Goal: Transaction & Acquisition: Book appointment/travel/reservation

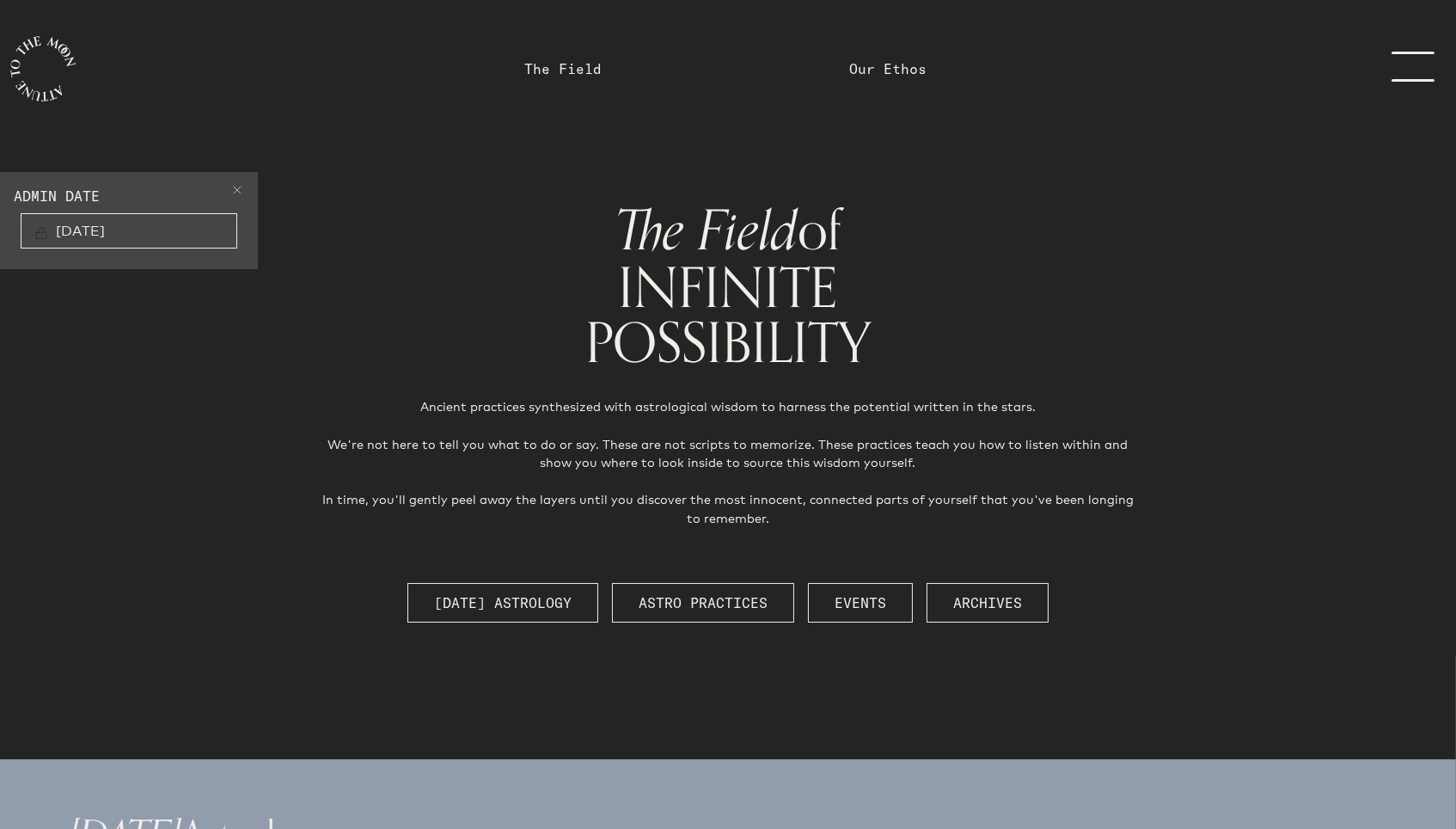
click at [239, 194] on span at bounding box center [237, 193] width 13 height 21
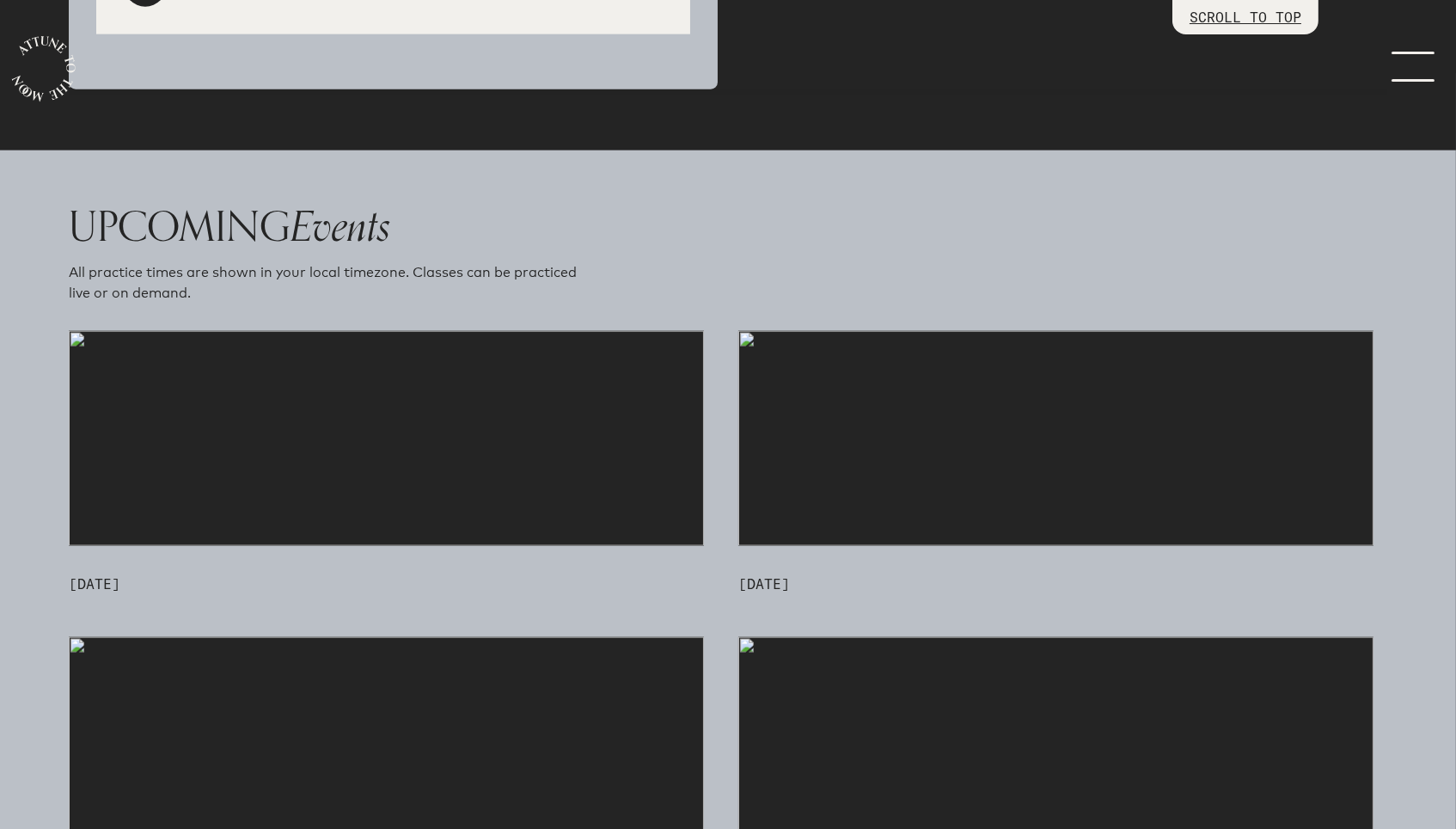
scroll to position [4196, 0]
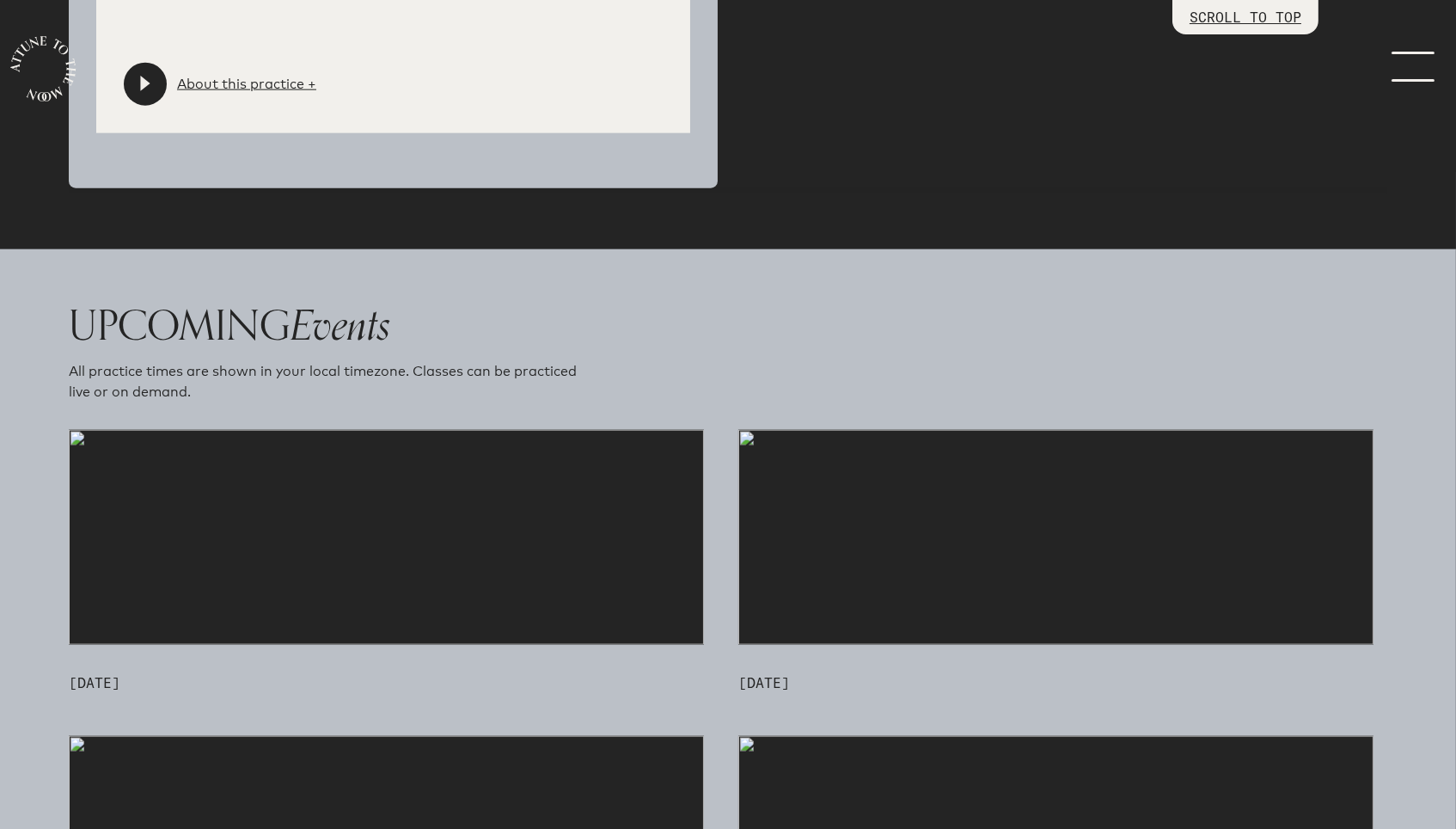
click at [420, 484] on img at bounding box center [386, 537] width 635 height 215
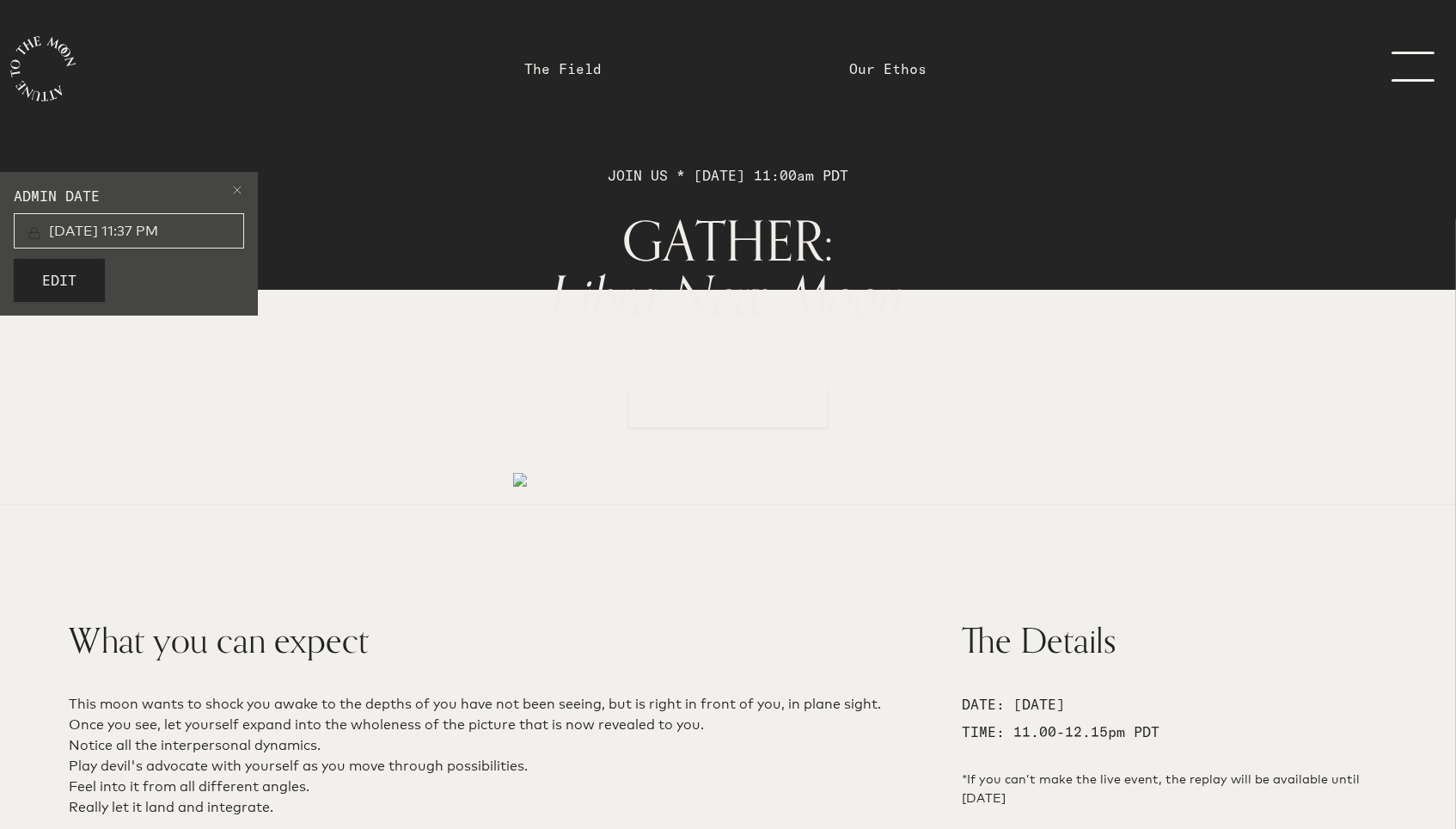
click at [239, 191] on span at bounding box center [237, 193] width 13 height 21
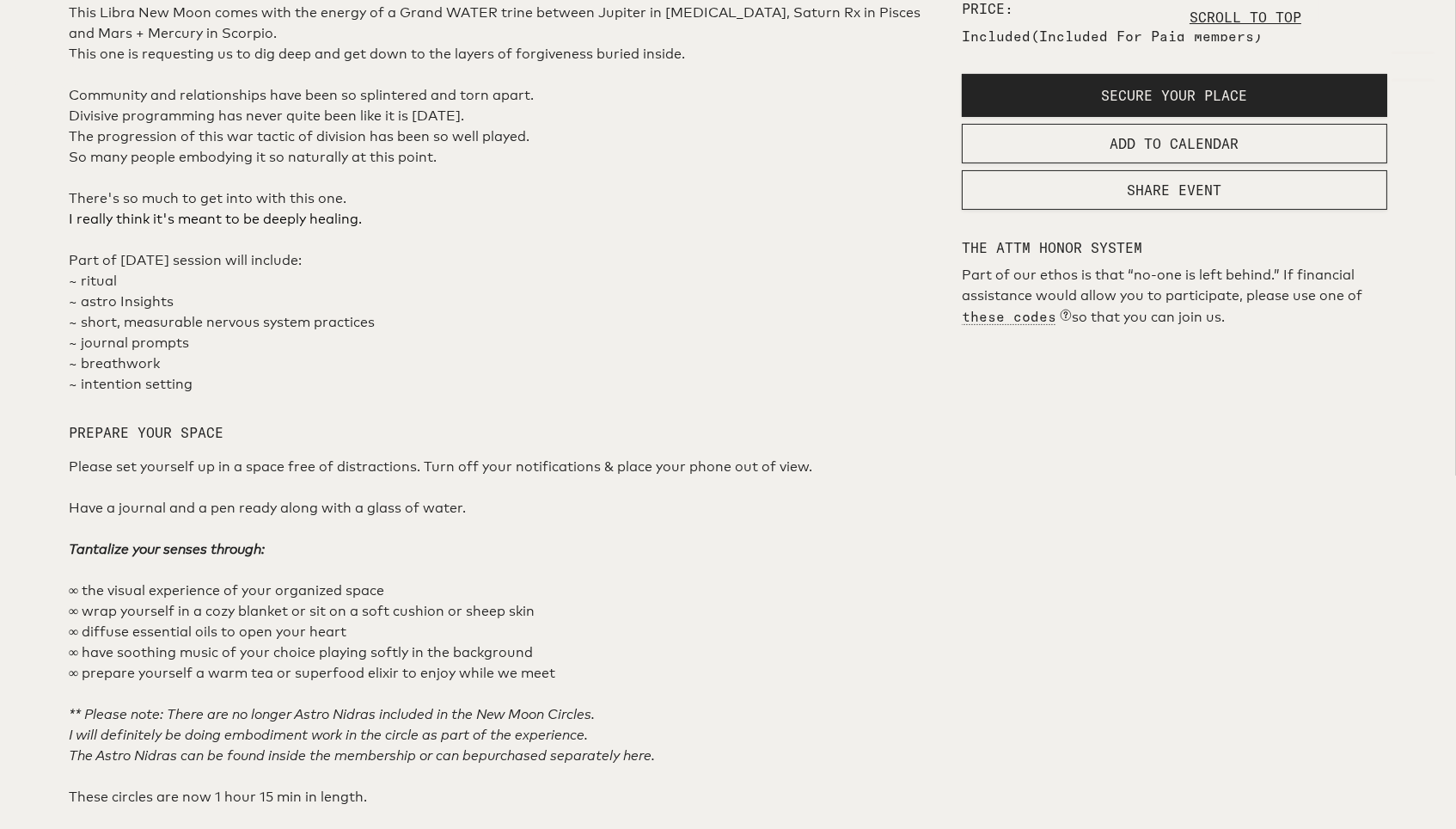
scroll to position [839, 0]
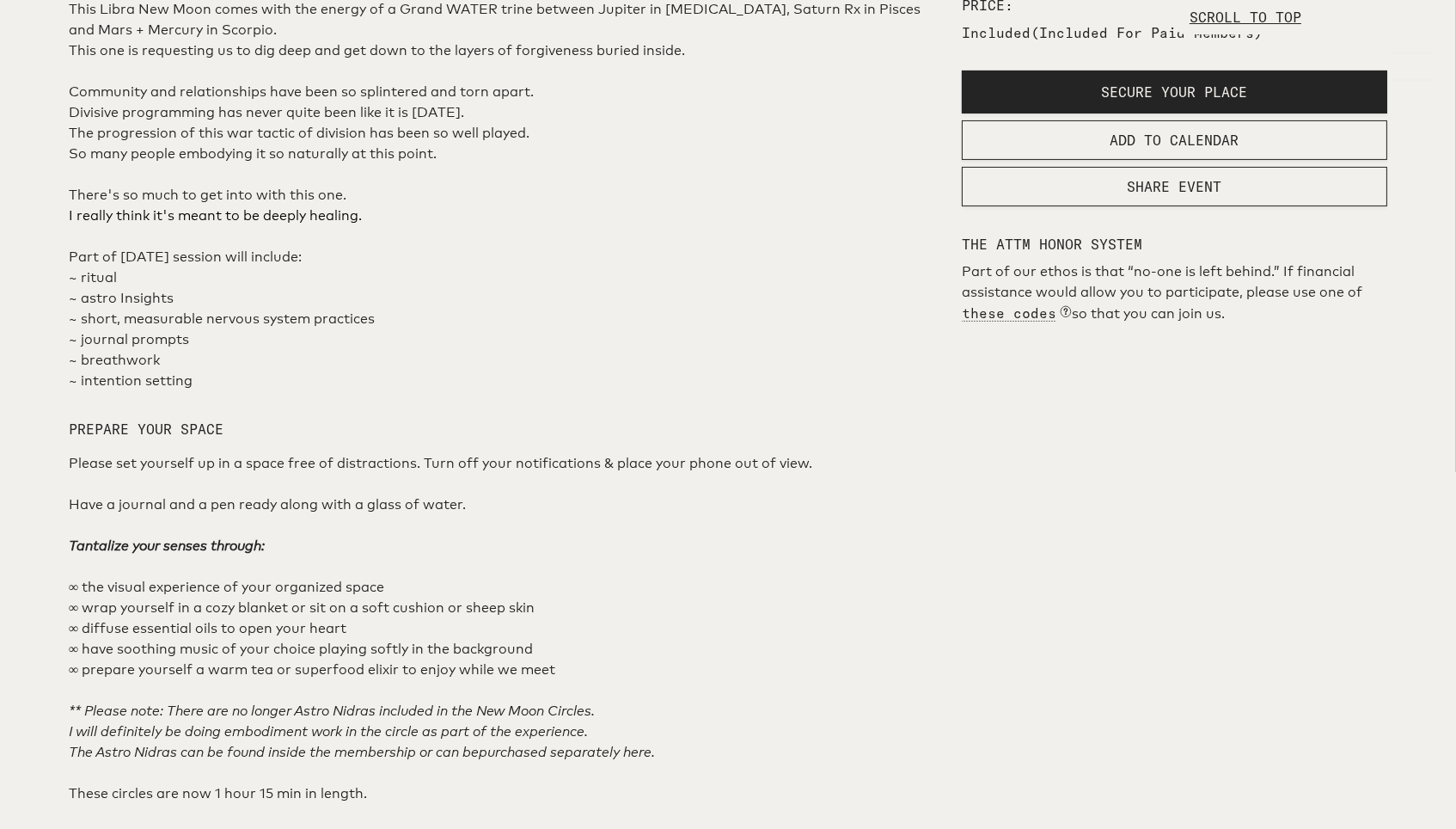
click at [1005, 114] on button "SECURE YOUR PLACE" at bounding box center [1175, 92] width 426 height 43
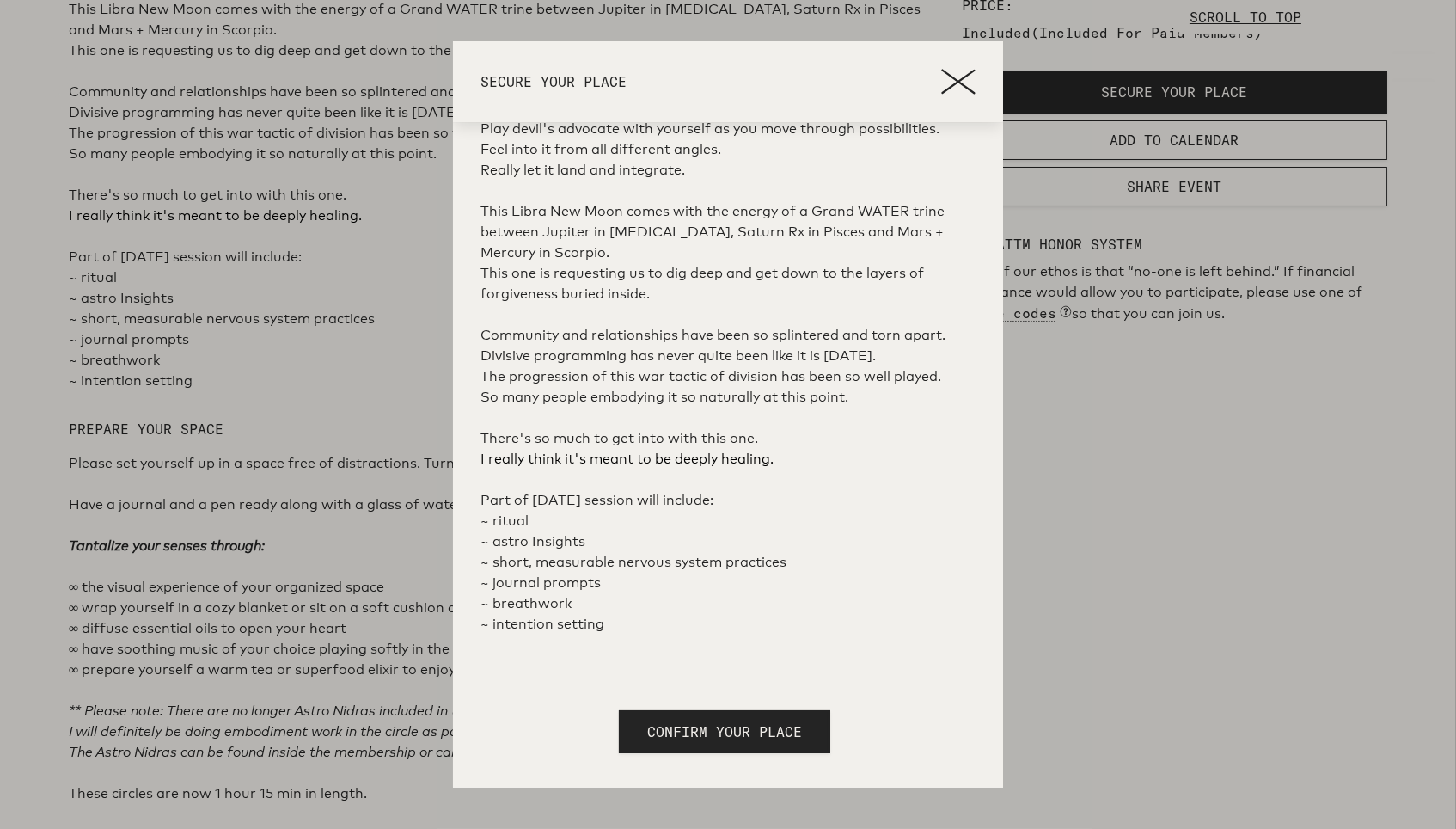
scroll to position [308, 0]
click at [738, 726] on span "CONFIRM YOUR PLACE" at bounding box center [725, 732] width 155 height 21
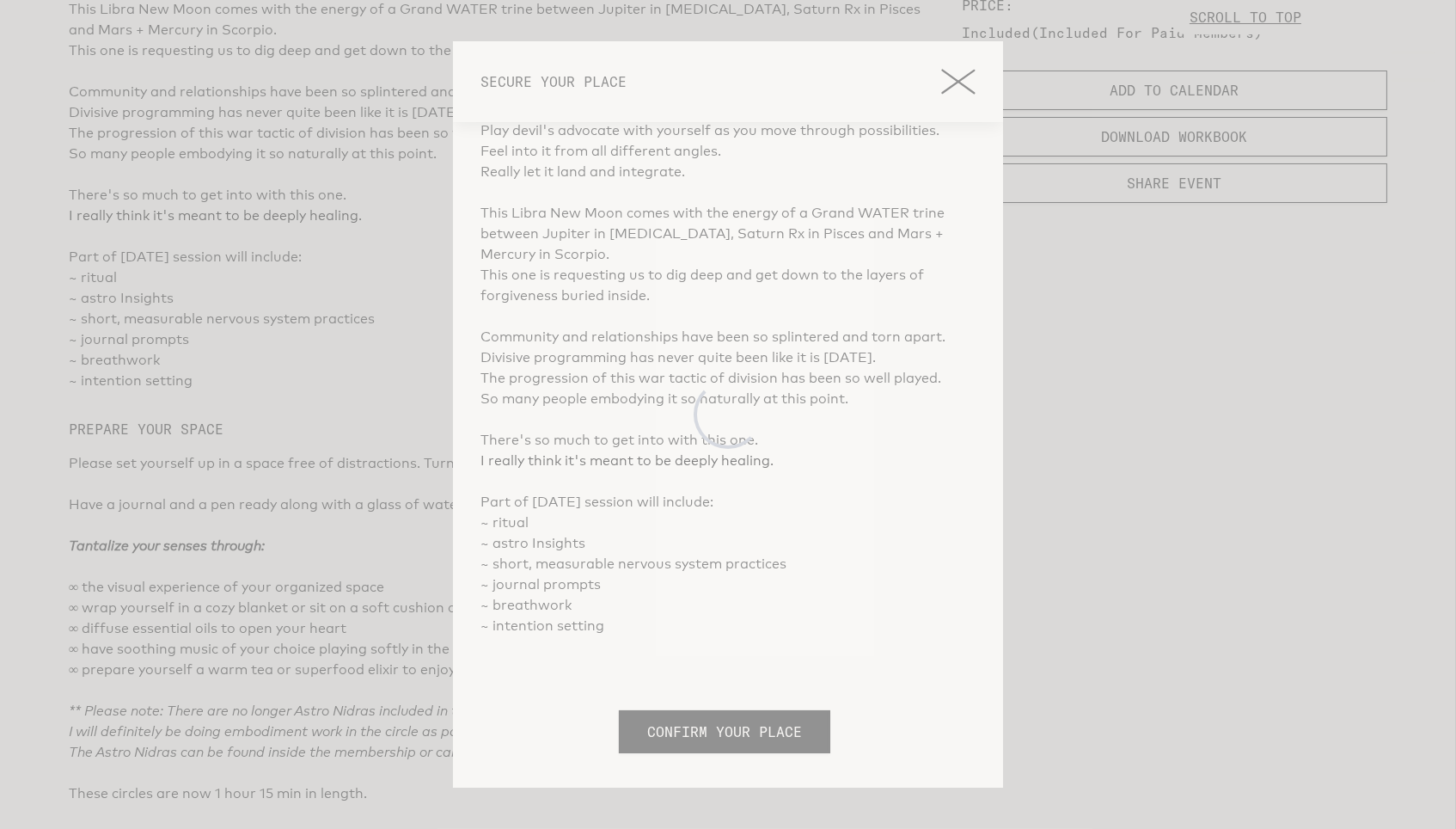
scroll to position [0, 0]
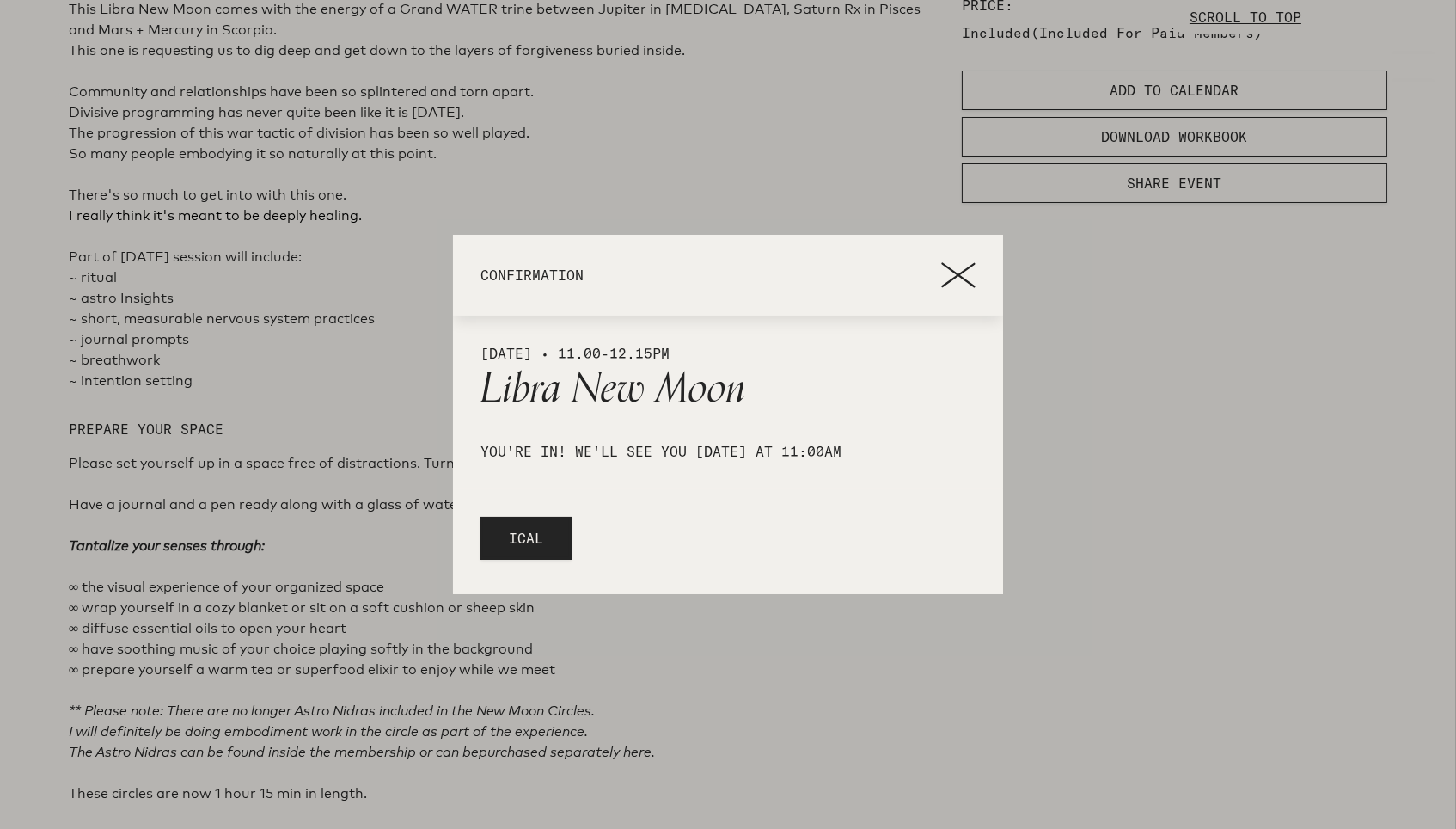
click at [948, 274] on icon at bounding box center [959, 275] width 34 height 26
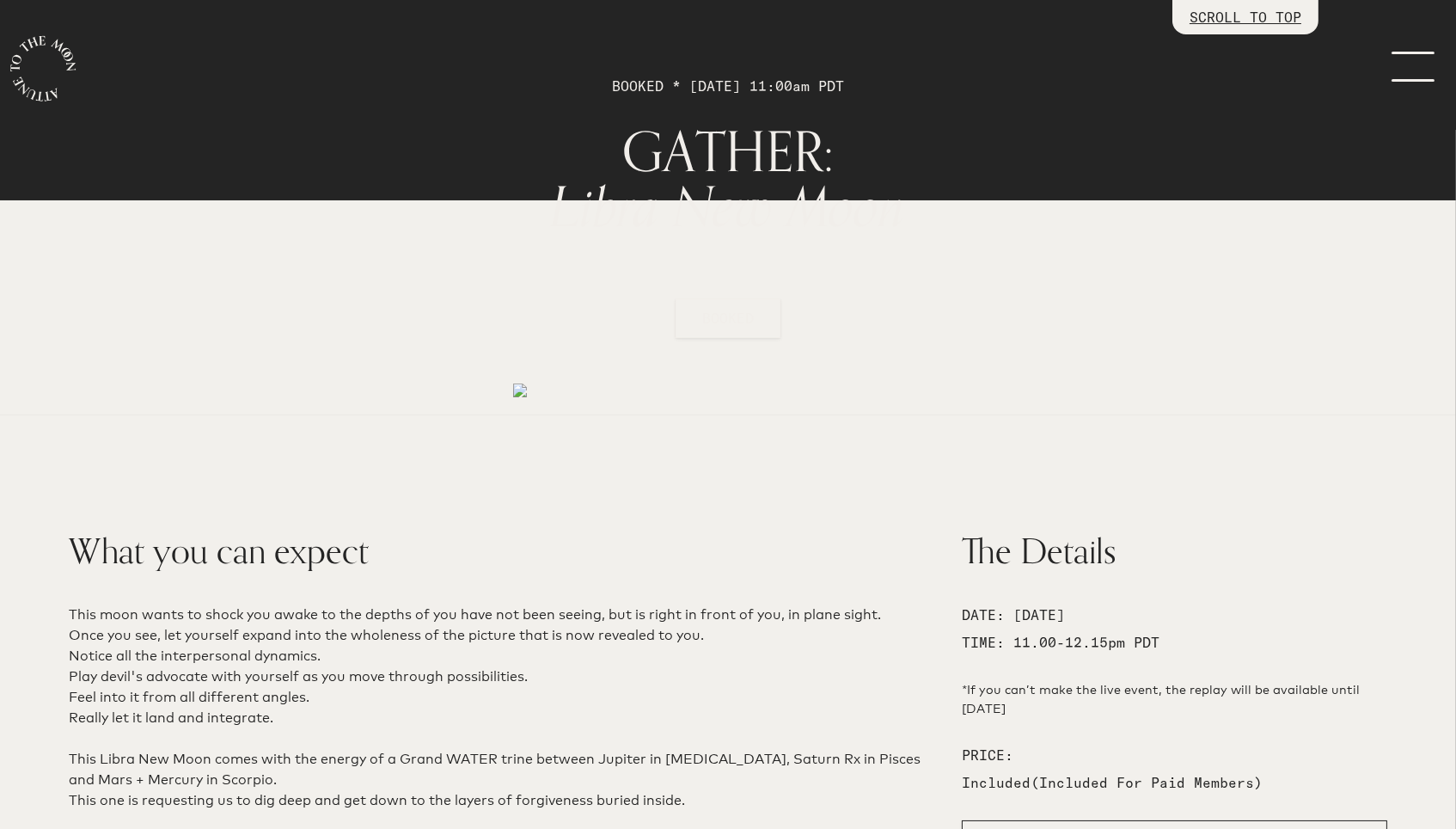
scroll to position [88, 0]
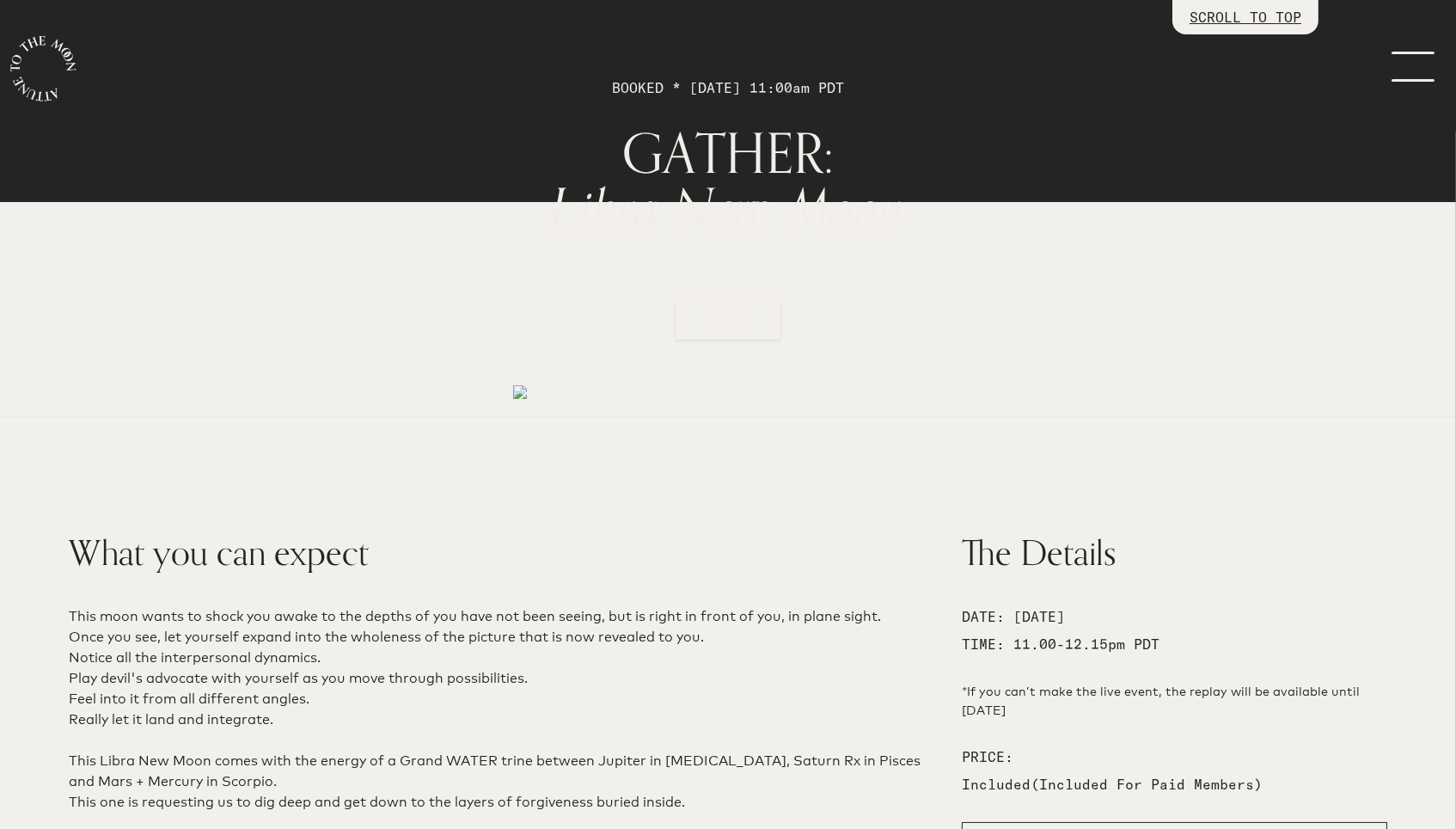
click at [1400, 65] on link "menu" at bounding box center [1408, 69] width 86 height 34
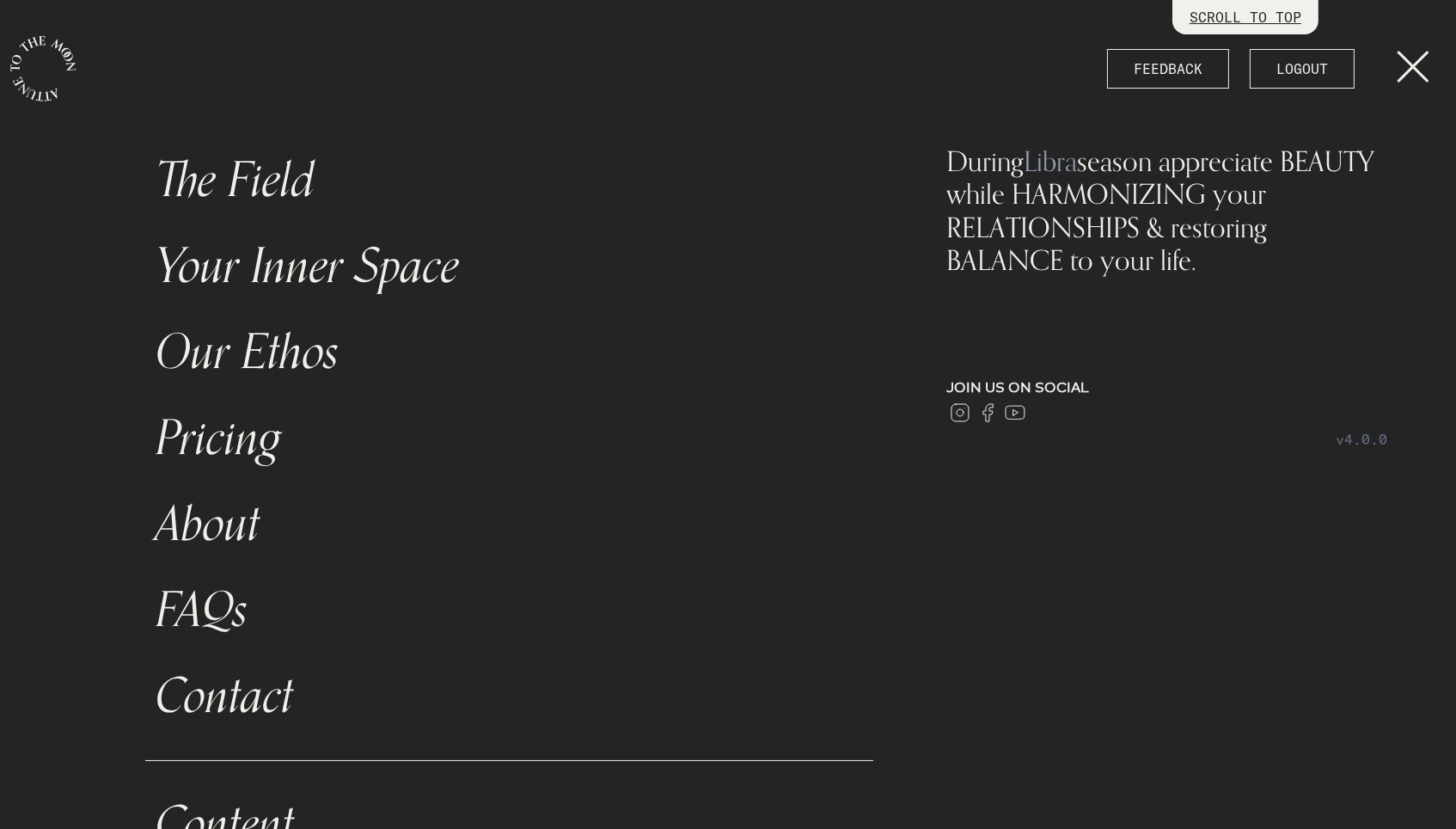
scroll to position [0, 0]
click at [274, 184] on link "The Field" at bounding box center [509, 180] width 728 height 86
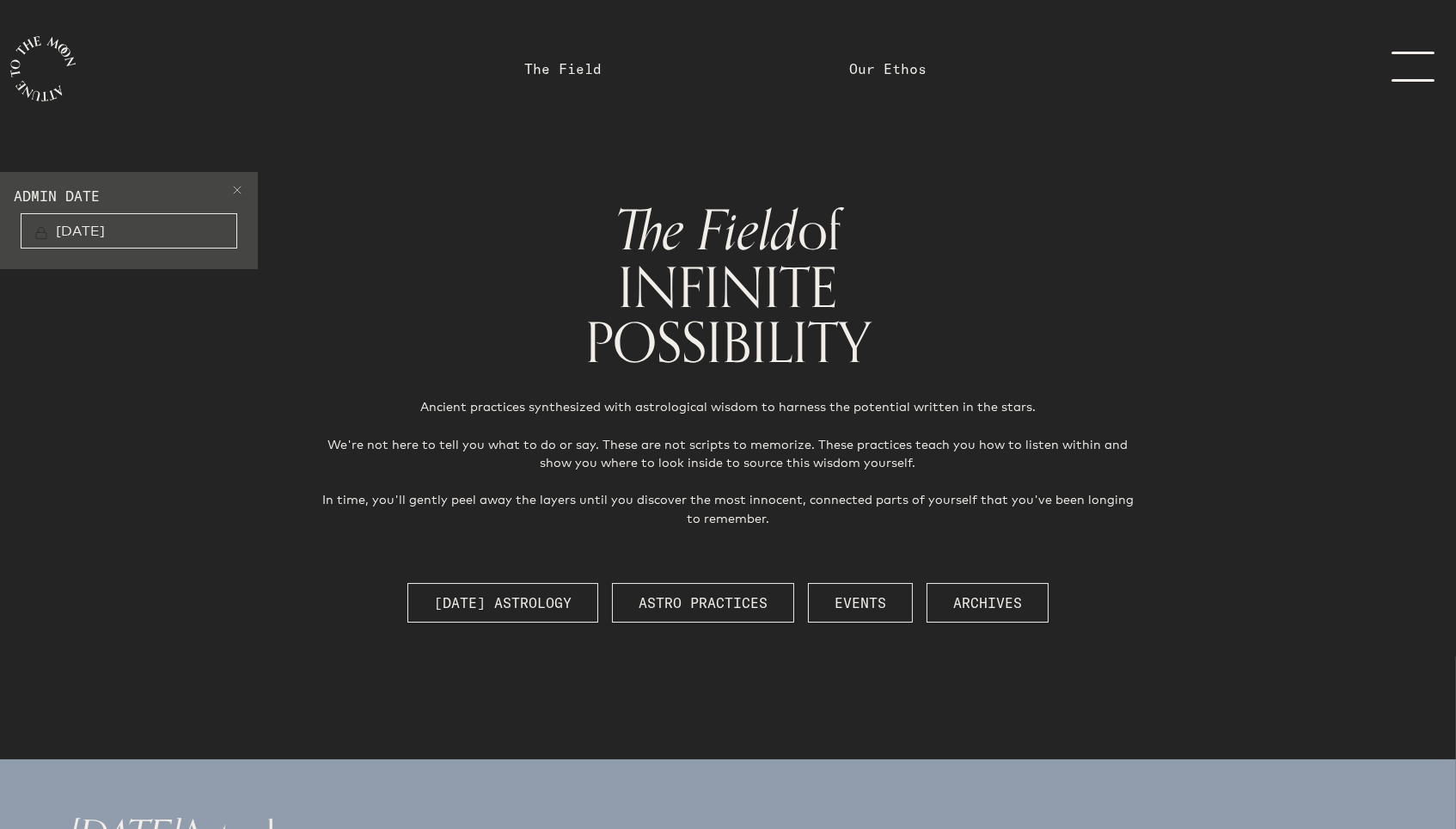
click at [1033, 596] on button "Archives" at bounding box center [988, 602] width 122 height 39
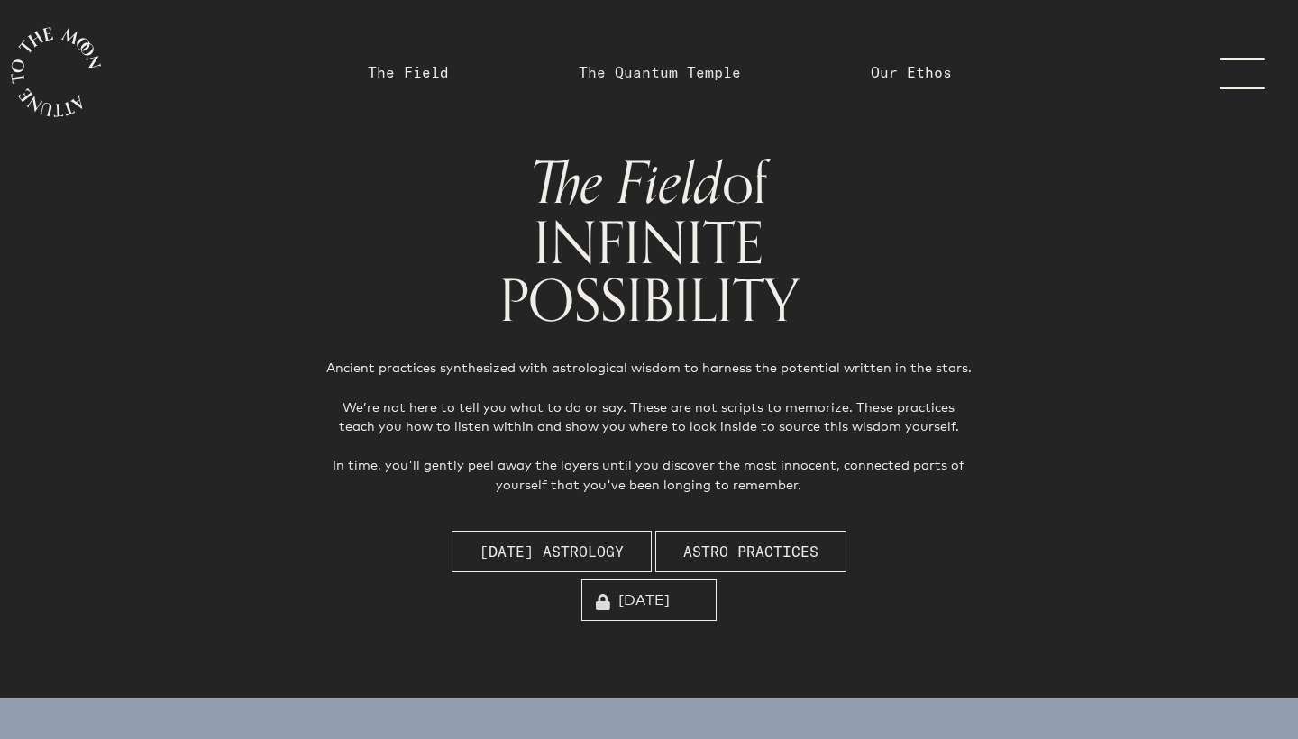
click at [650, 76] on link "The Quantum Temple" at bounding box center [660, 72] width 162 height 22
click at [653, 70] on link "The Quantum Temple" at bounding box center [660, 72] width 162 height 22
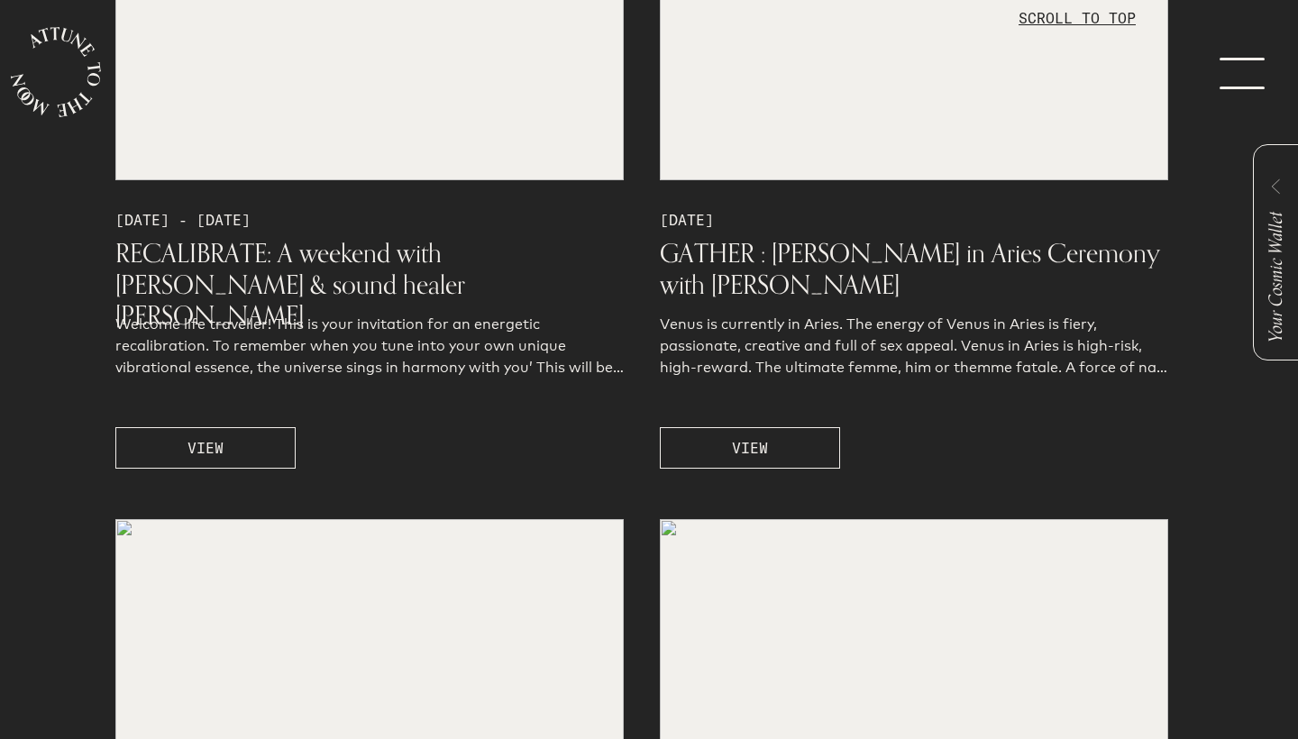
scroll to position [17866, 0]
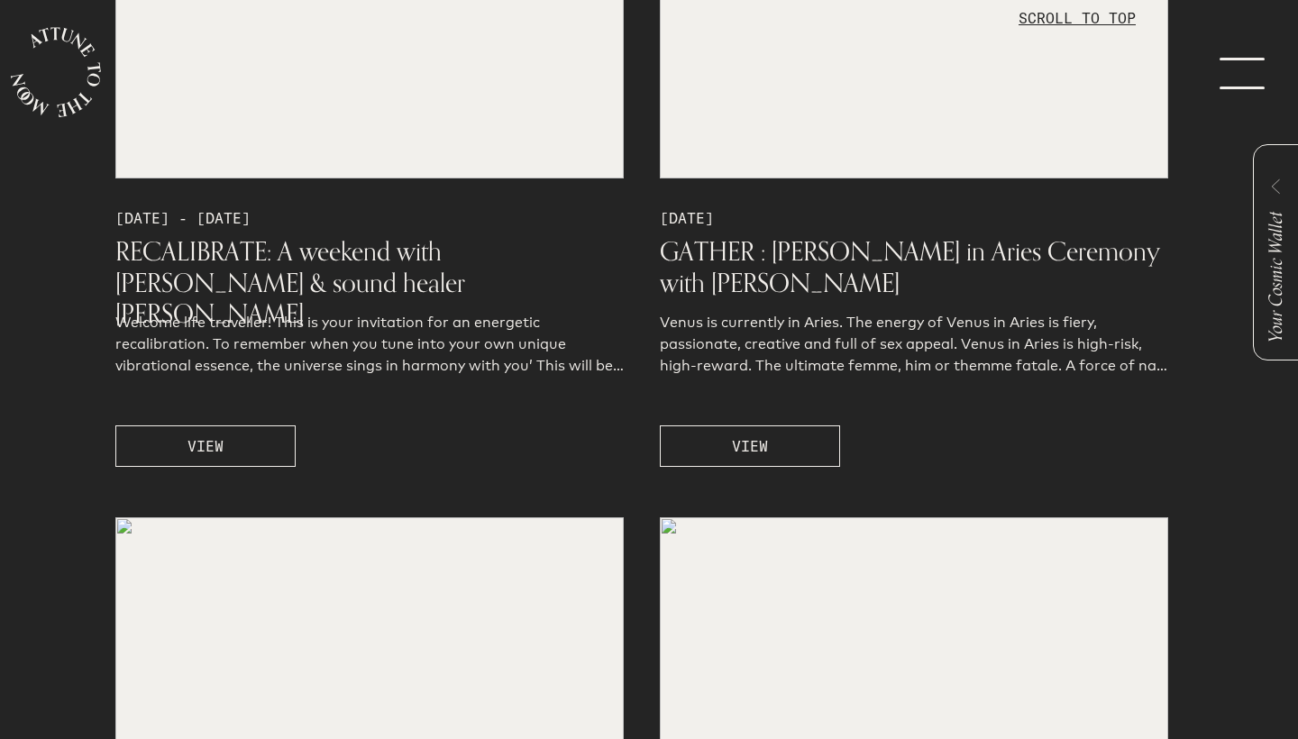
click at [1236, 83] on link "menu" at bounding box center [1252, 72] width 90 height 144
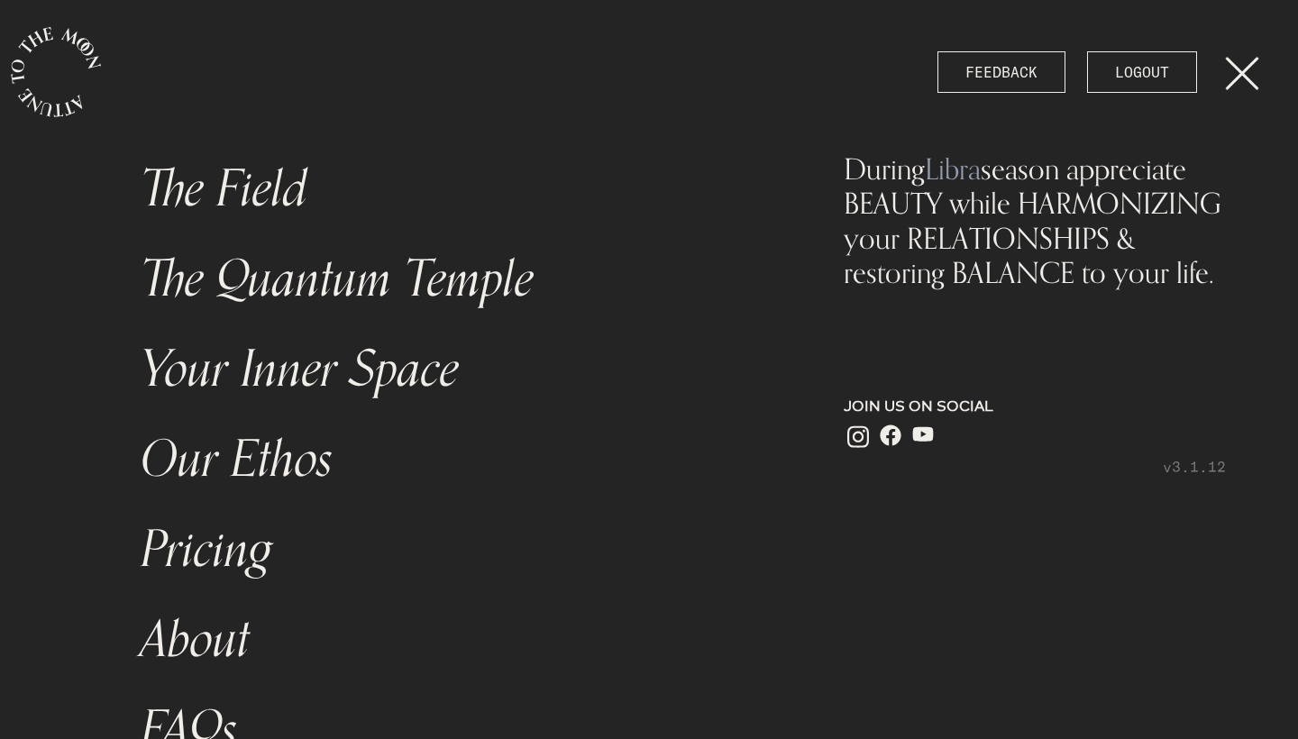
scroll to position [0, 0]
click at [206, 642] on link "About" at bounding box center [454, 640] width 649 height 90
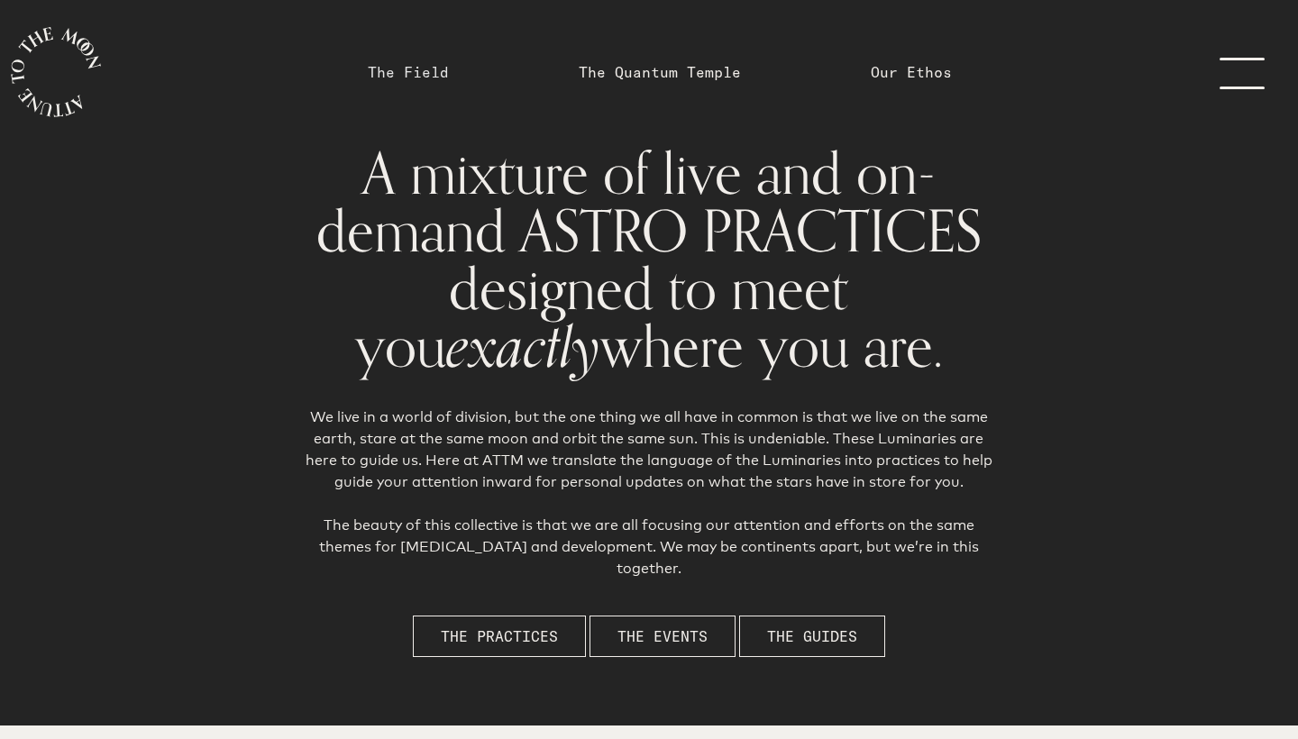
click at [435, 73] on link "The Field" at bounding box center [408, 72] width 81 height 22
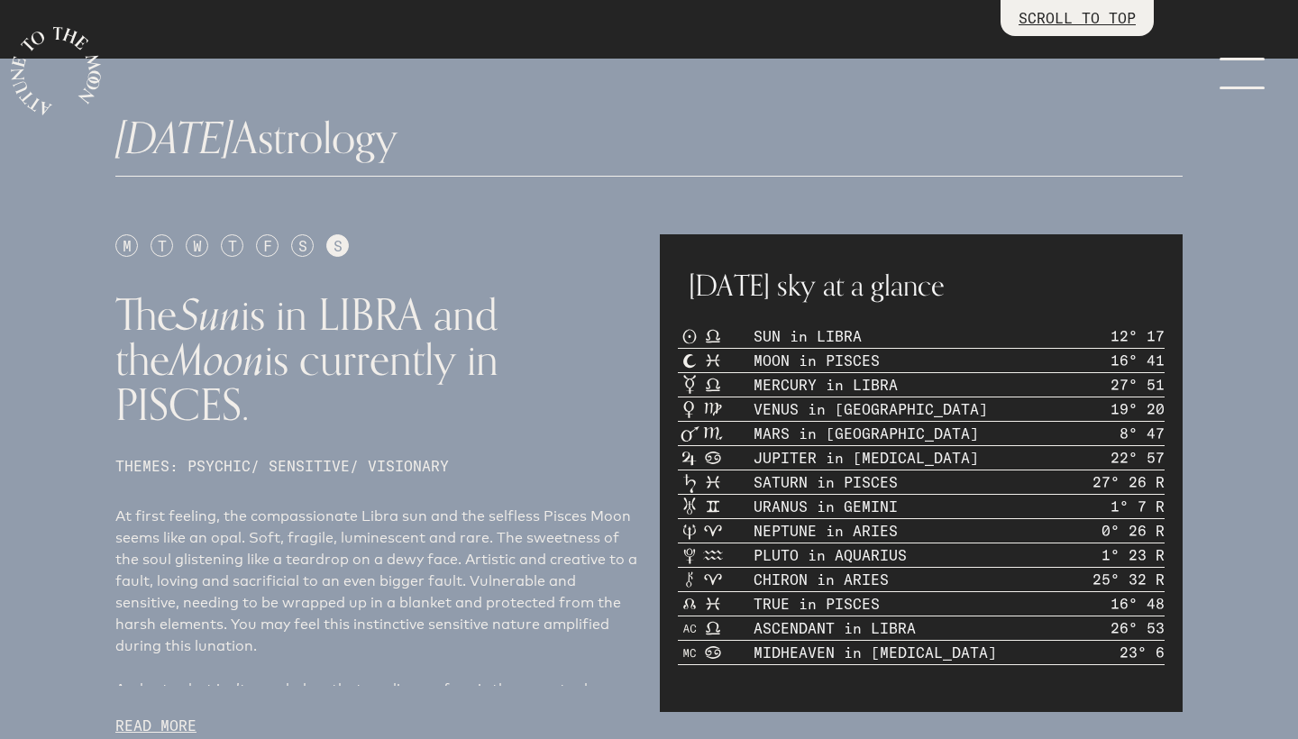
scroll to position [715, 0]
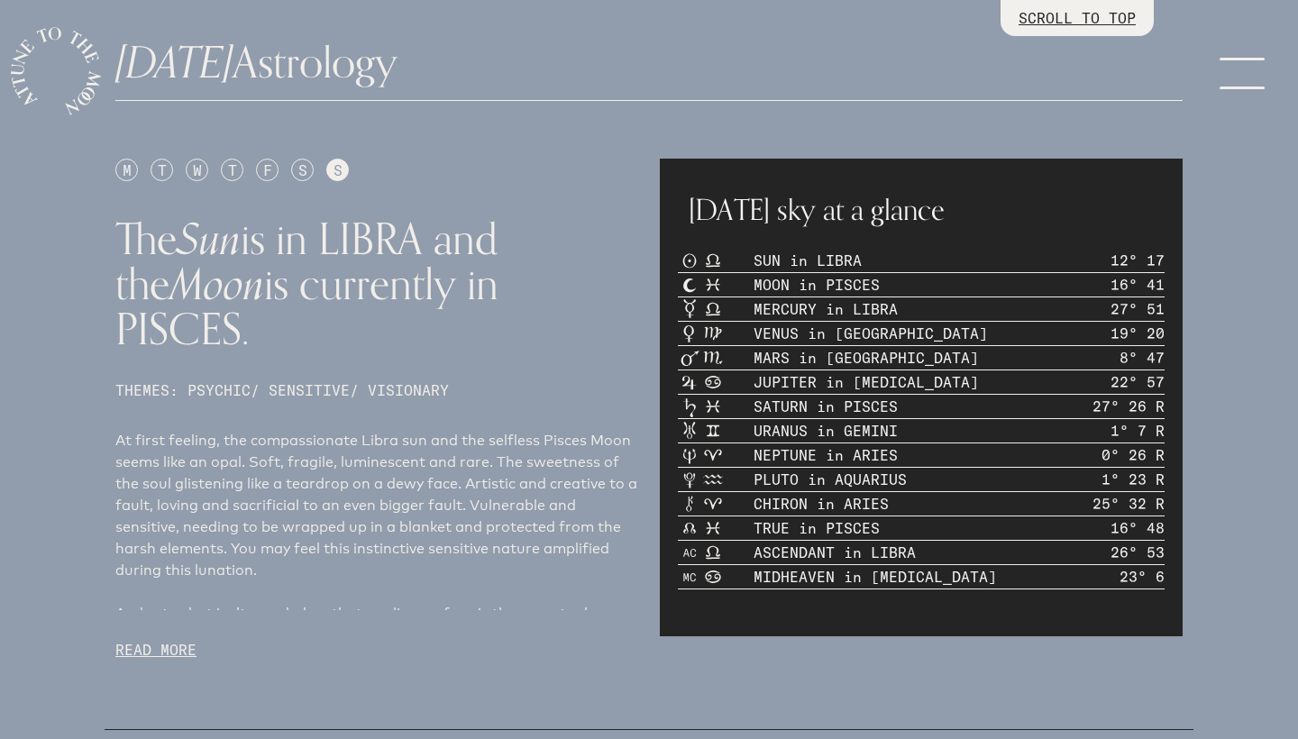
click at [806, 77] on h1 "Today's Astrology" at bounding box center [648, 63] width 1067 height 45
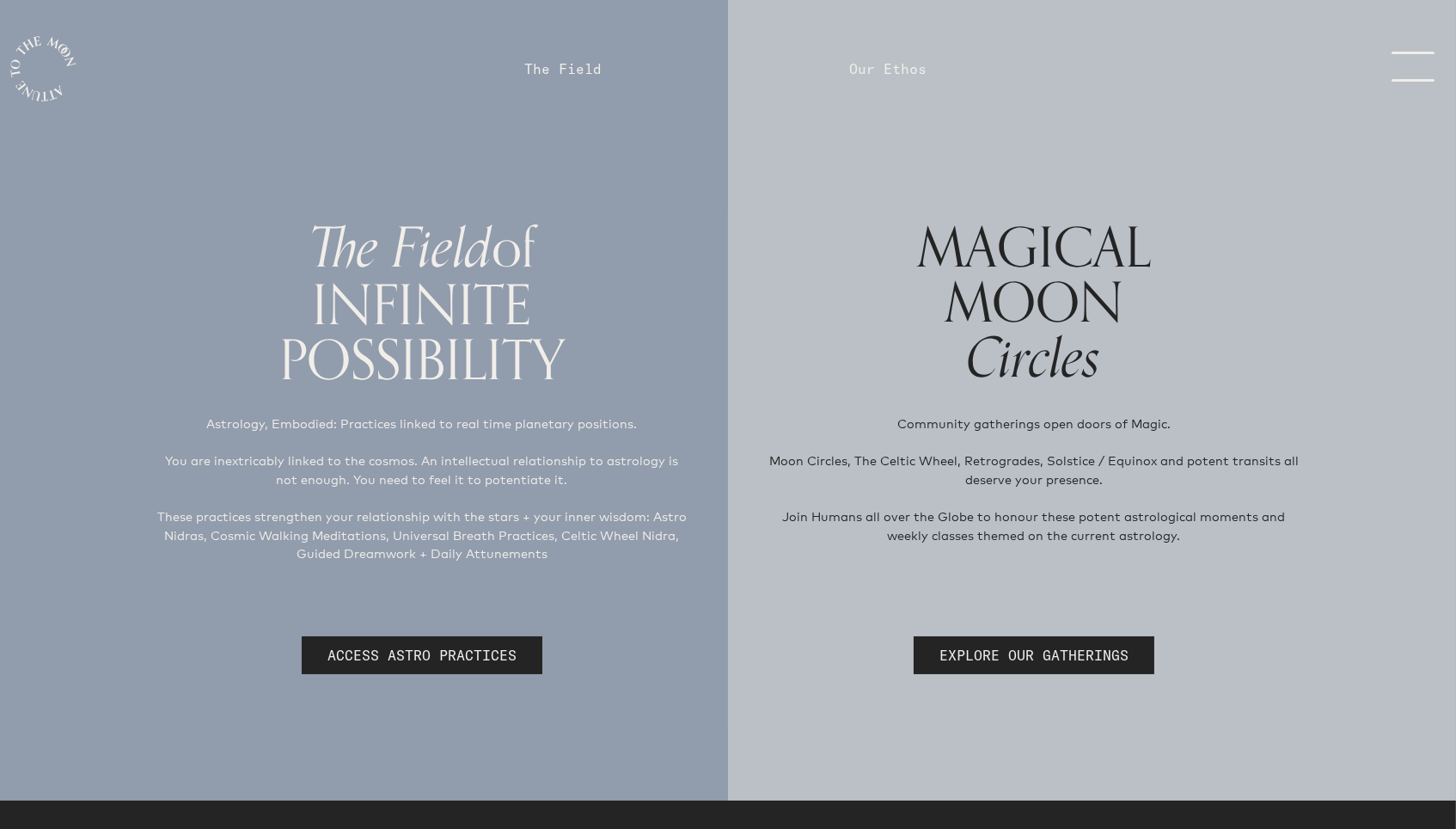
click at [578, 66] on link "The Field" at bounding box center [563, 69] width 77 height 21
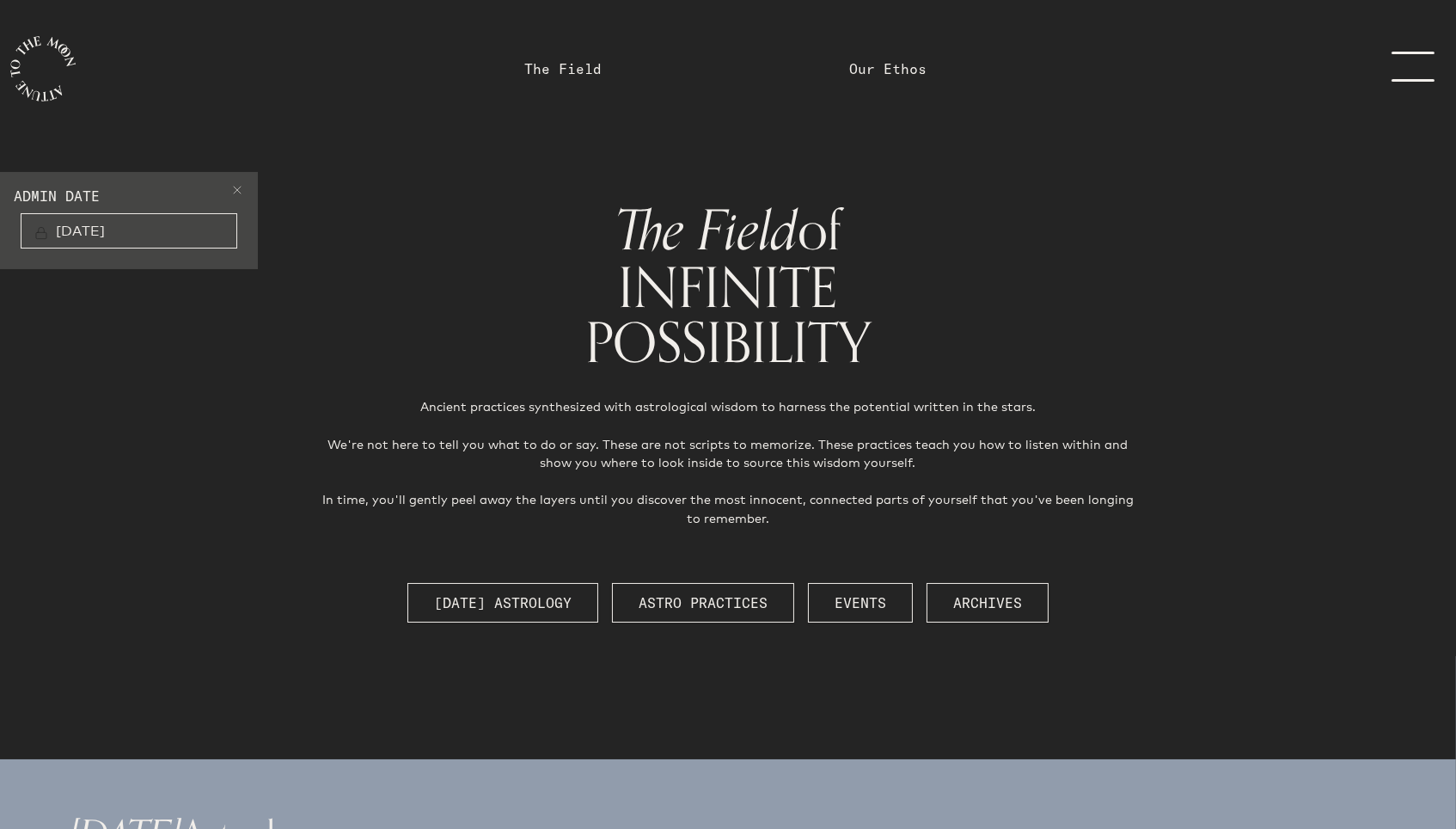
click at [238, 196] on span at bounding box center [237, 193] width 13 height 21
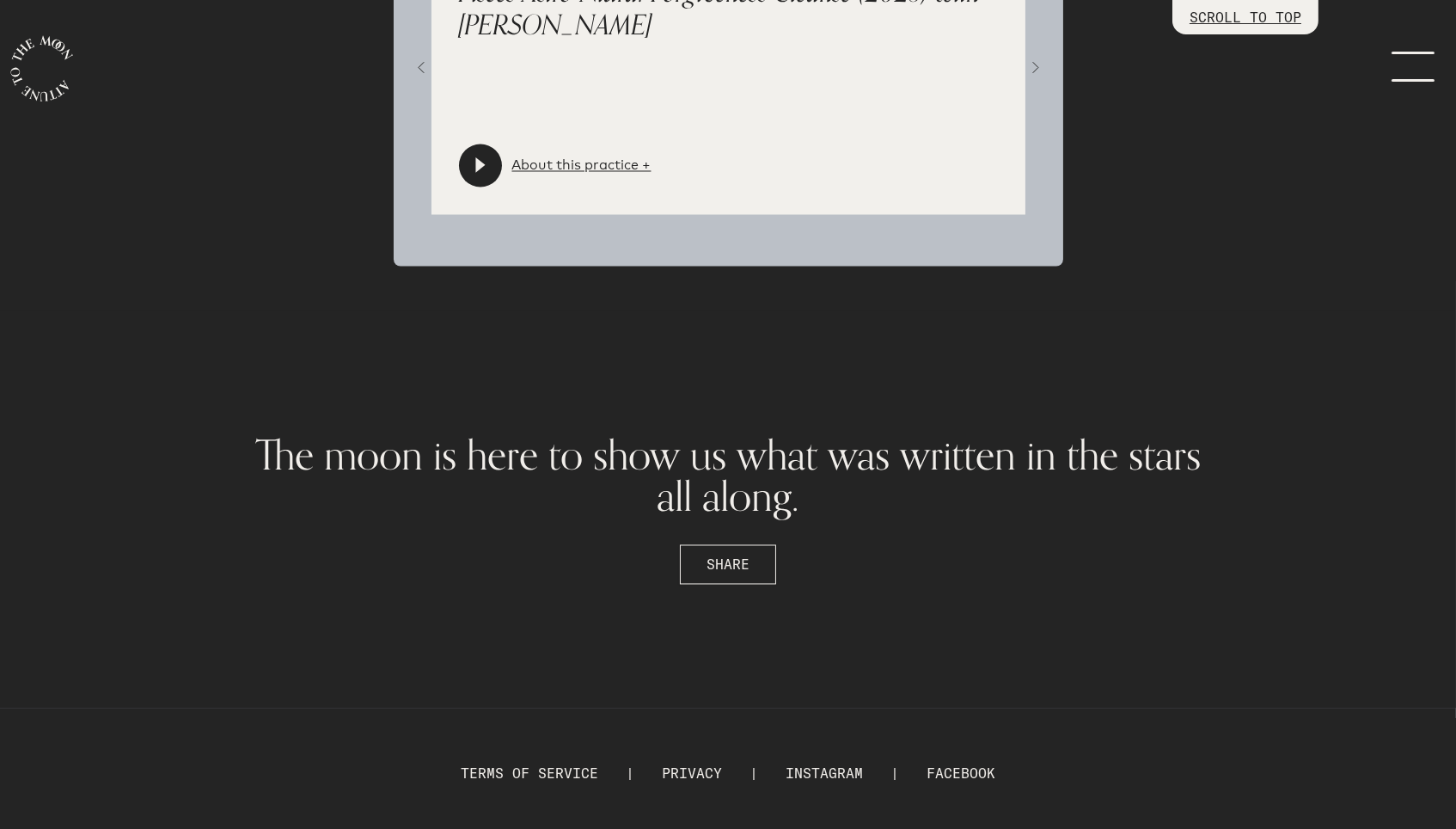
scroll to position [6050, 0]
click at [1397, 70] on link "menu" at bounding box center [1408, 69] width 86 height 34
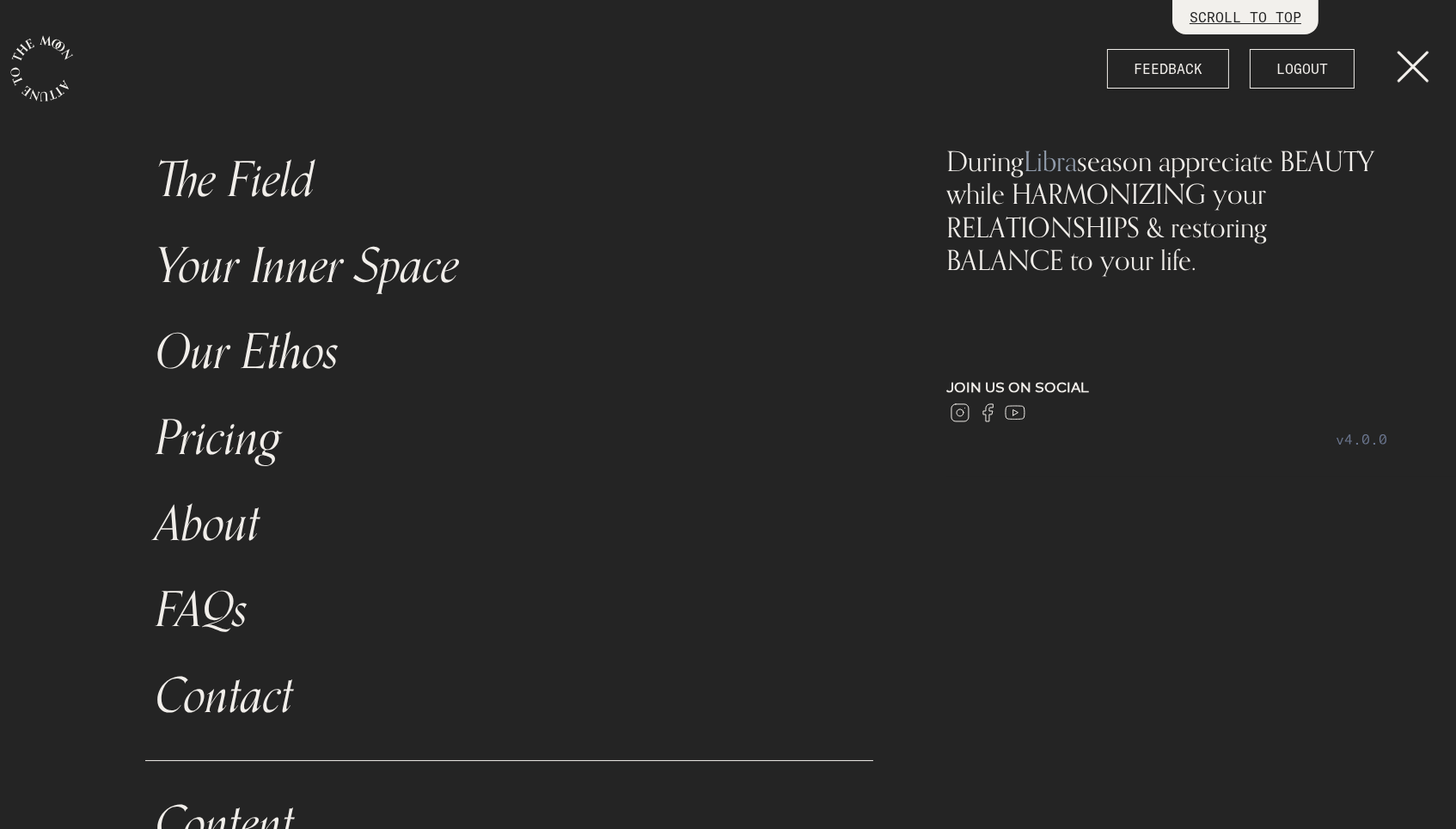
click at [413, 281] on link "Your Inner Space" at bounding box center [509, 266] width 728 height 86
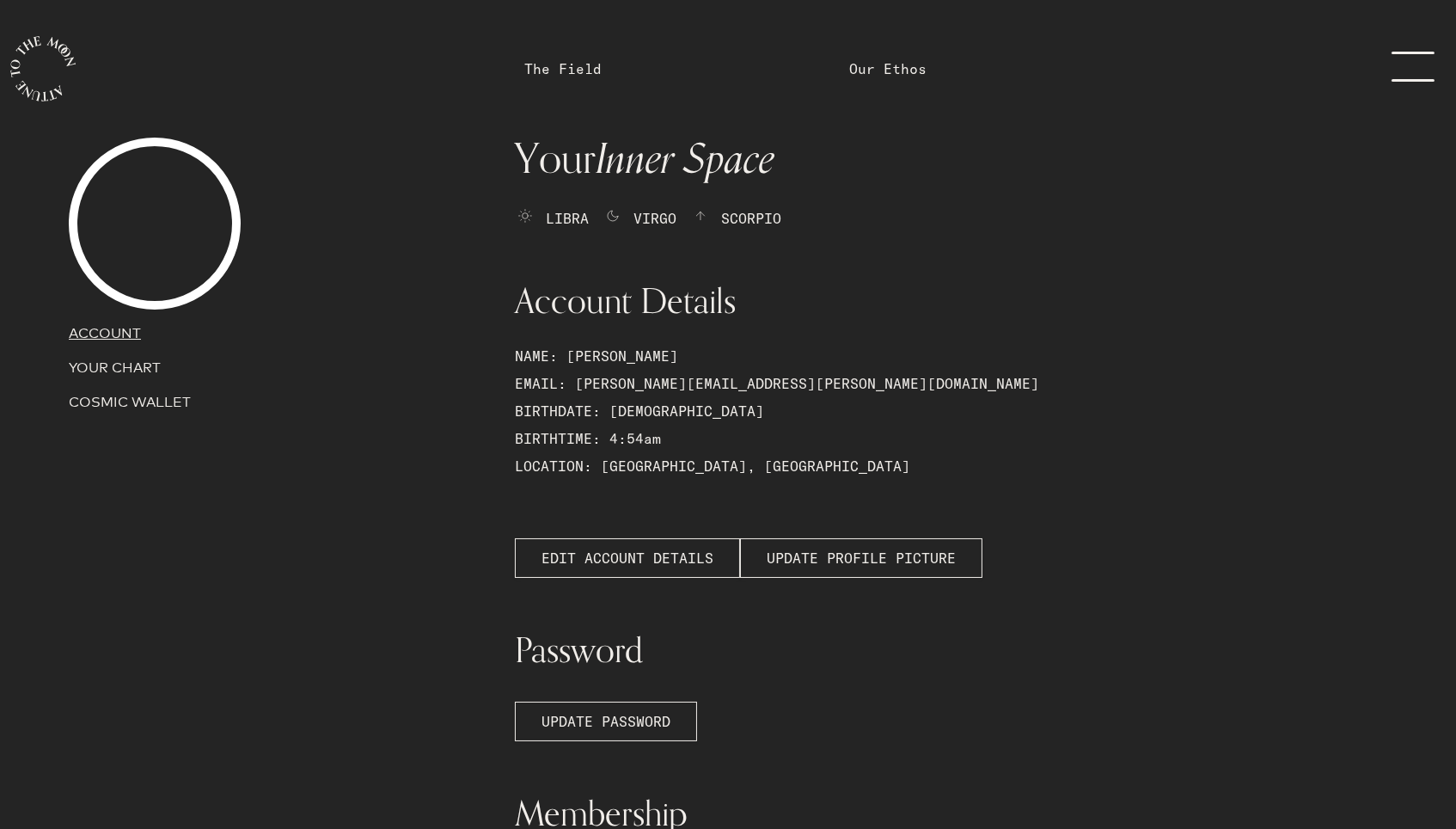
click at [148, 369] on p "YOUR CHART" at bounding box center [281, 368] width 426 height 21
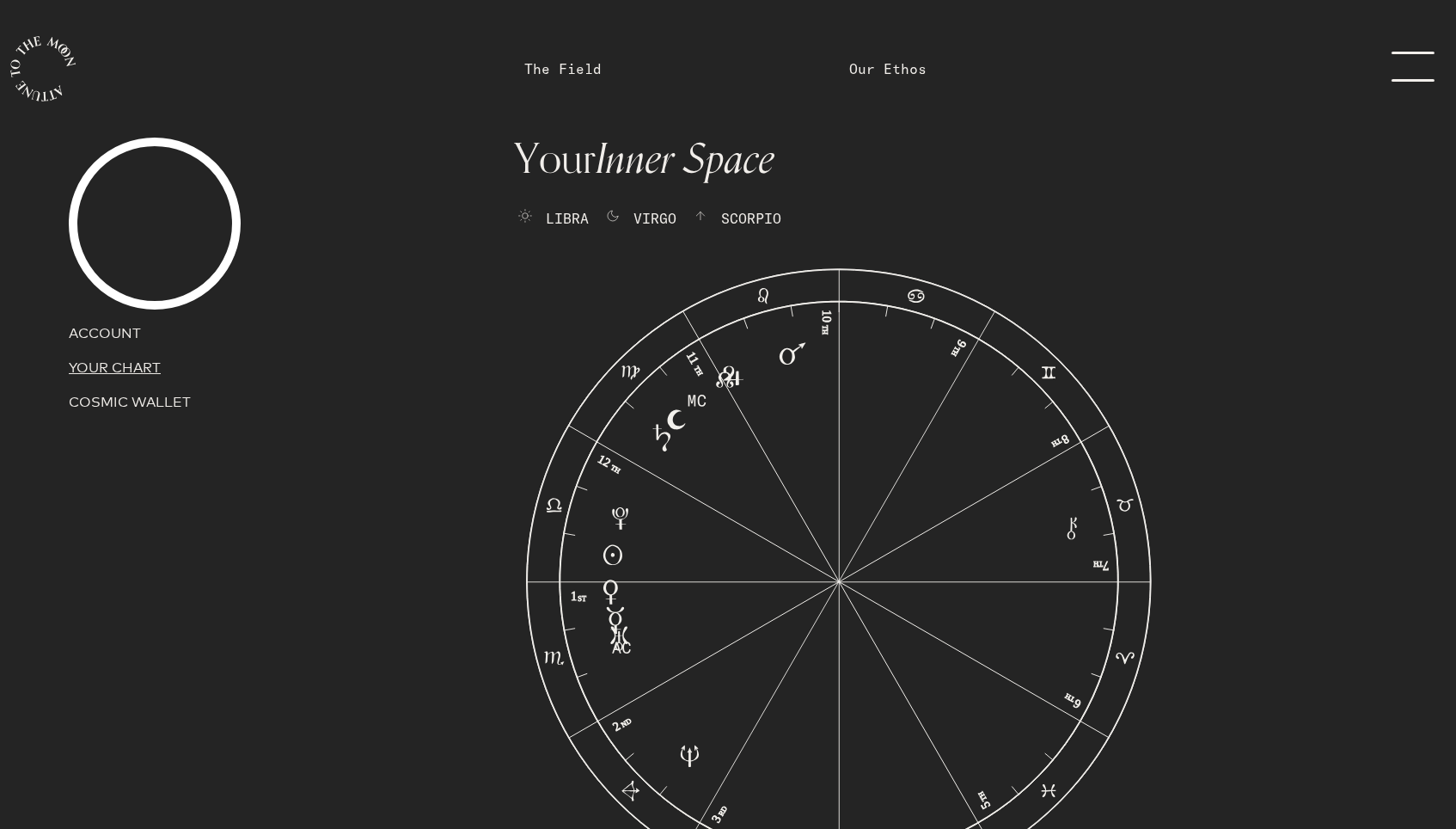
click at [140, 405] on p "COSMIC WALLET" at bounding box center [281, 403] width 426 height 21
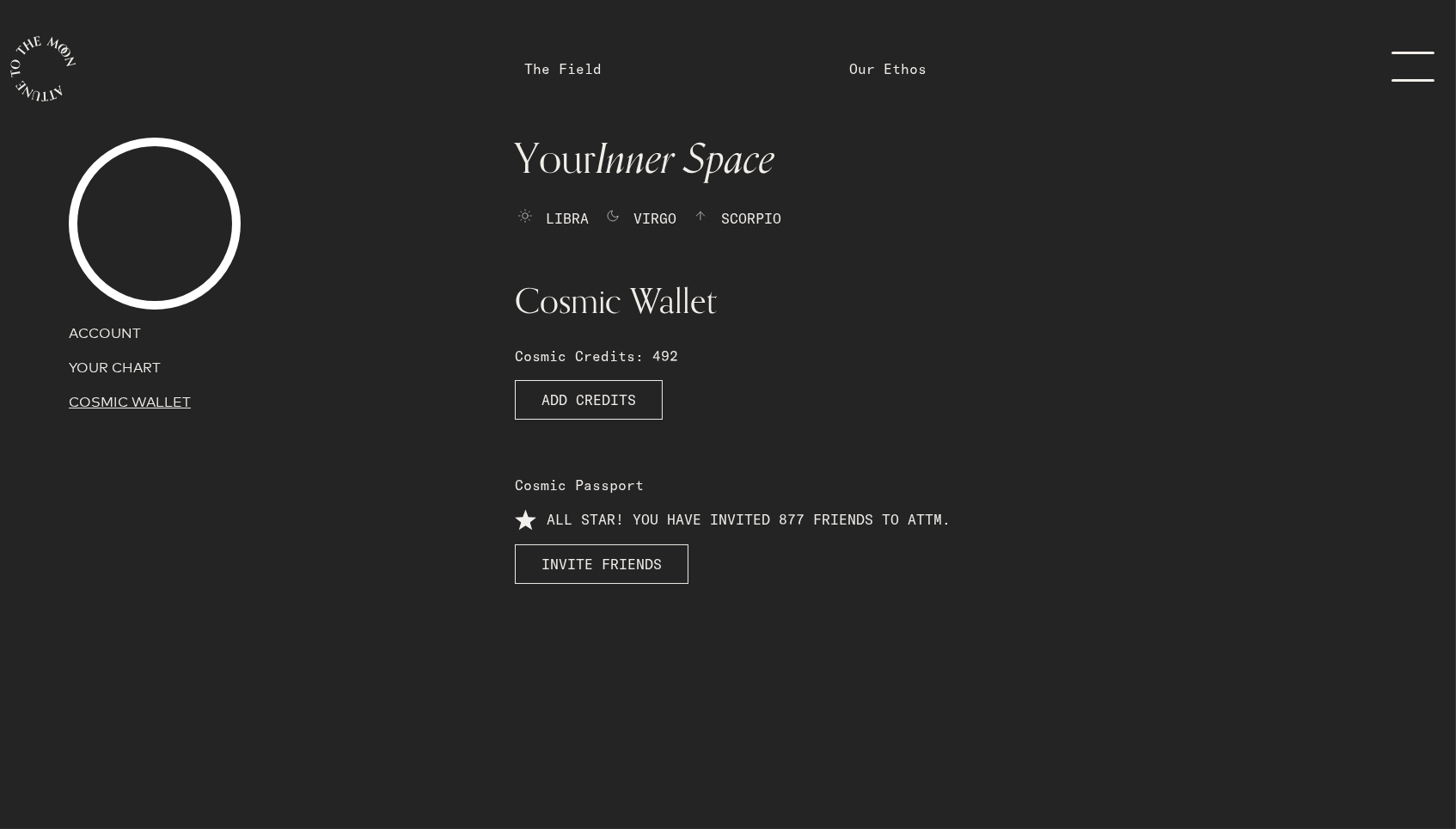
click at [874, 73] on link "Our Ethos" at bounding box center [887, 69] width 77 height 21
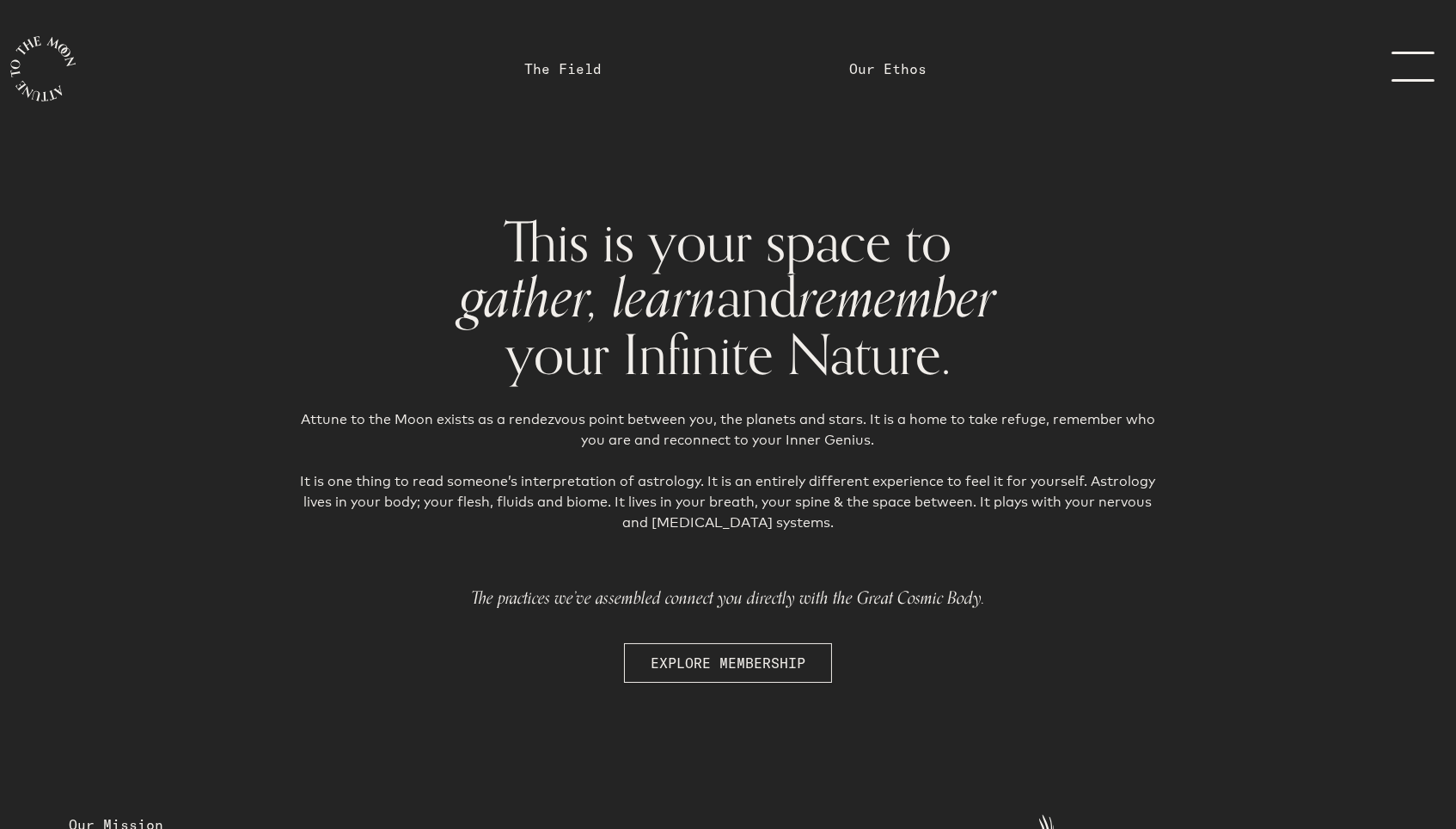
click at [1413, 71] on link "menu" at bounding box center [1408, 69] width 86 height 34
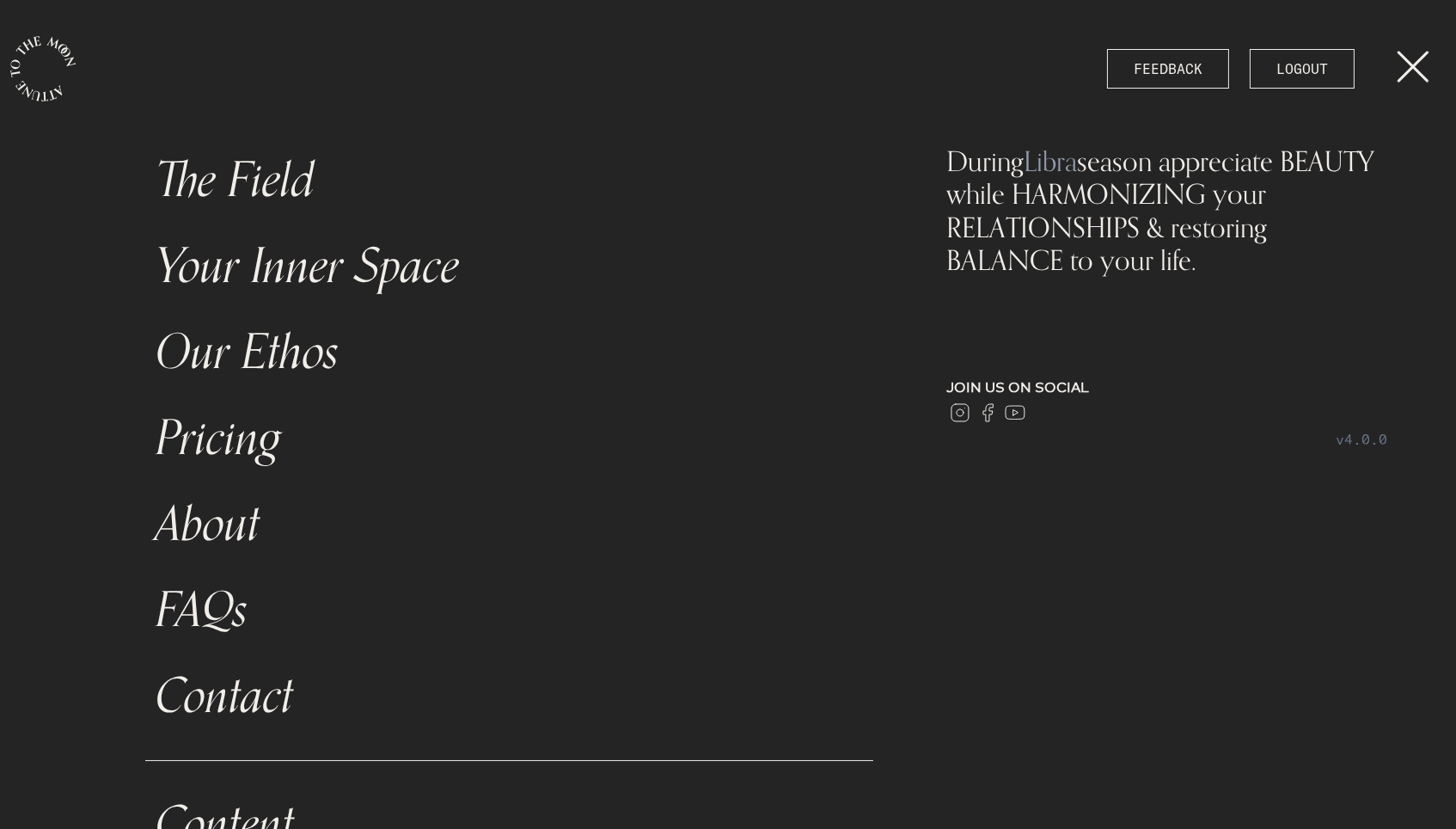
click at [267, 439] on link "Pricing" at bounding box center [509, 439] width 728 height 86
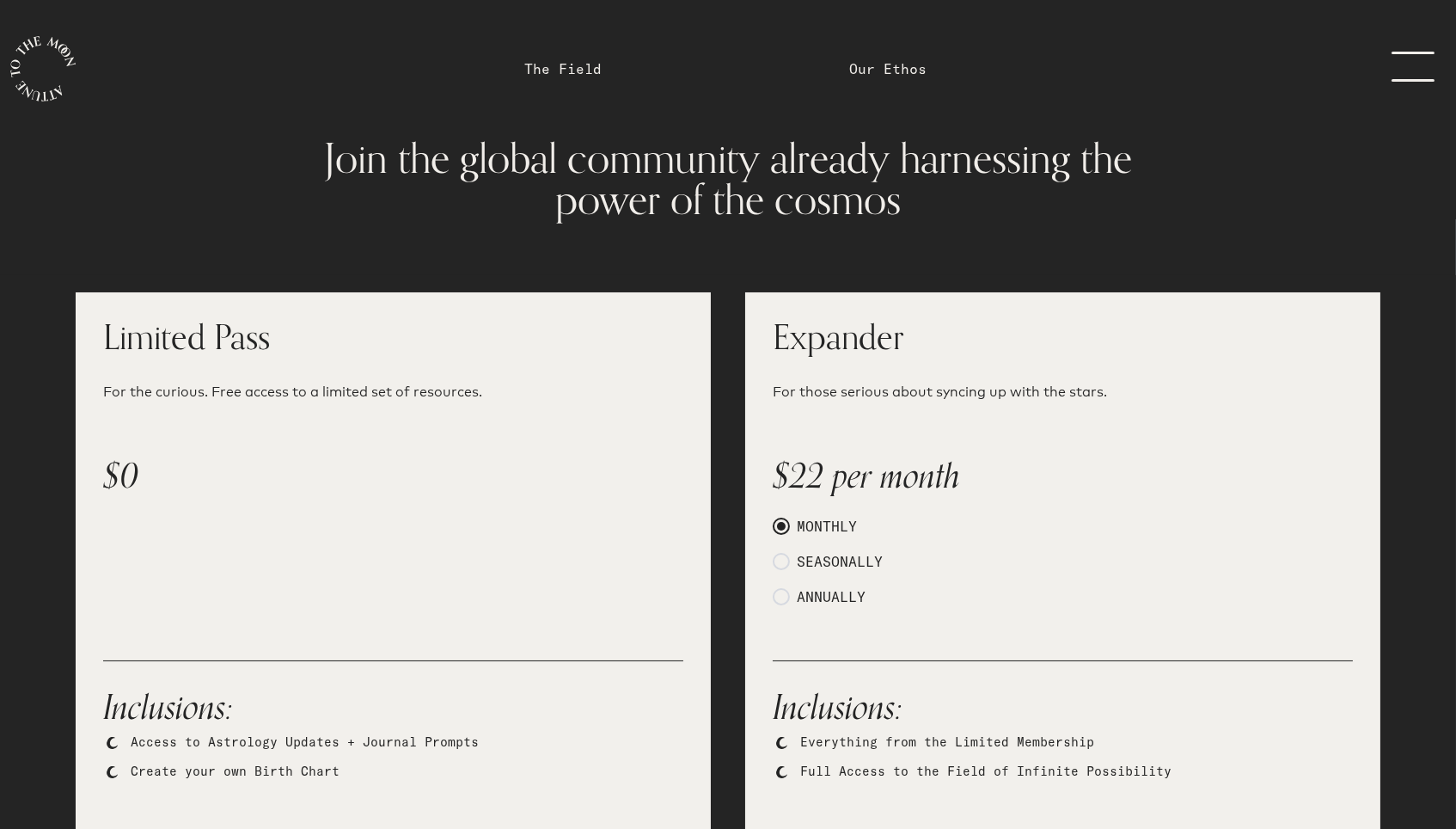
click at [1417, 71] on link "menu" at bounding box center [1408, 69] width 86 height 34
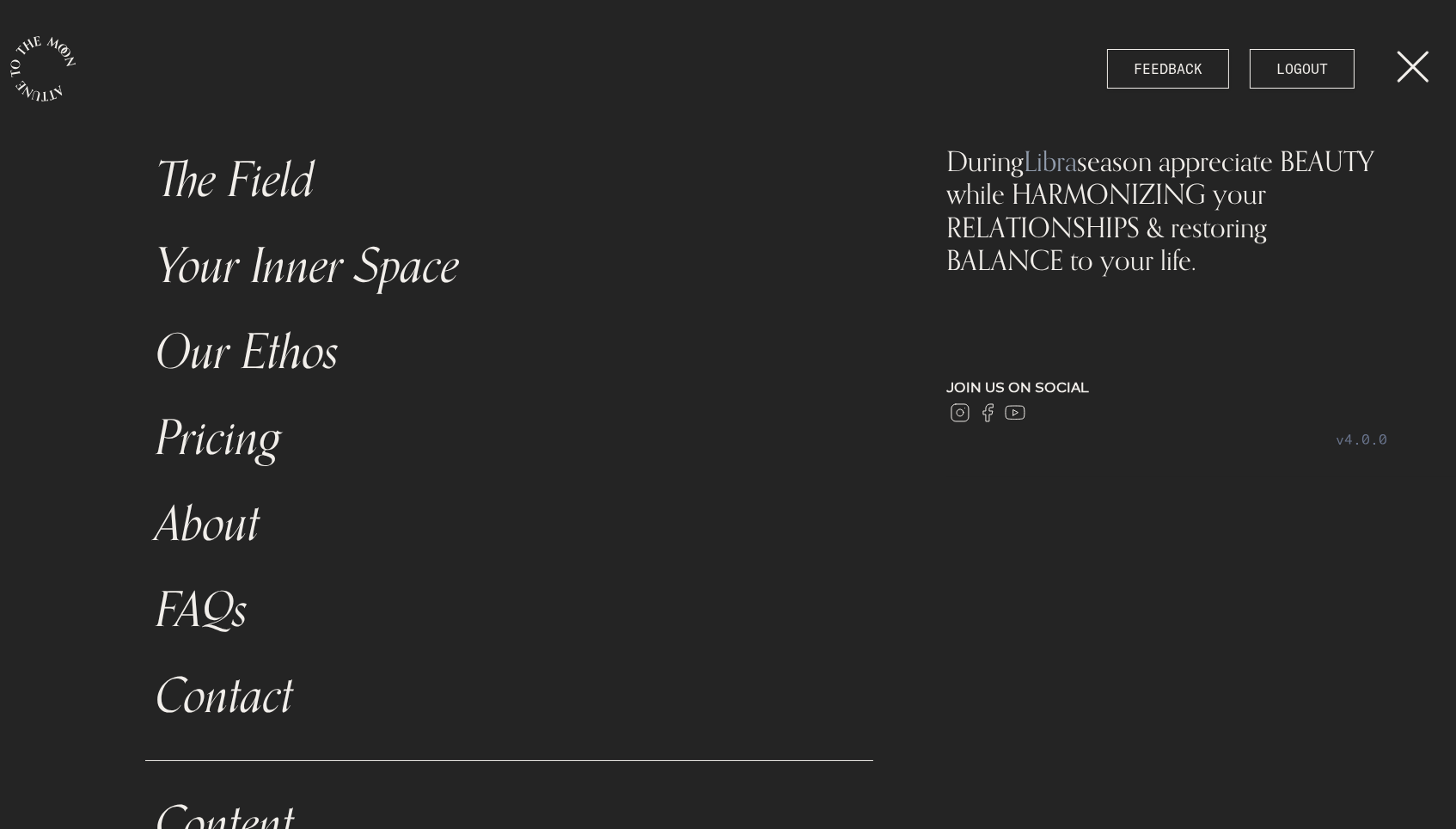
click at [234, 530] on link "About" at bounding box center [509, 525] width 728 height 86
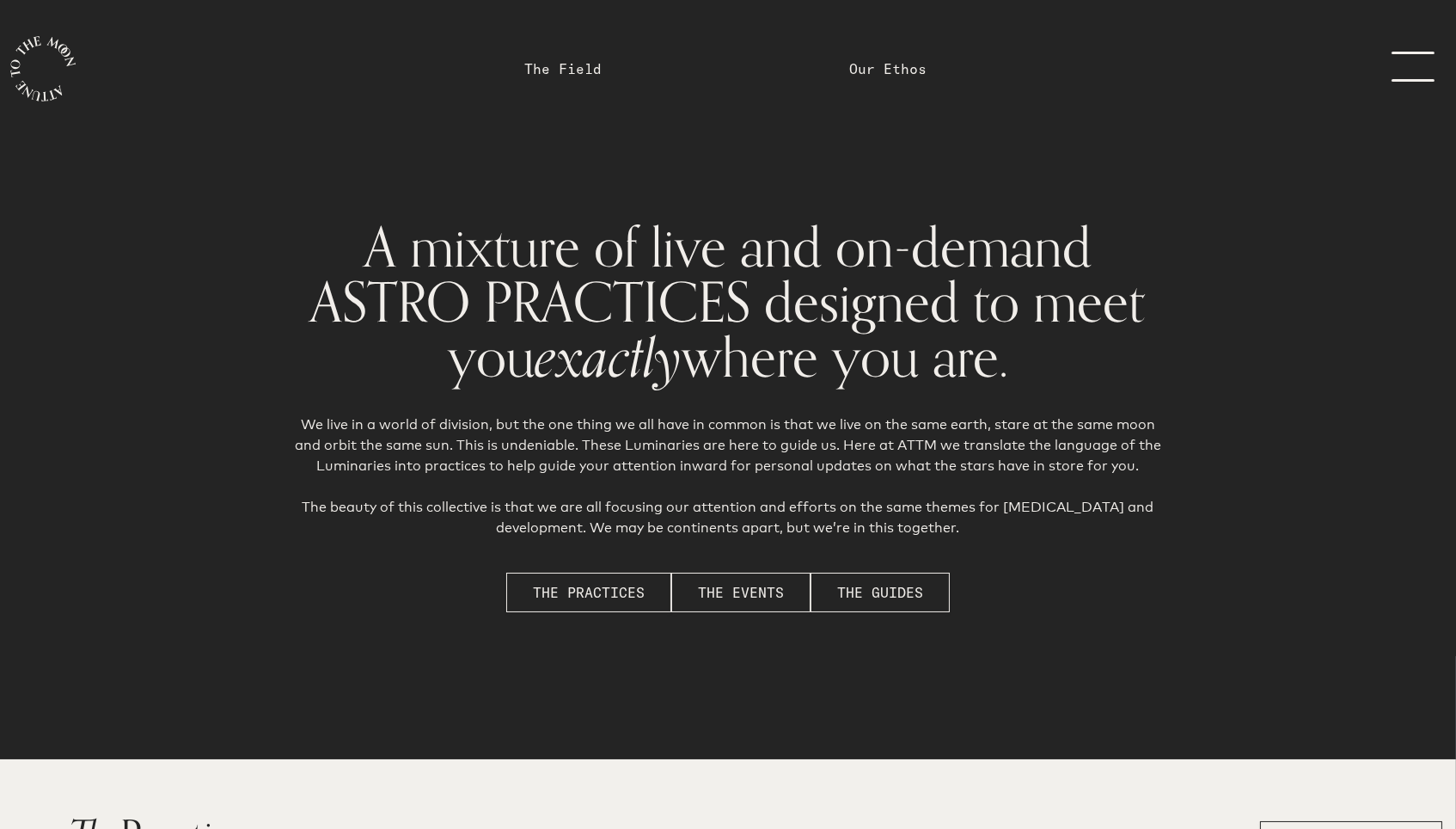
click at [577, 72] on link "The Field" at bounding box center [563, 69] width 77 height 21
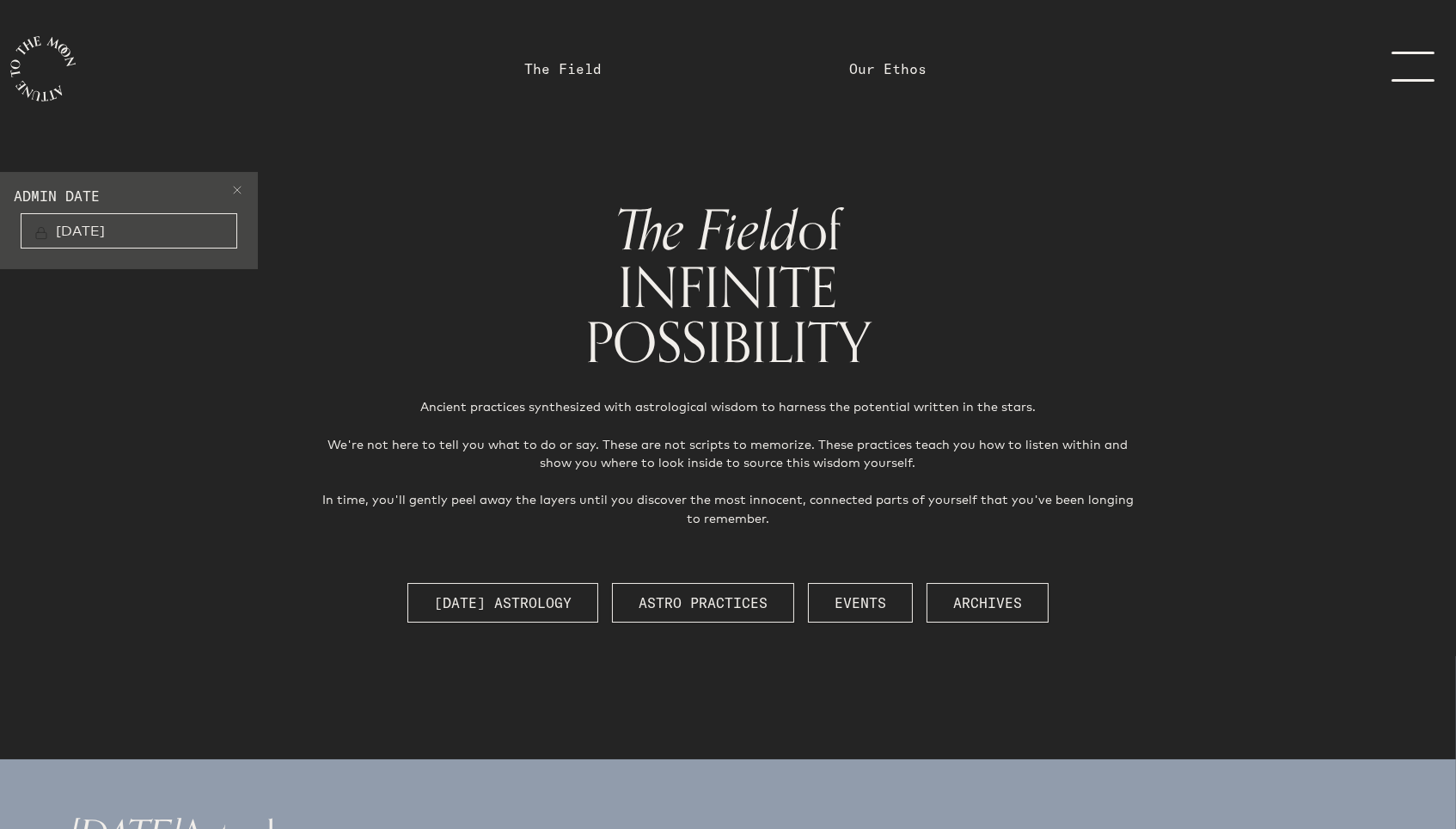
click at [241, 187] on span at bounding box center [237, 193] width 13 height 21
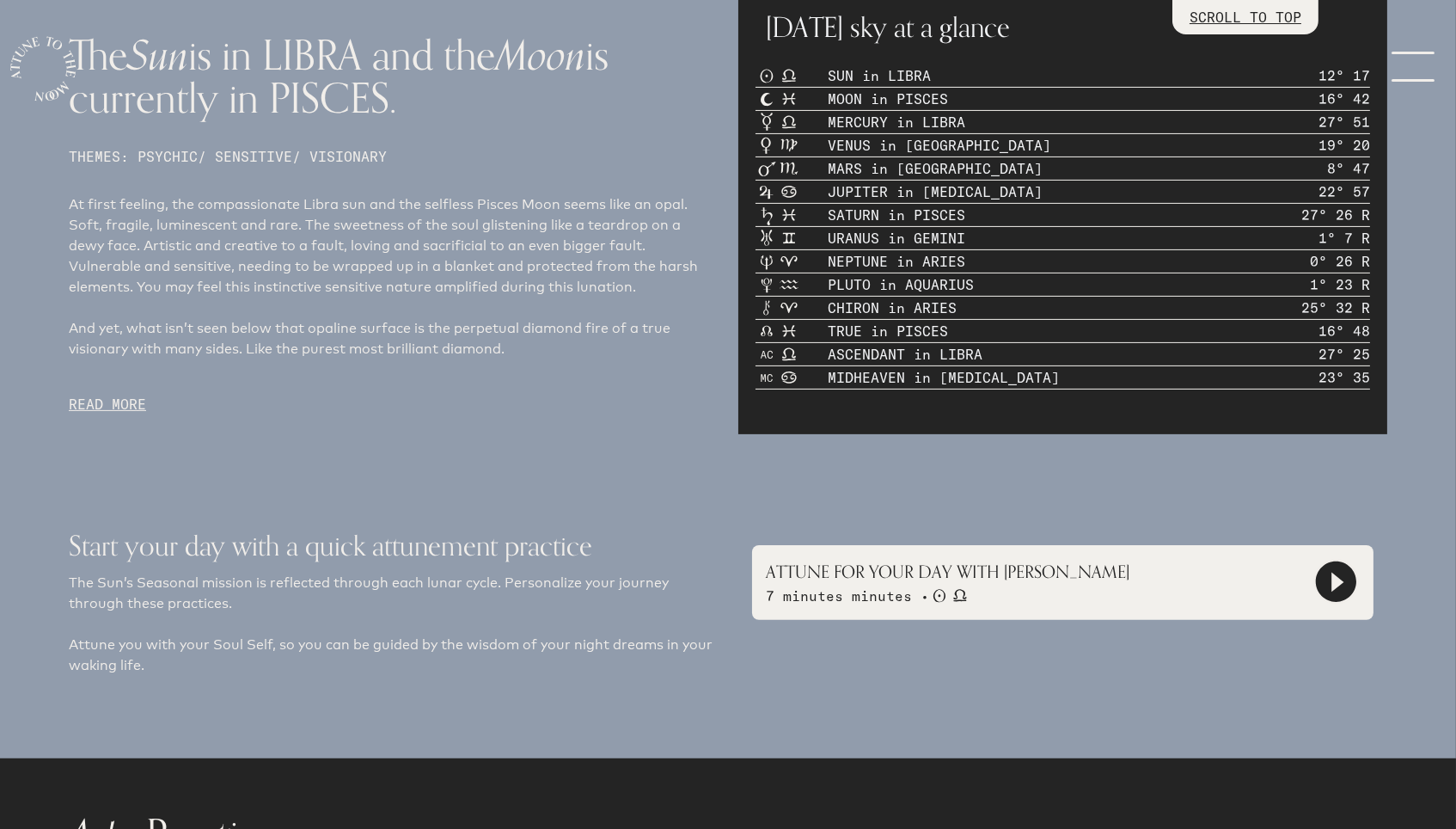
scroll to position [963, 0]
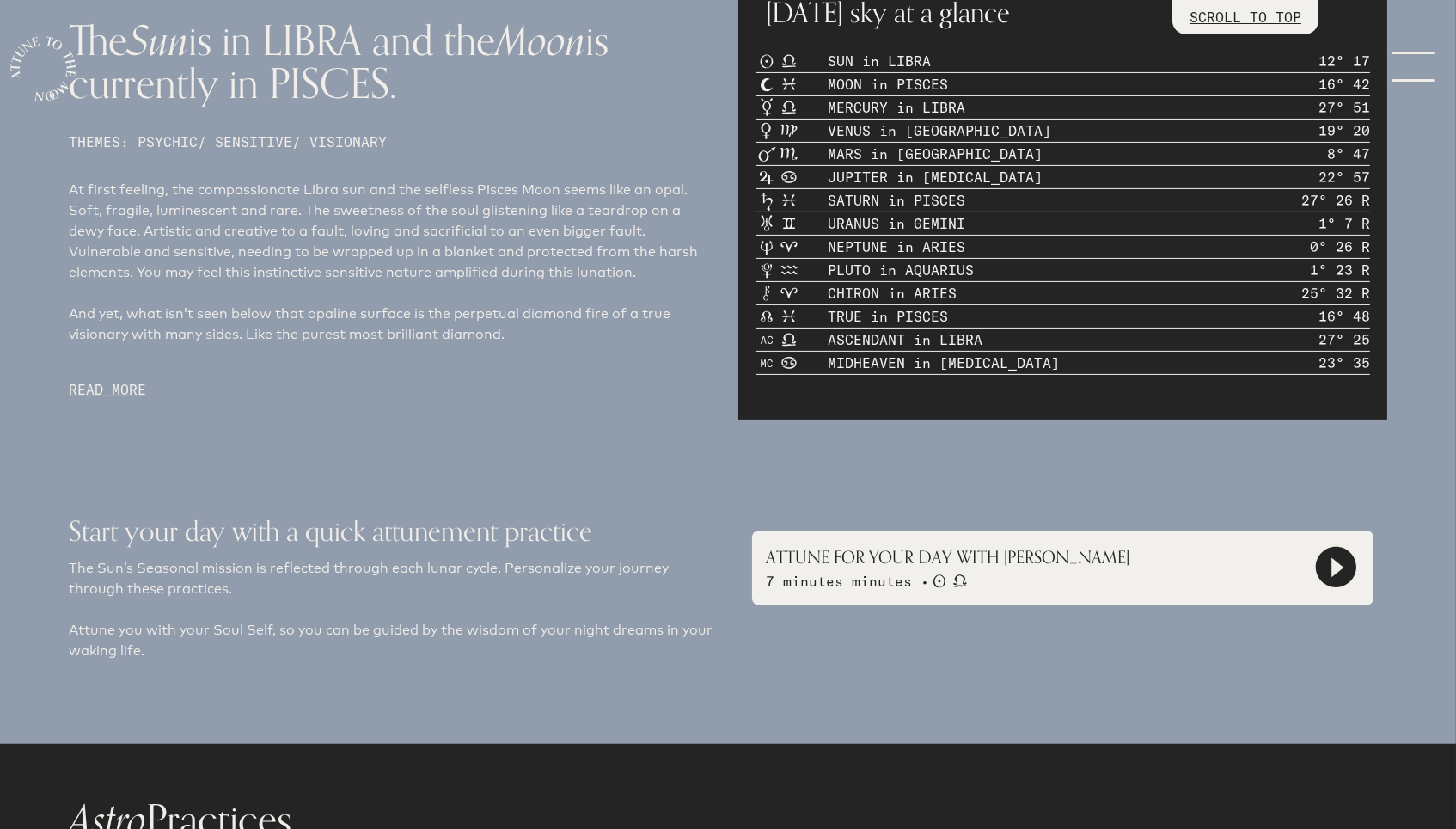
click at [1336, 565] on polygon at bounding box center [1338, 568] width 12 height 20
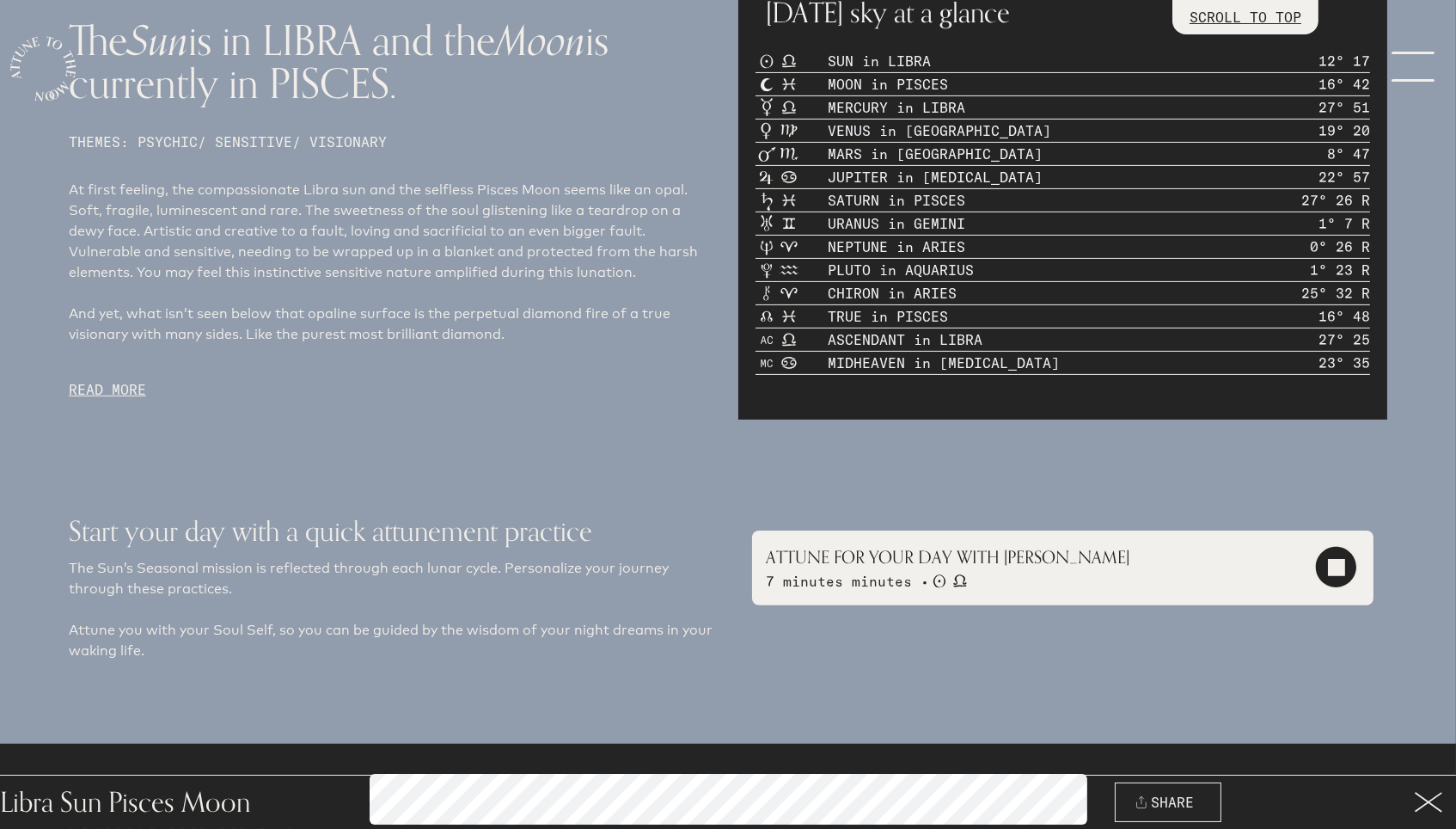
click at [1145, 807] on span "button" at bounding box center [1141, 802] width 13 height 13
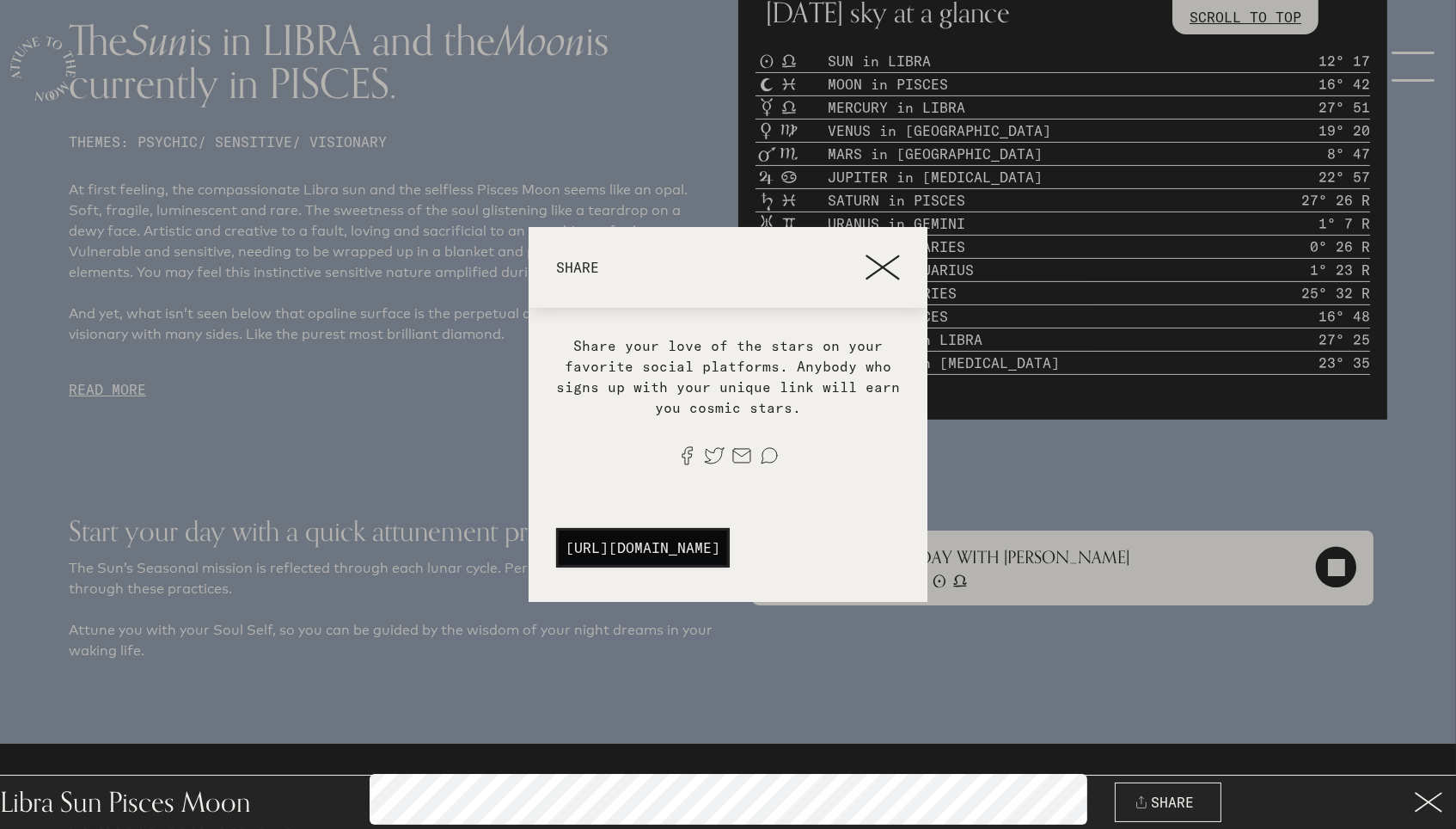
click at [899, 265] on line at bounding box center [882, 268] width 31 height 23
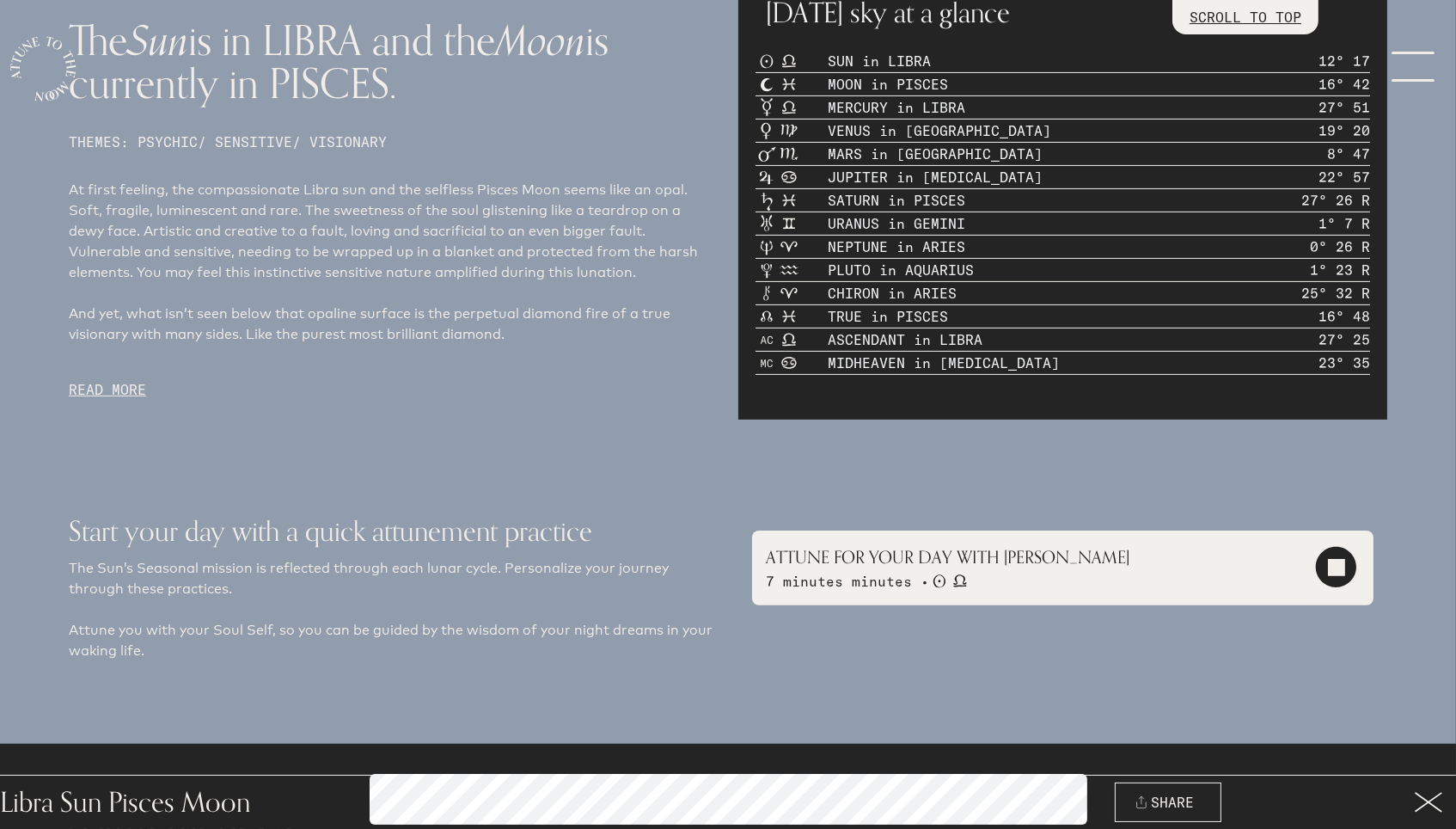
click at [1425, 806] on icon at bounding box center [1428, 802] width 28 height 21
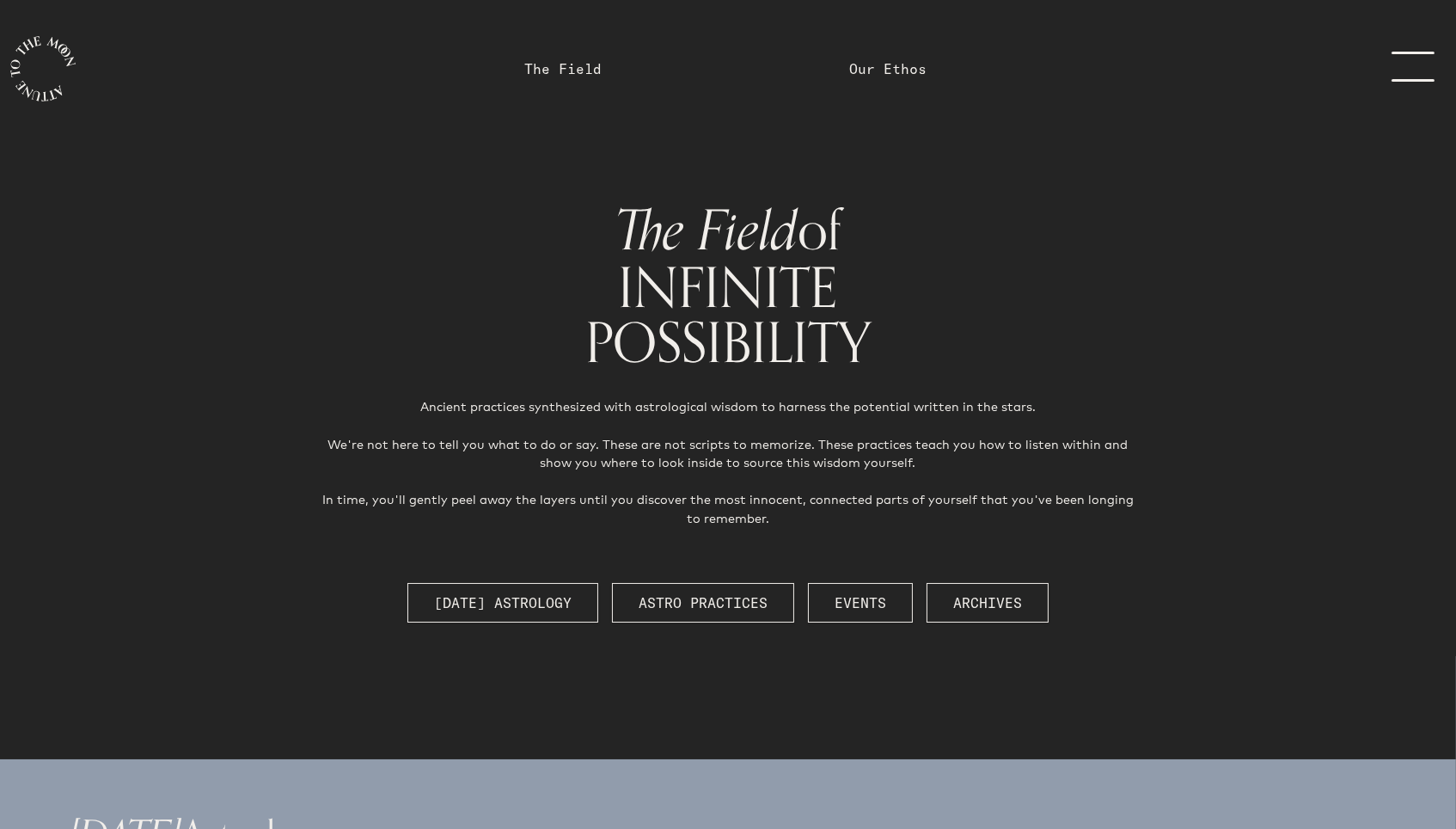
scroll to position [0, 0]
click at [1411, 66] on link "menu" at bounding box center [1408, 69] width 86 height 34
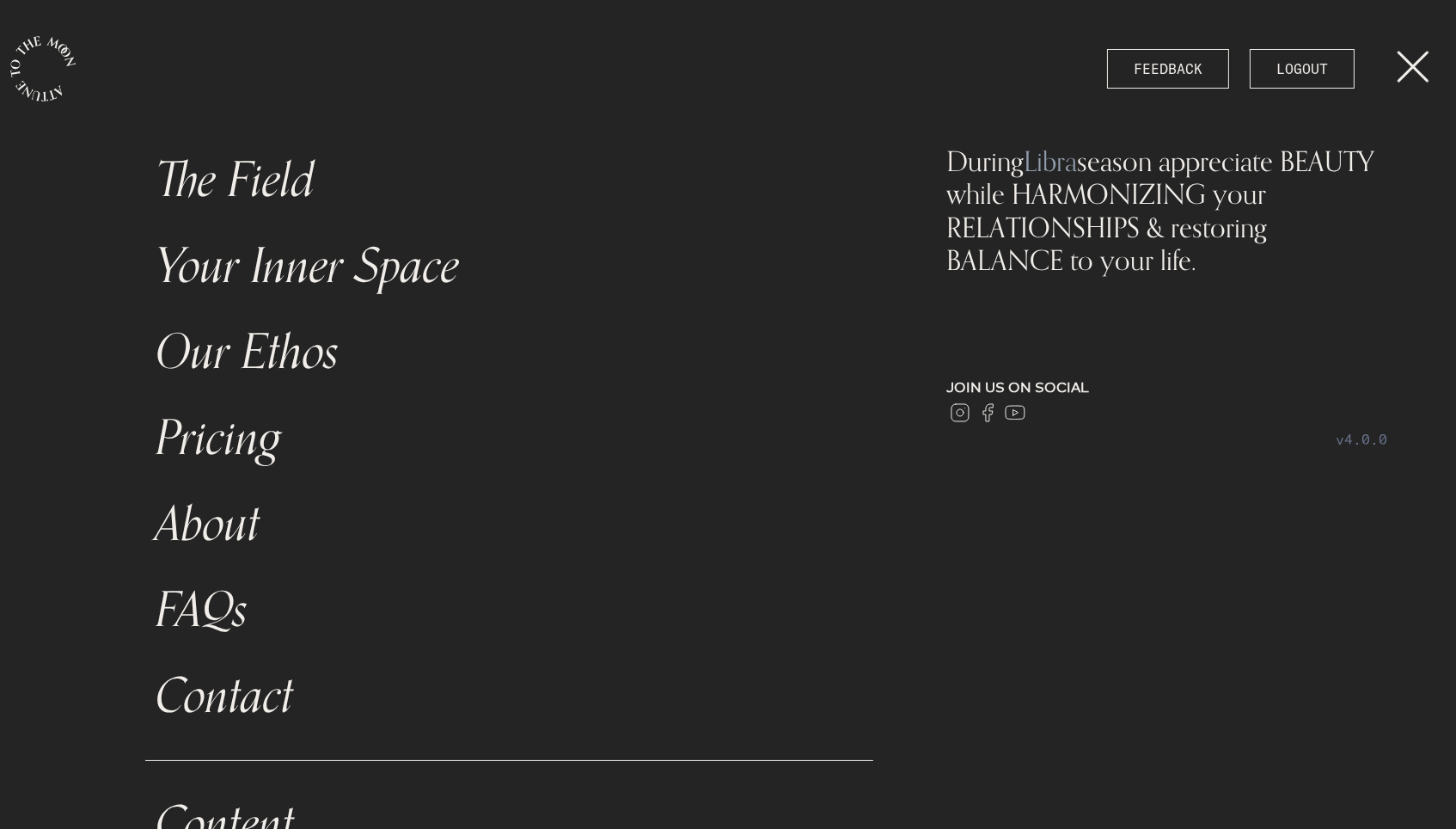
click at [1281, 76] on link "LOGOUT" at bounding box center [1302, 68] width 105 height 39
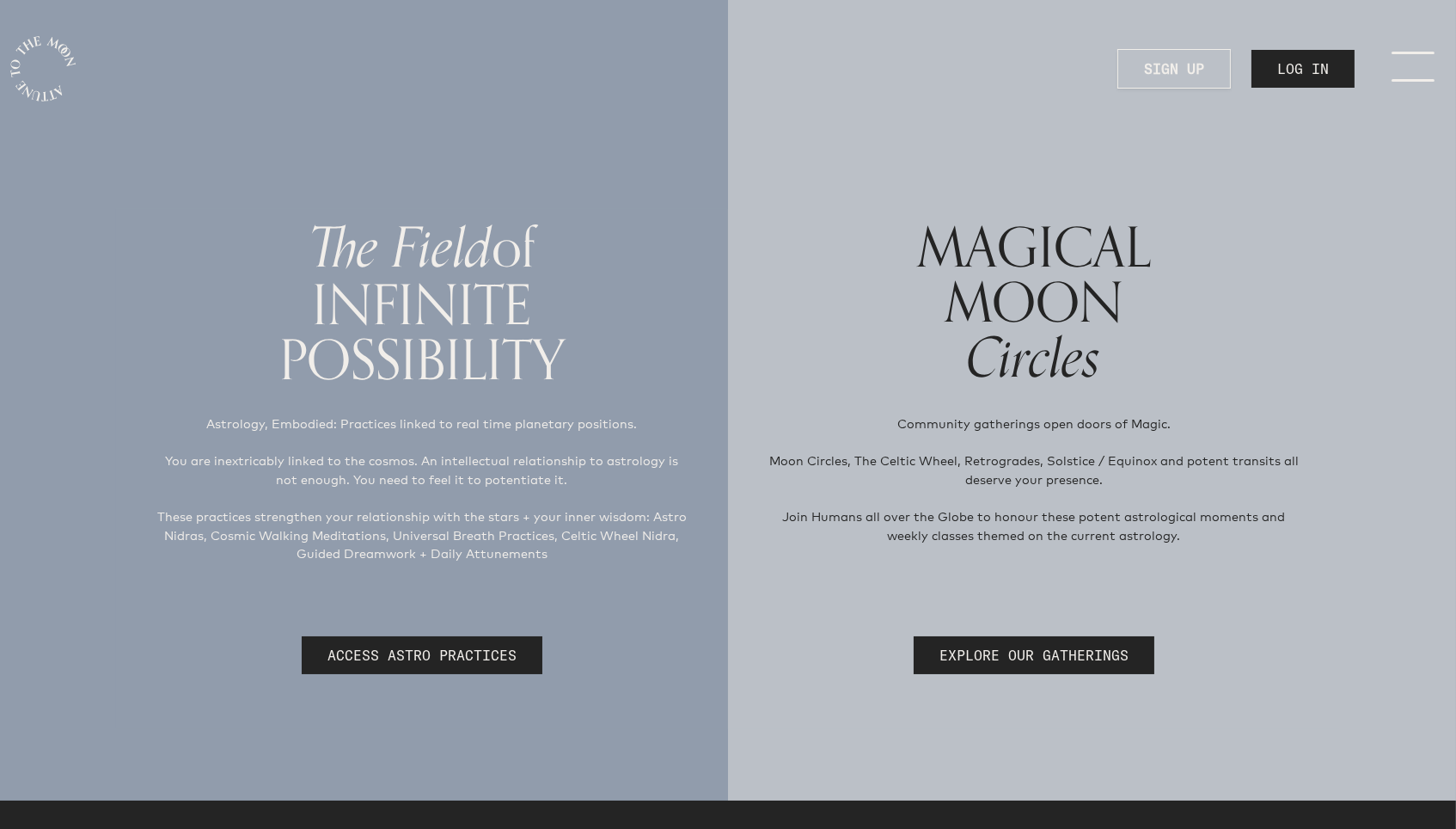
click at [1179, 68] on strong "SIGN UP" at bounding box center [1174, 69] width 60 height 21
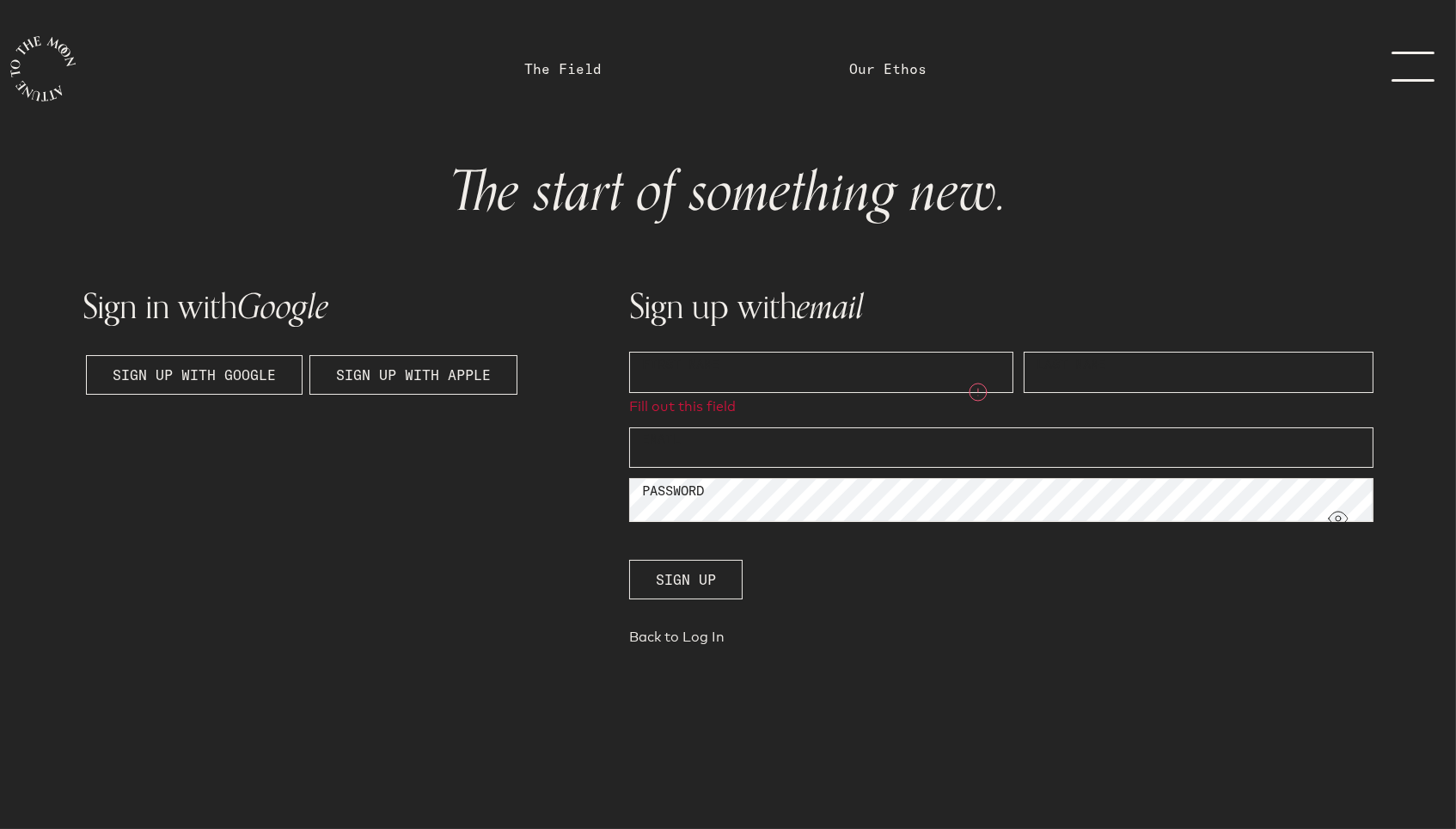
click at [696, 644] on link "Back to Log In" at bounding box center [1002, 640] width 744 height 28
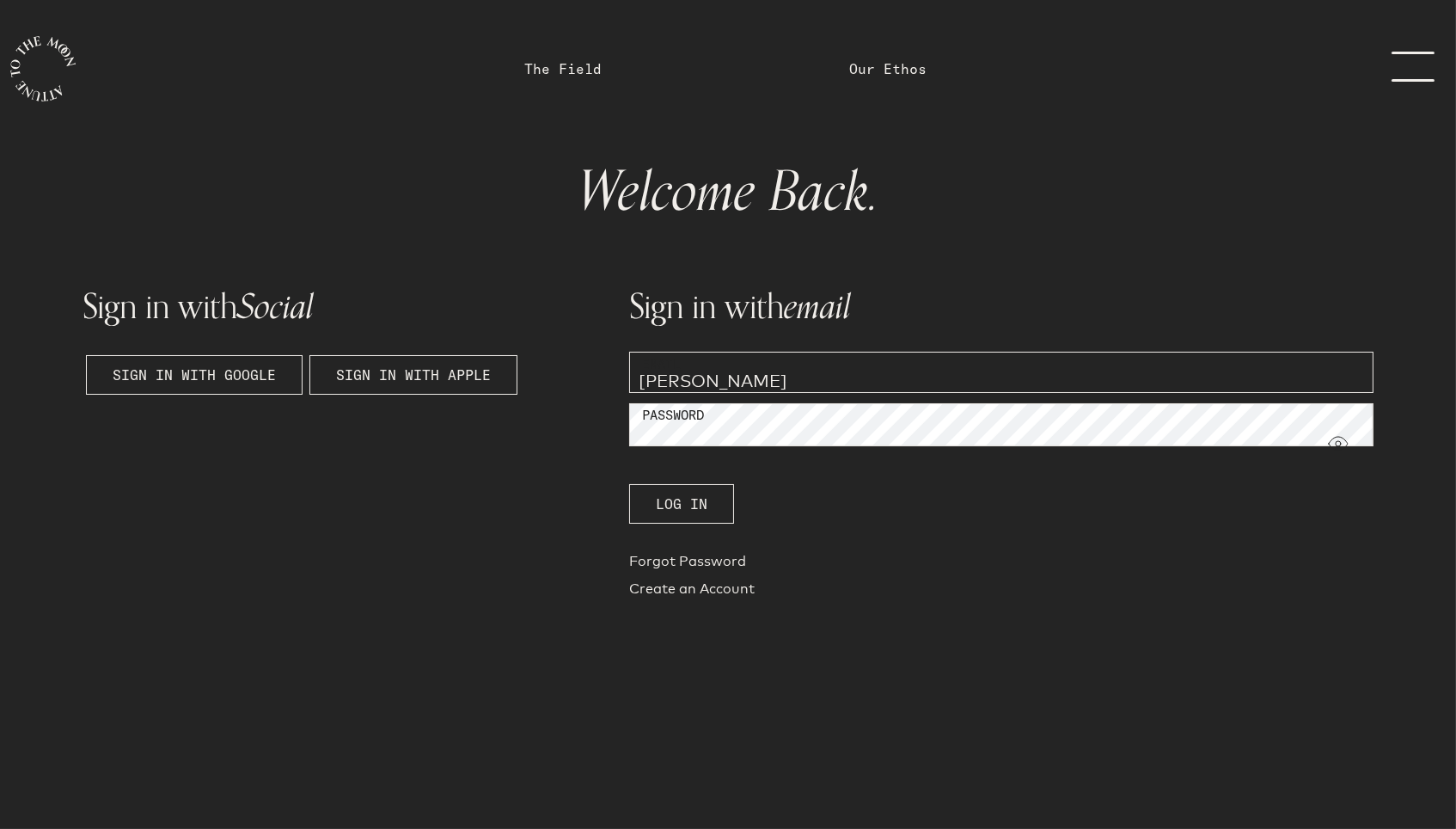
type input "jana.renee@gmail.com"
click at [681, 506] on button "Log In" at bounding box center [682, 503] width 105 height 39
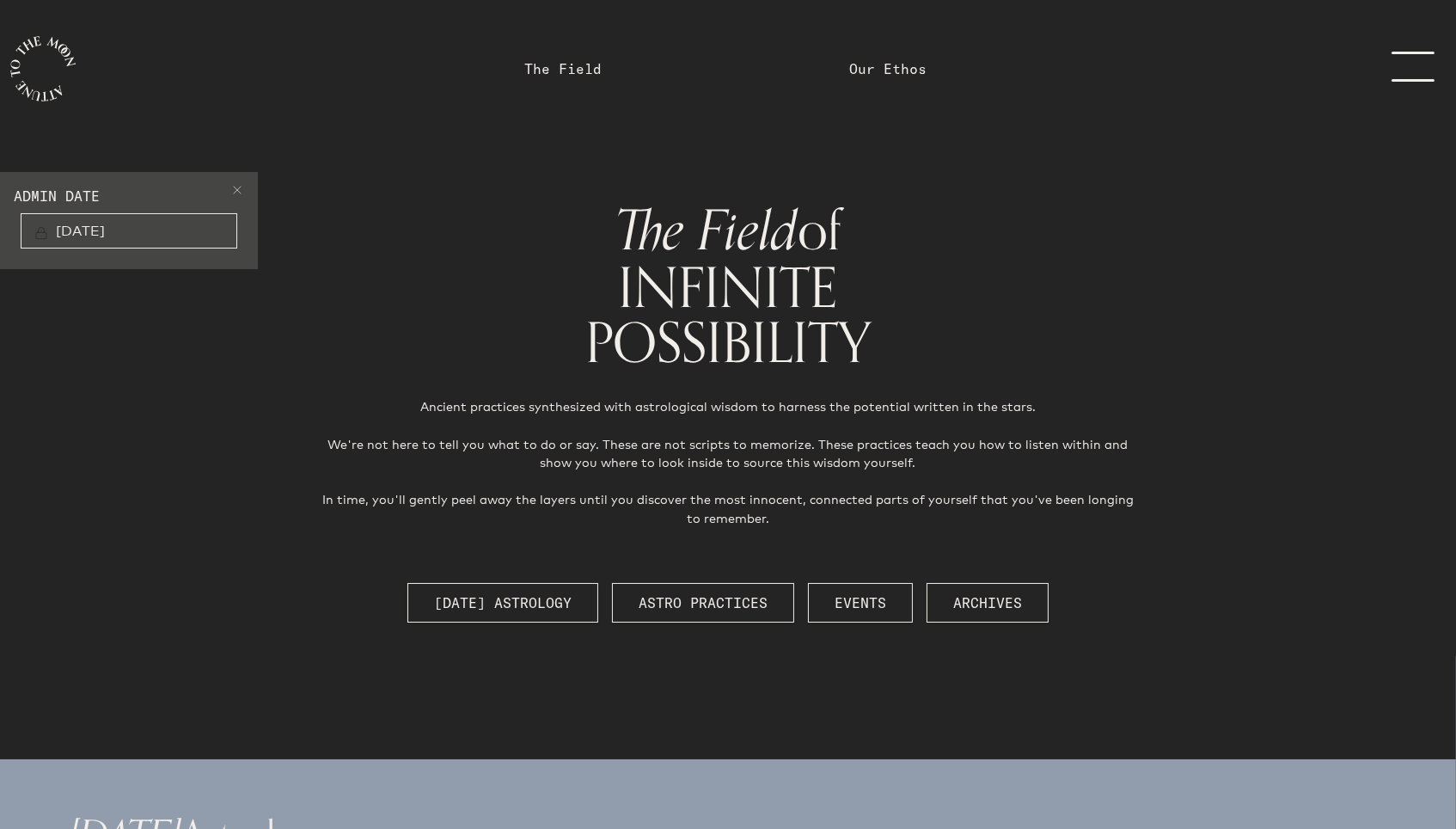
click at [1391, 70] on link "menu" at bounding box center [1408, 69] width 86 height 34
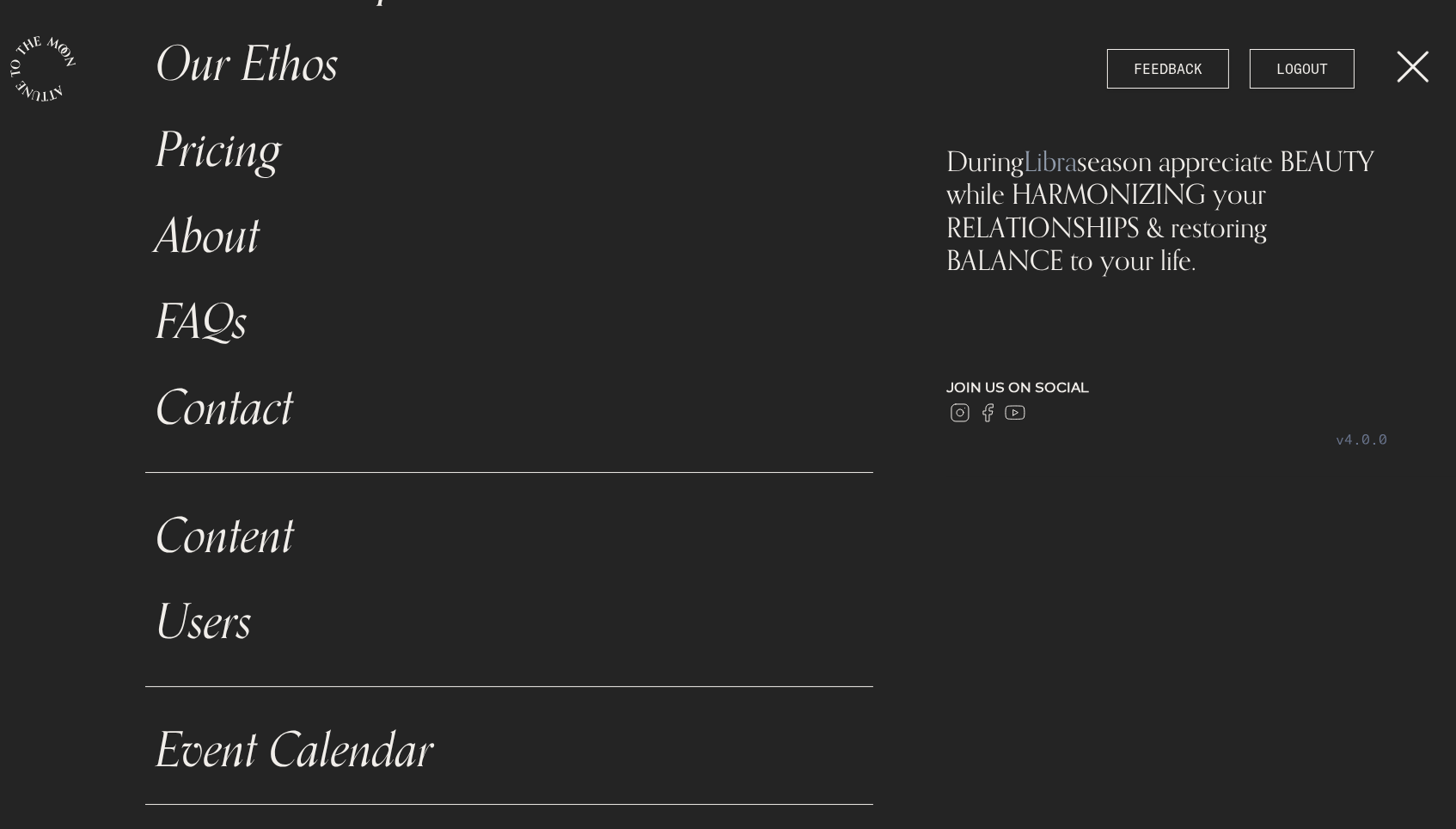
scroll to position [285, 0]
click at [301, 745] on link "Event Calendar" at bounding box center [509, 753] width 728 height 86
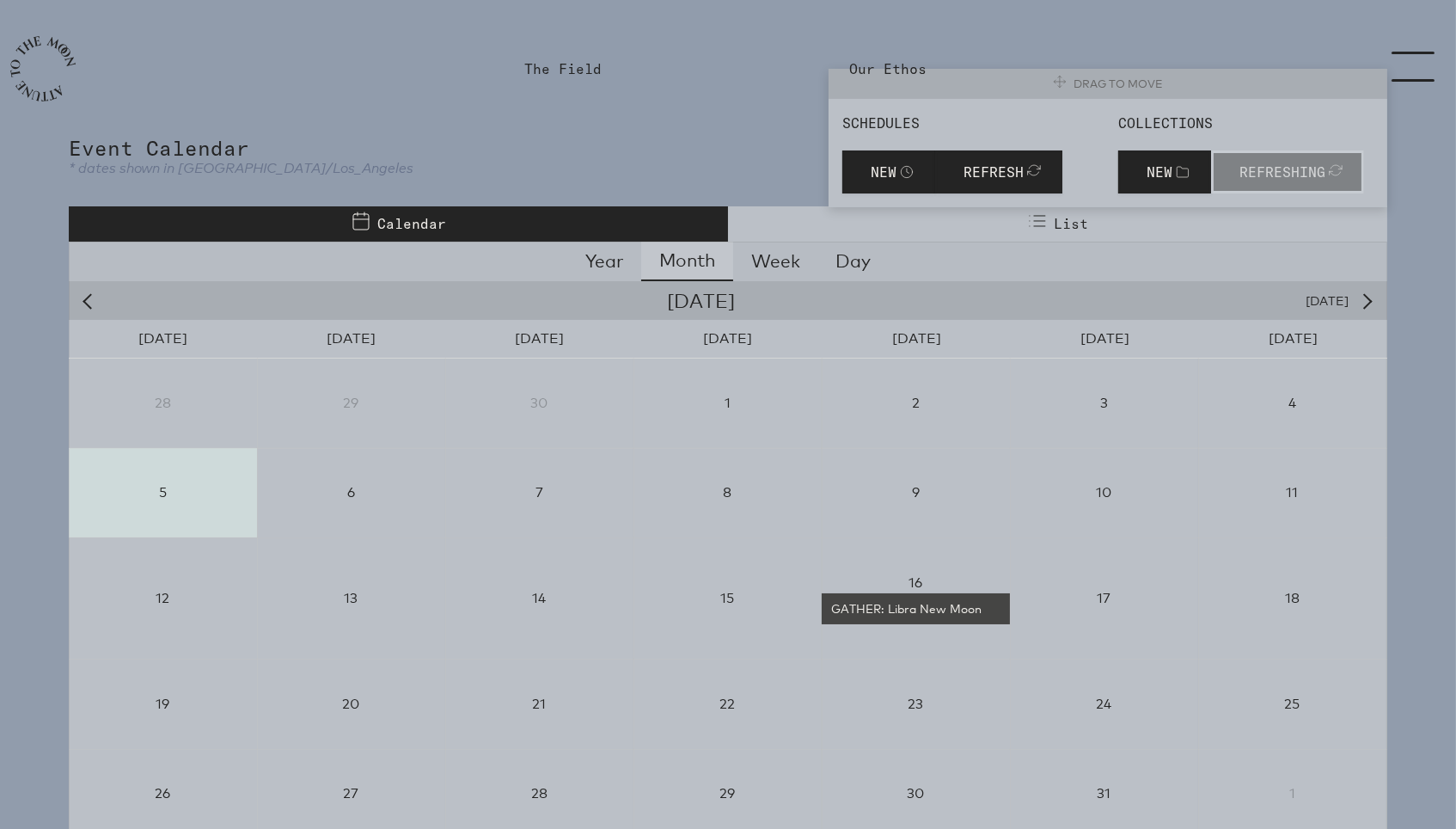
click at [547, 491] on div "7" at bounding box center [539, 493] width 188 height 21
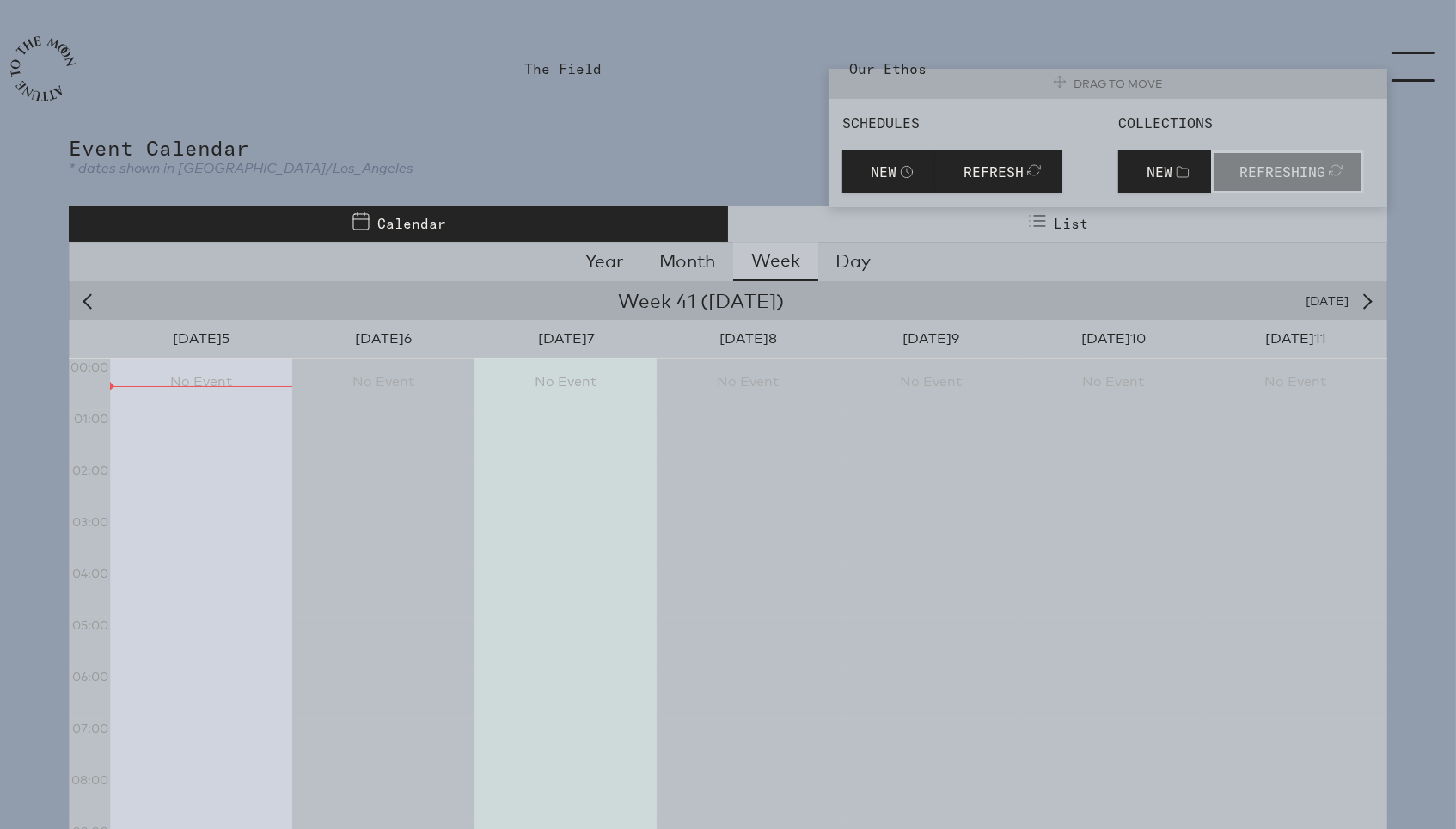
click at [886, 171] on span "New" at bounding box center [884, 172] width 26 height 21
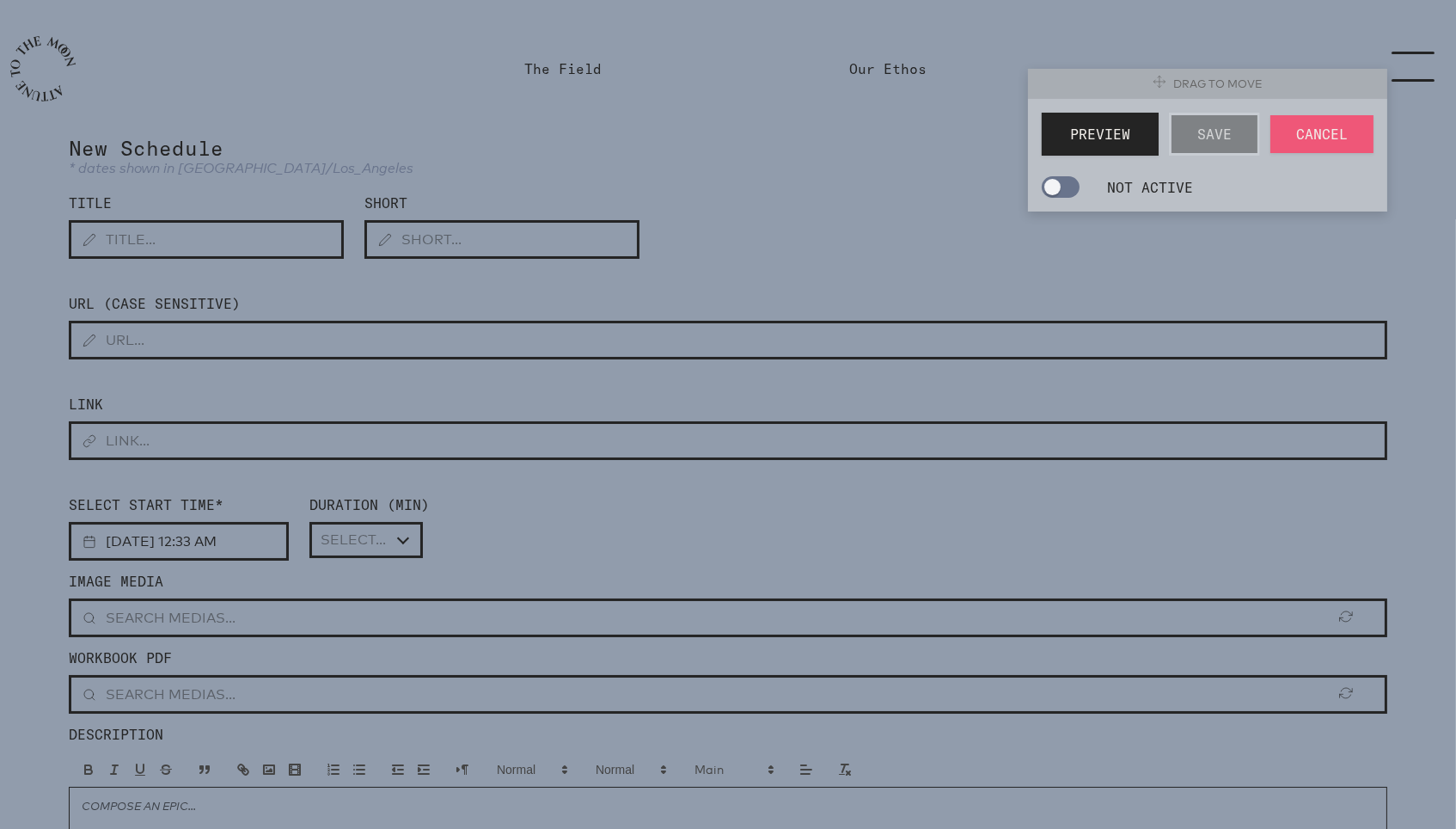
click at [245, 239] on input "text" at bounding box center [206, 239] width 275 height 39
type input "TEST"
click at [214, 336] on input "text" at bounding box center [728, 340] width 1319 height 39
type input "TEST"
click at [428, 227] on input "text" at bounding box center [500, 239] width 275 height 39
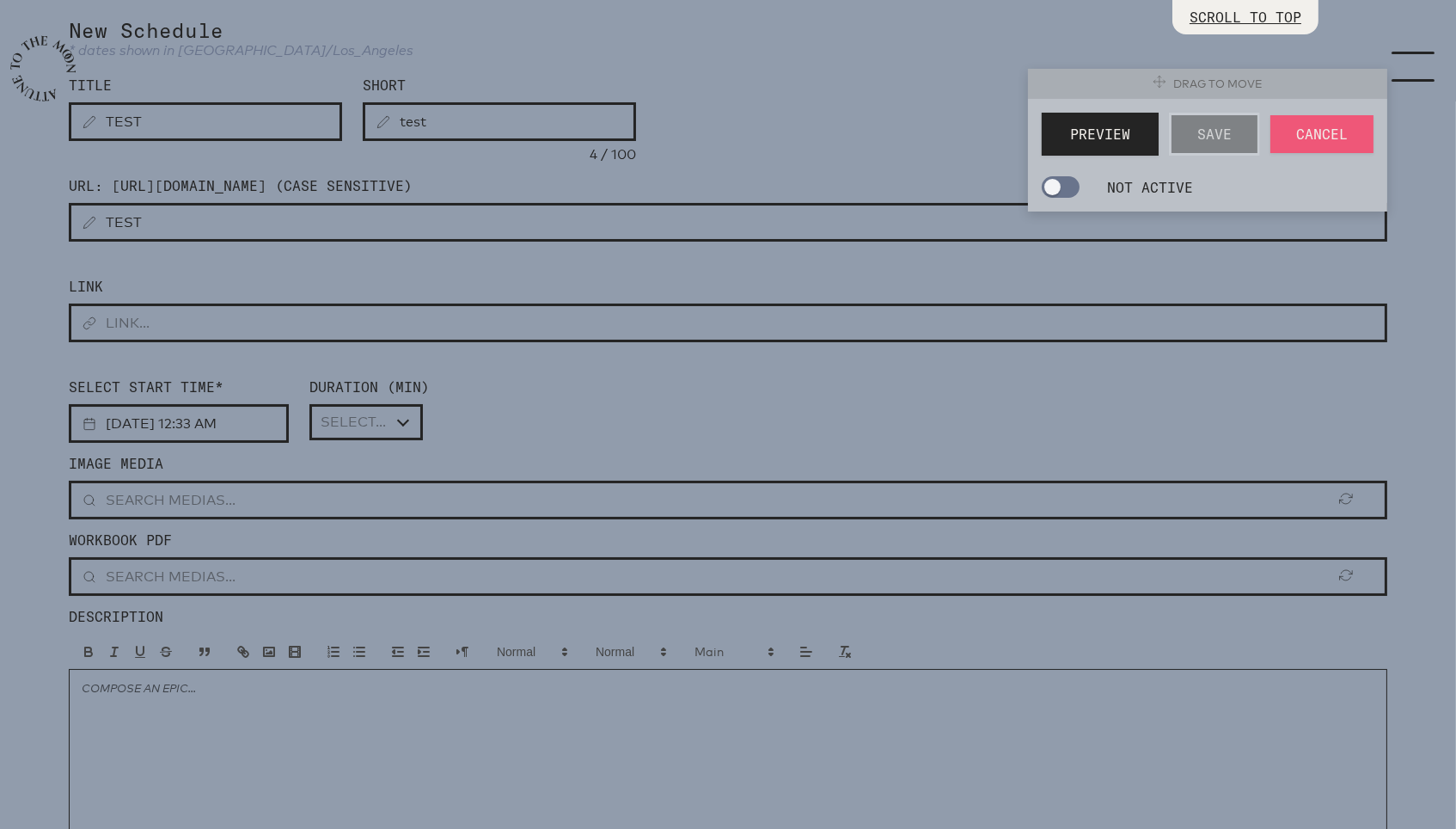
scroll to position [127, 0]
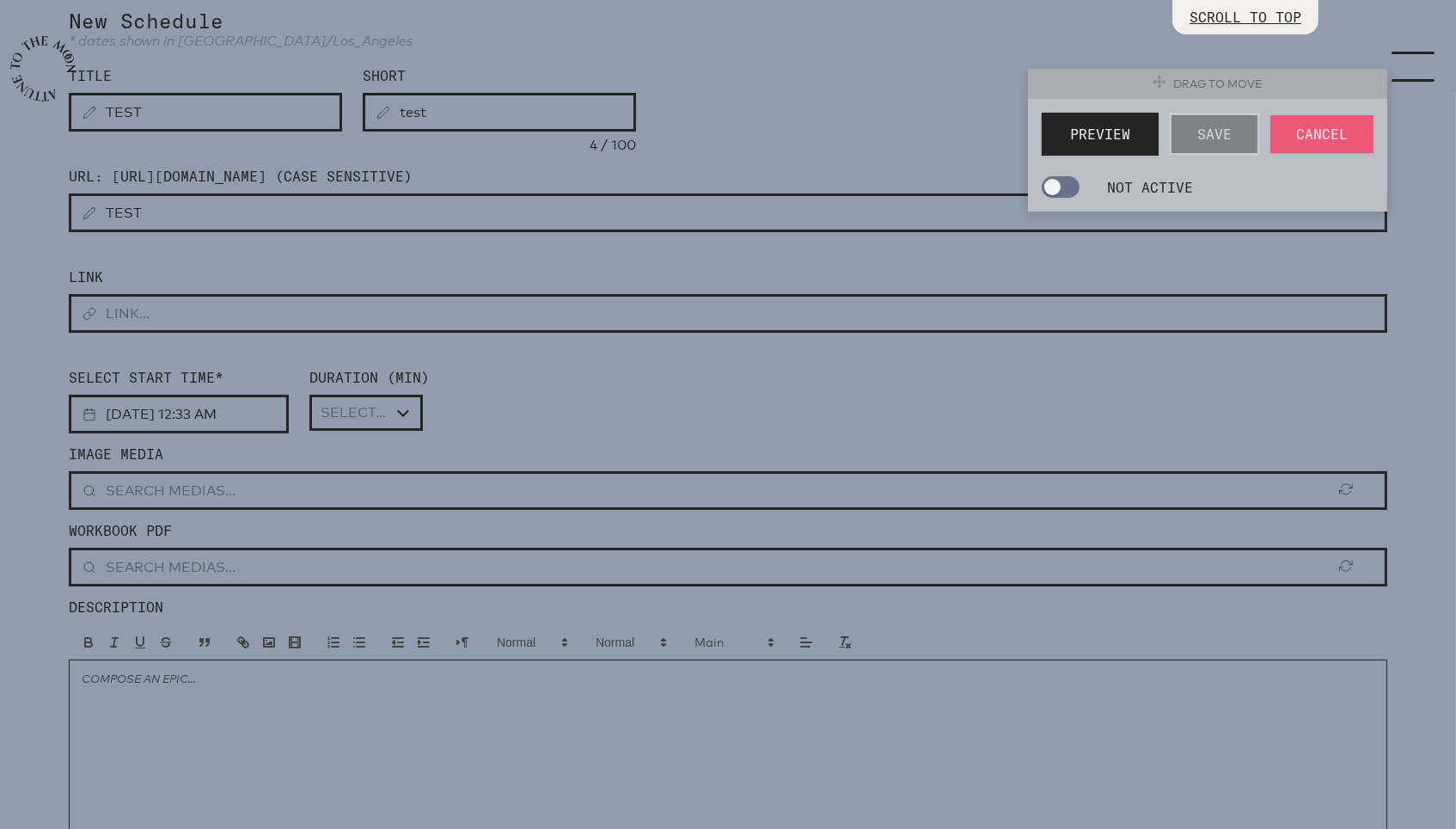
type input "test"
click at [225, 412] on input "10/5/2025, 12:33 AM" at bounding box center [178, 414] width 220 height 39
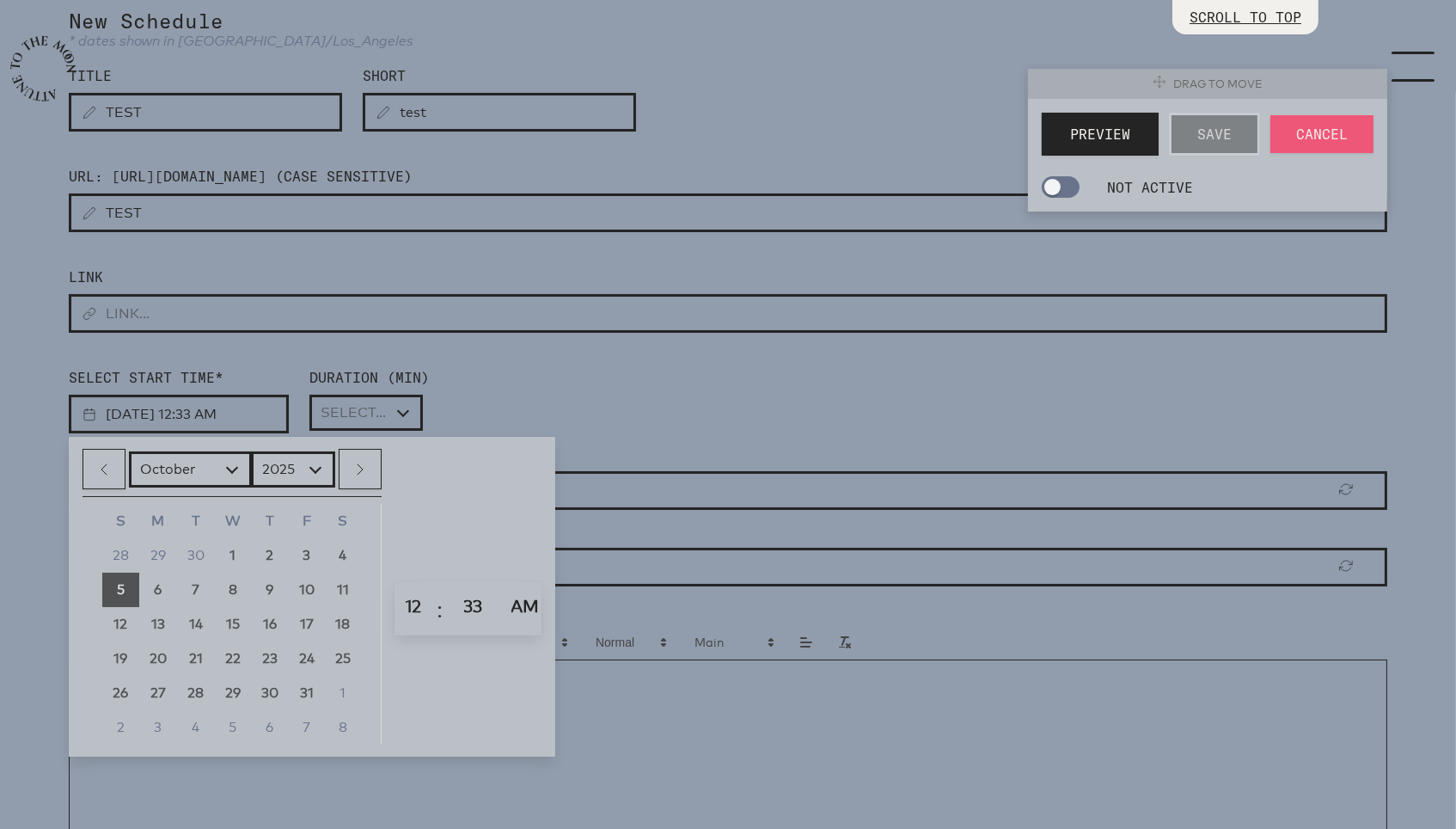
click at [185, 600] on link "7" at bounding box center [197, 590] width 38 height 34
type input "10/7/2025, 12:33 AM"
select select "12"
type input "10/7/2025, 12:12 AM"
select select "PM"
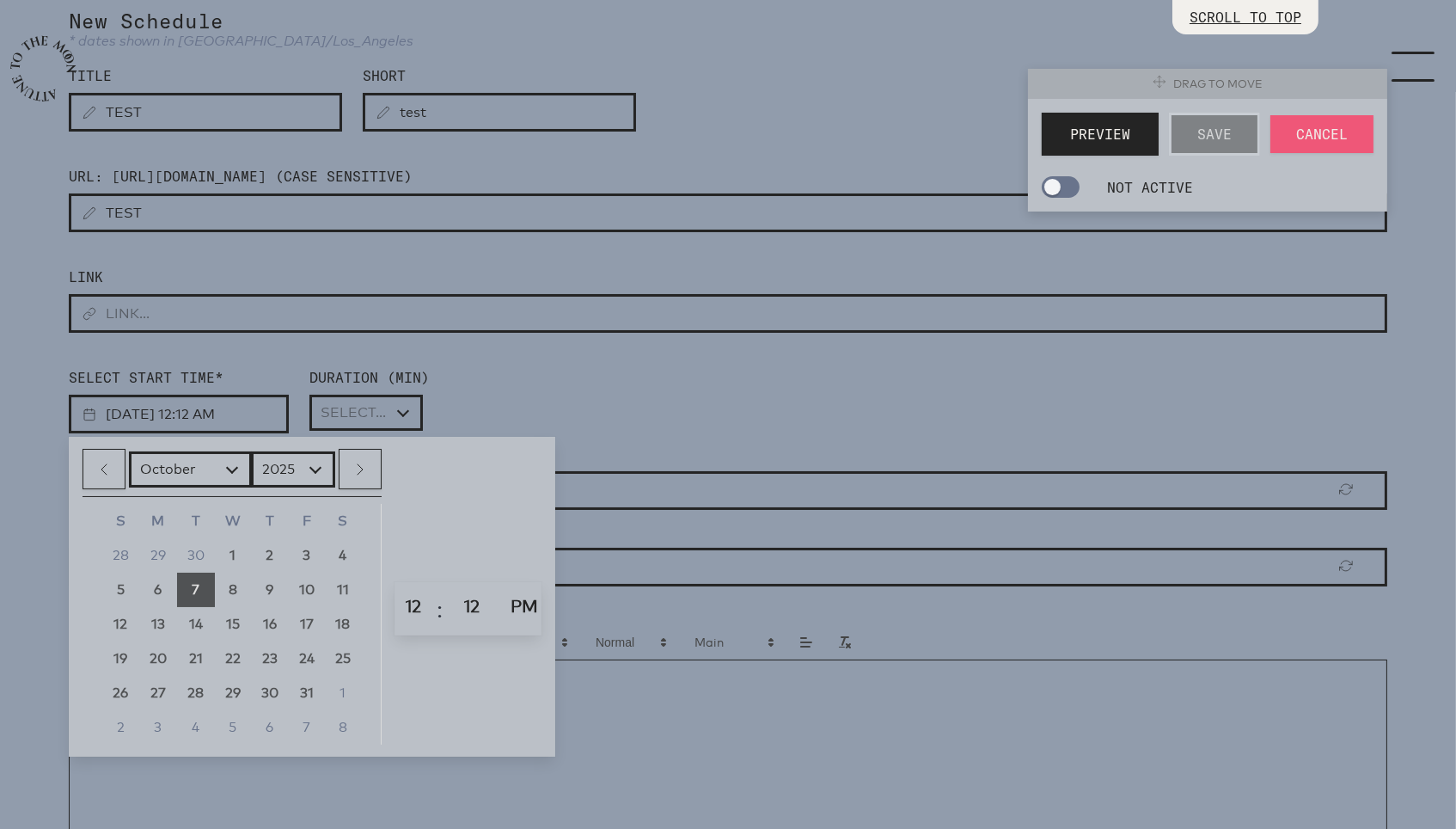
type input "10/7/2025, 12:12 PM"
select select "12"
select select "3600"
click at [496, 422] on div "Select Start Time* 10/7/2025, 12:12 PM January February March April May June Ju…" at bounding box center [728, 400] width 1319 height 66
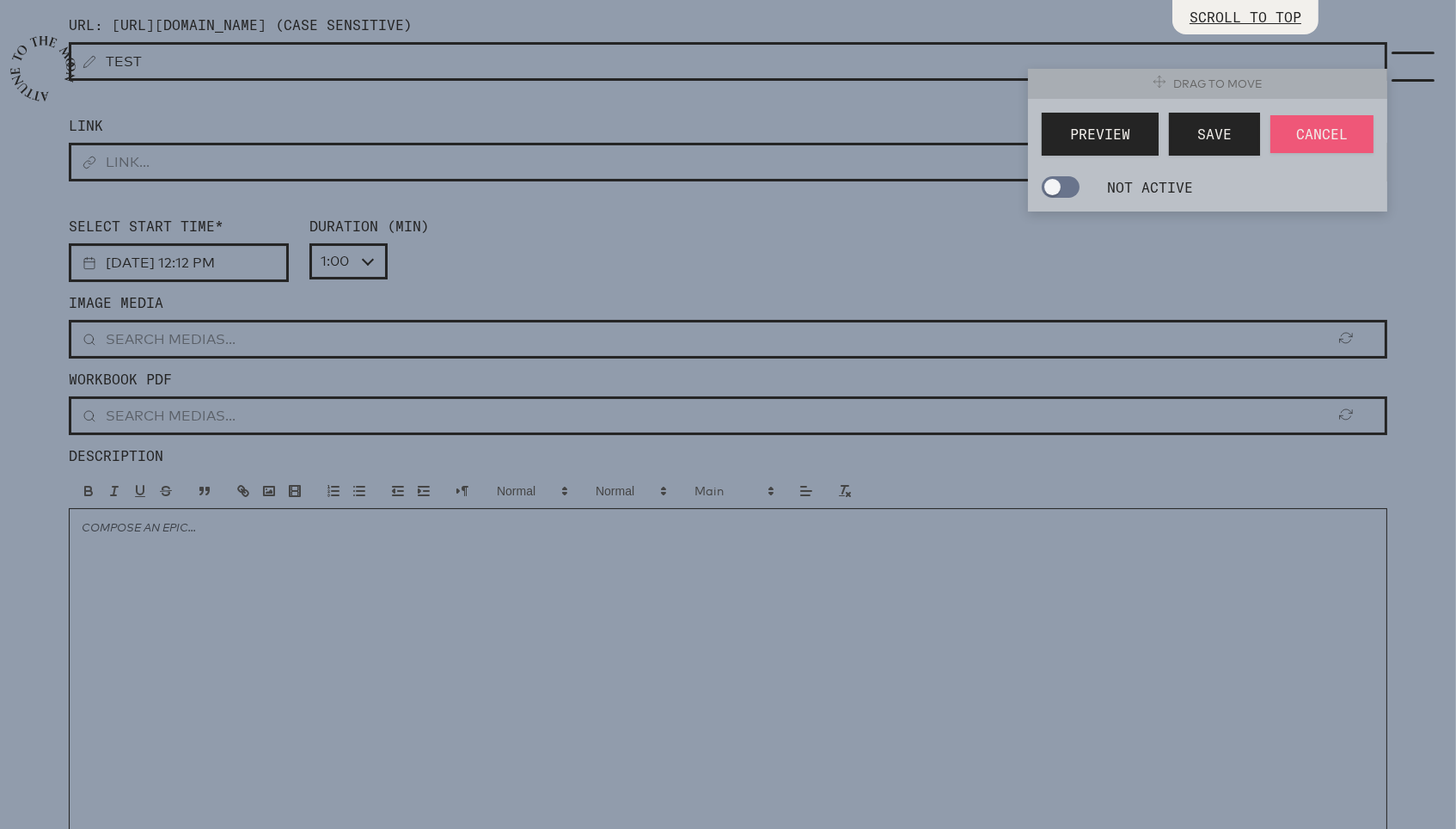
scroll to position [293, 0]
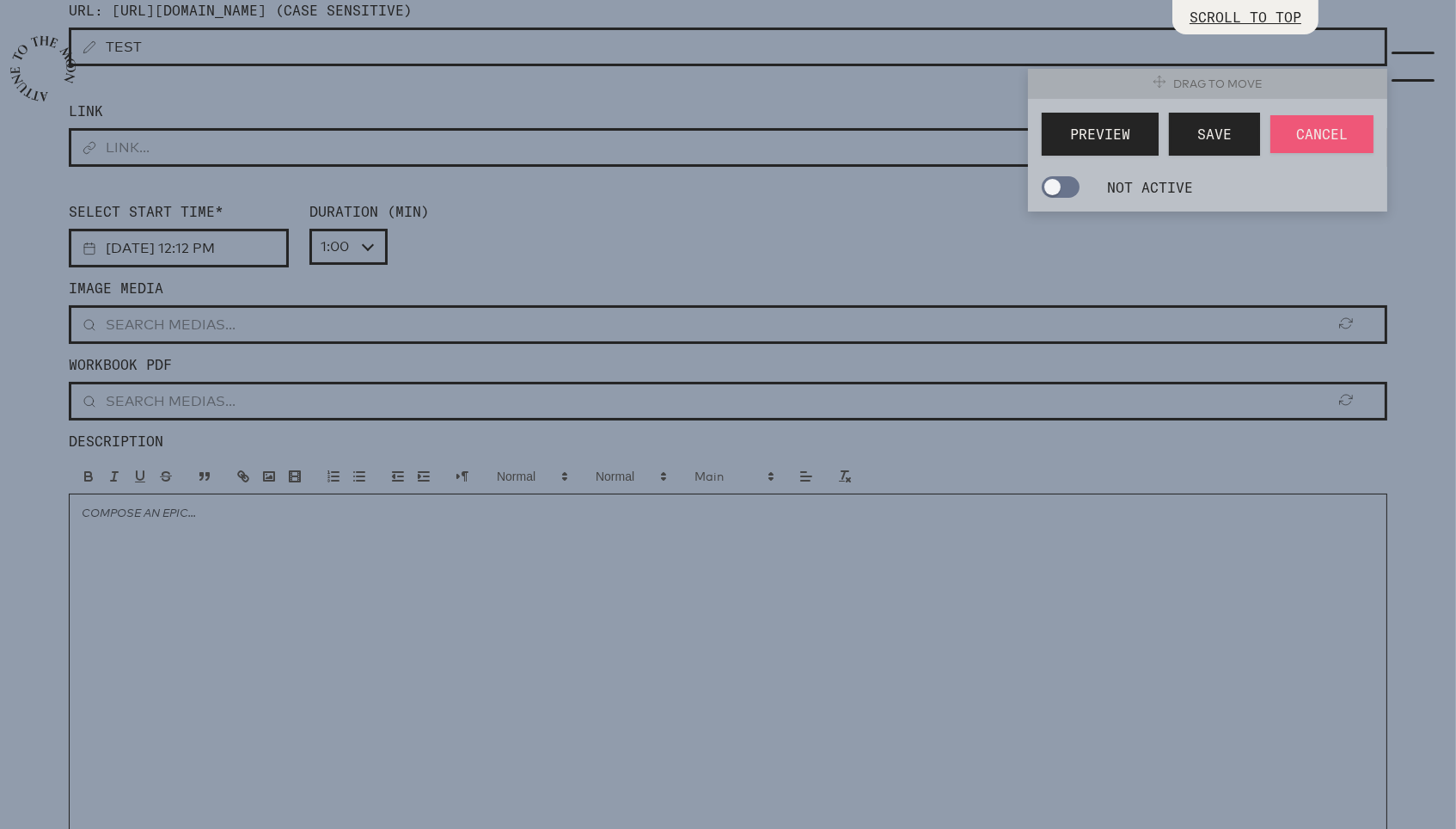
click at [351, 331] on input "text" at bounding box center [728, 324] width 1319 height 39
type input "l"
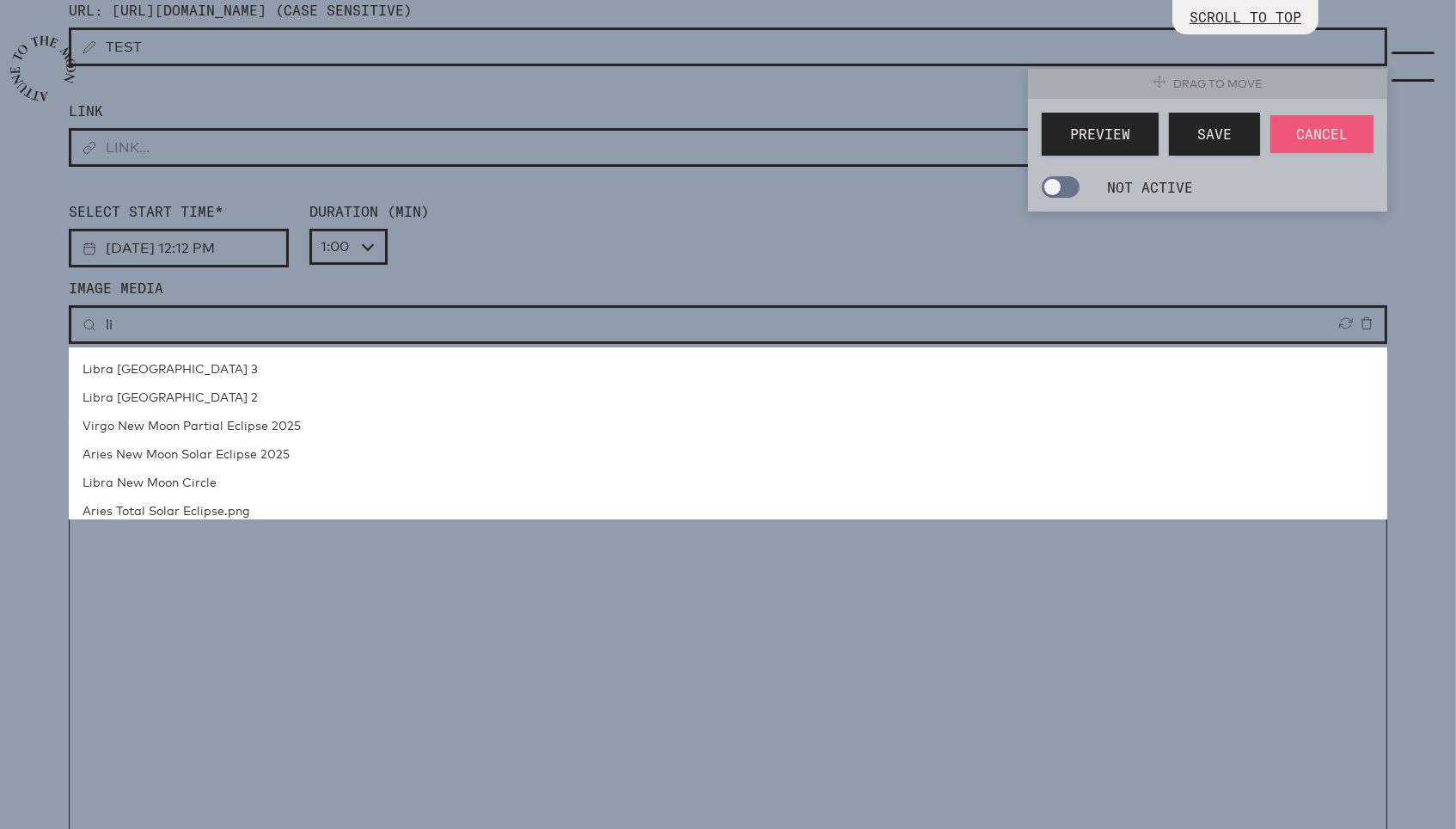
type input "l"
click at [241, 455] on span "Pisces New Moon 2023 graphic" at bounding box center [174, 453] width 182 height 14
type input "Pisces New Moon 2023 graphic"
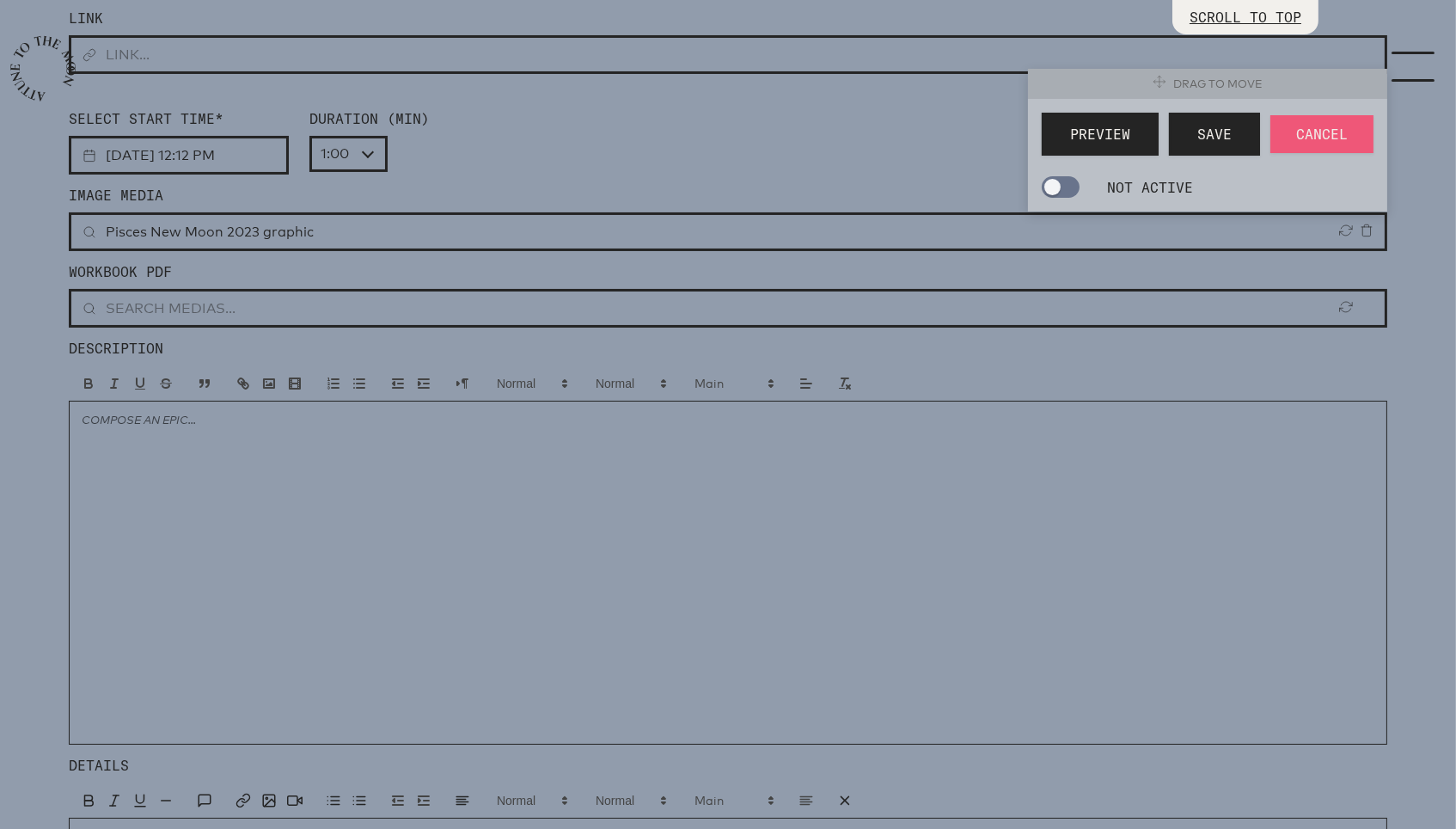
scroll to position [436, 0]
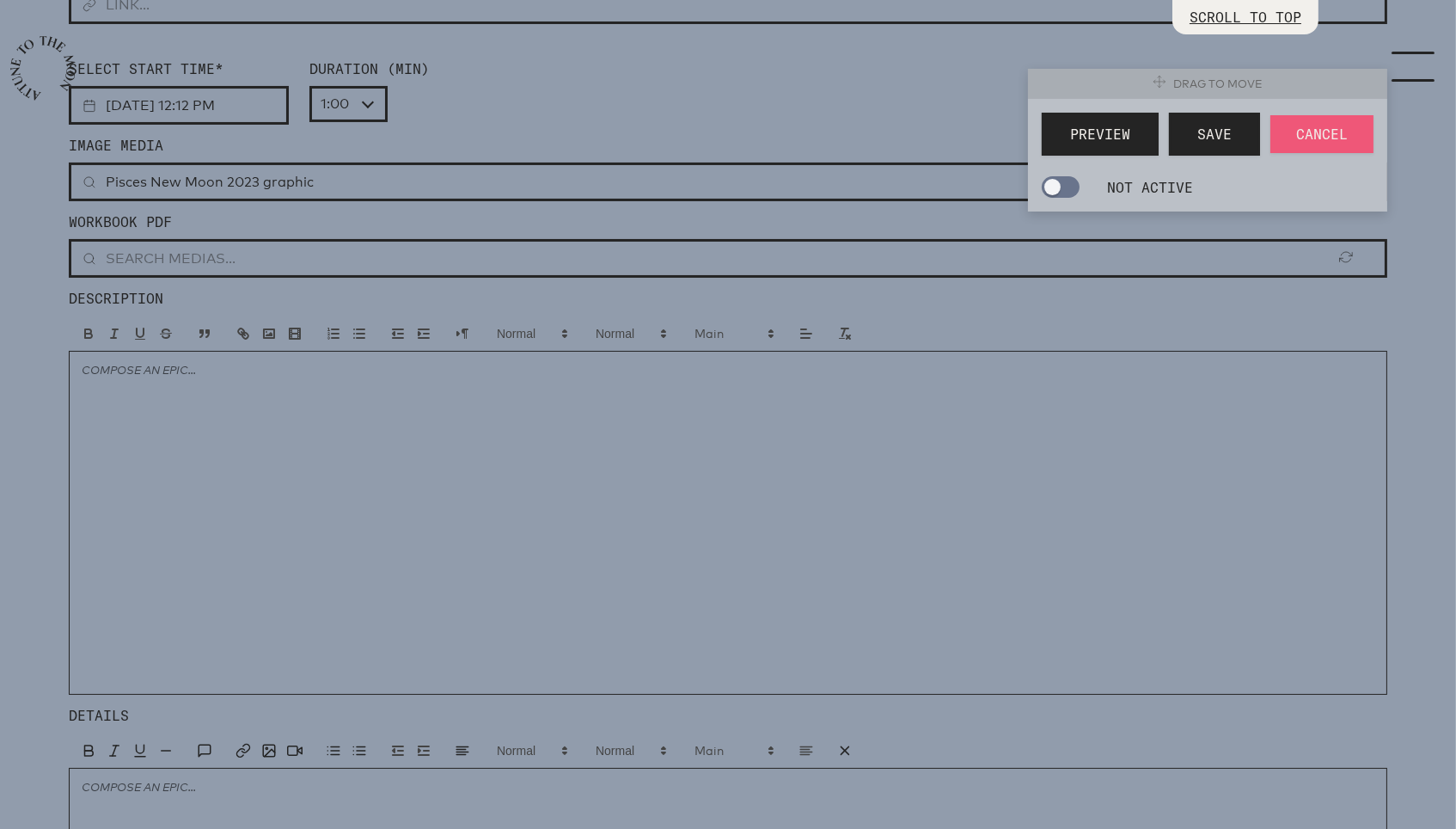
click at [241, 443] on div at bounding box center [728, 523] width 1319 height 343
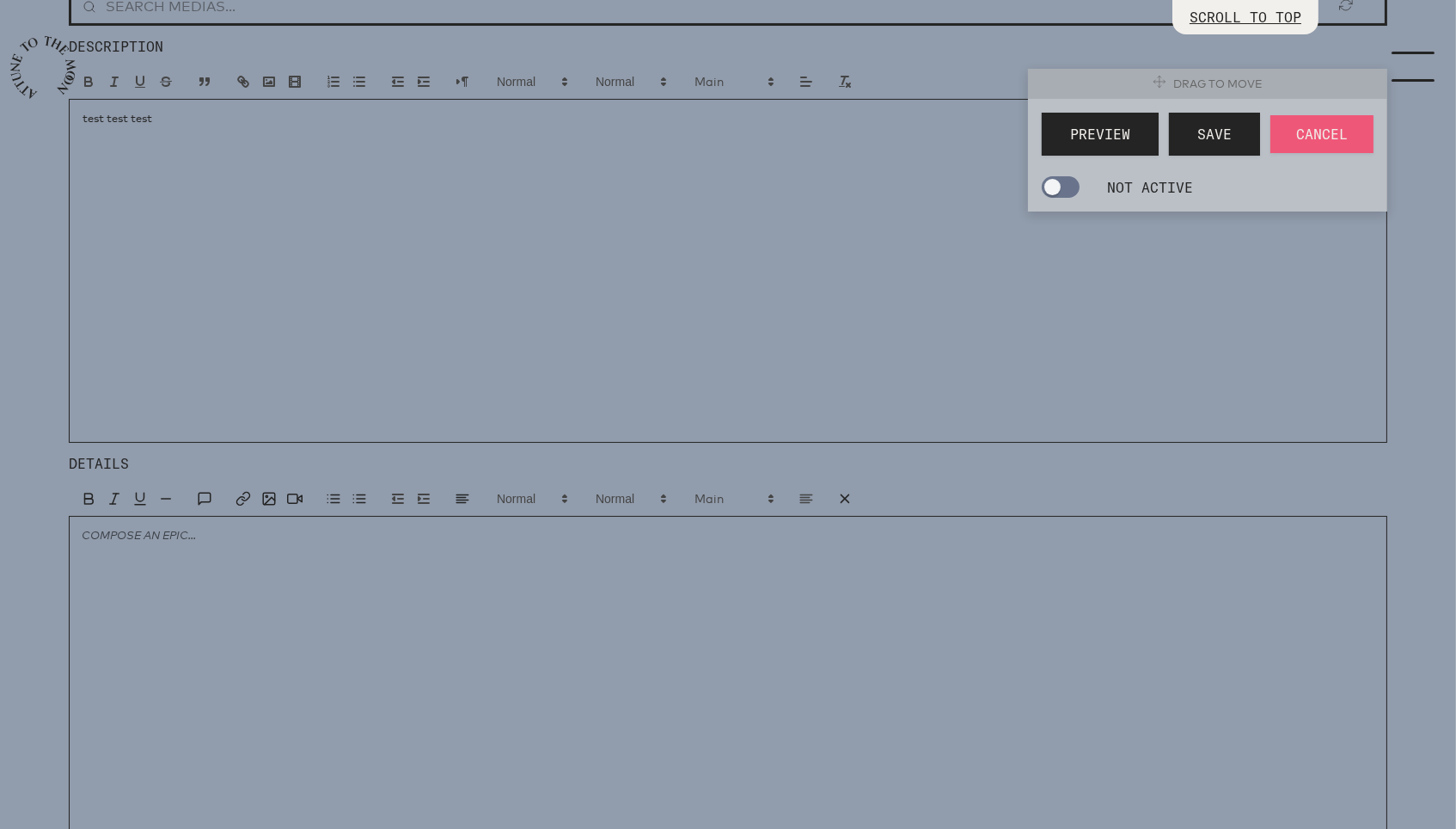
scroll to position [752, 0]
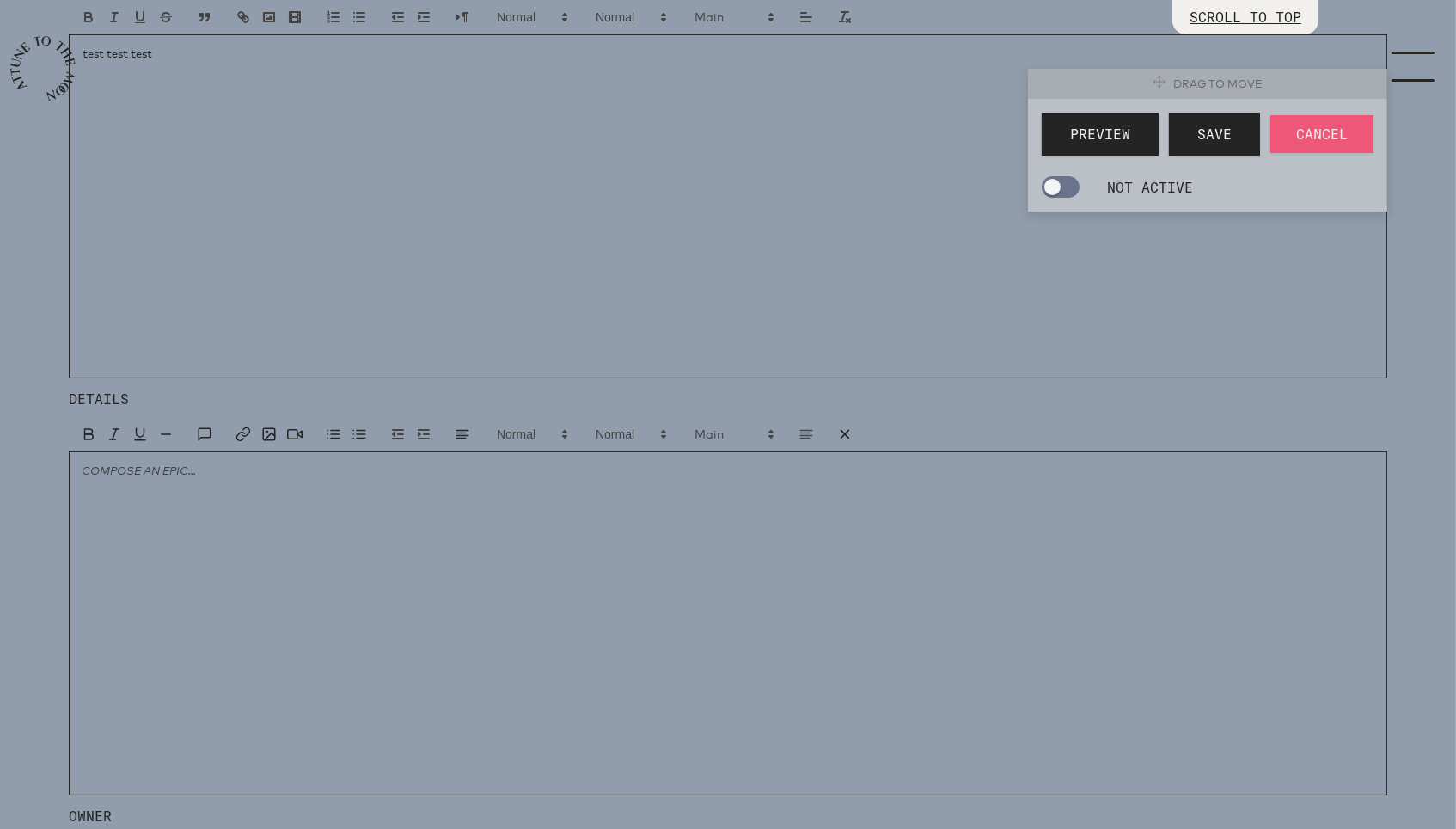
click at [260, 587] on div at bounding box center [728, 623] width 1319 height 343
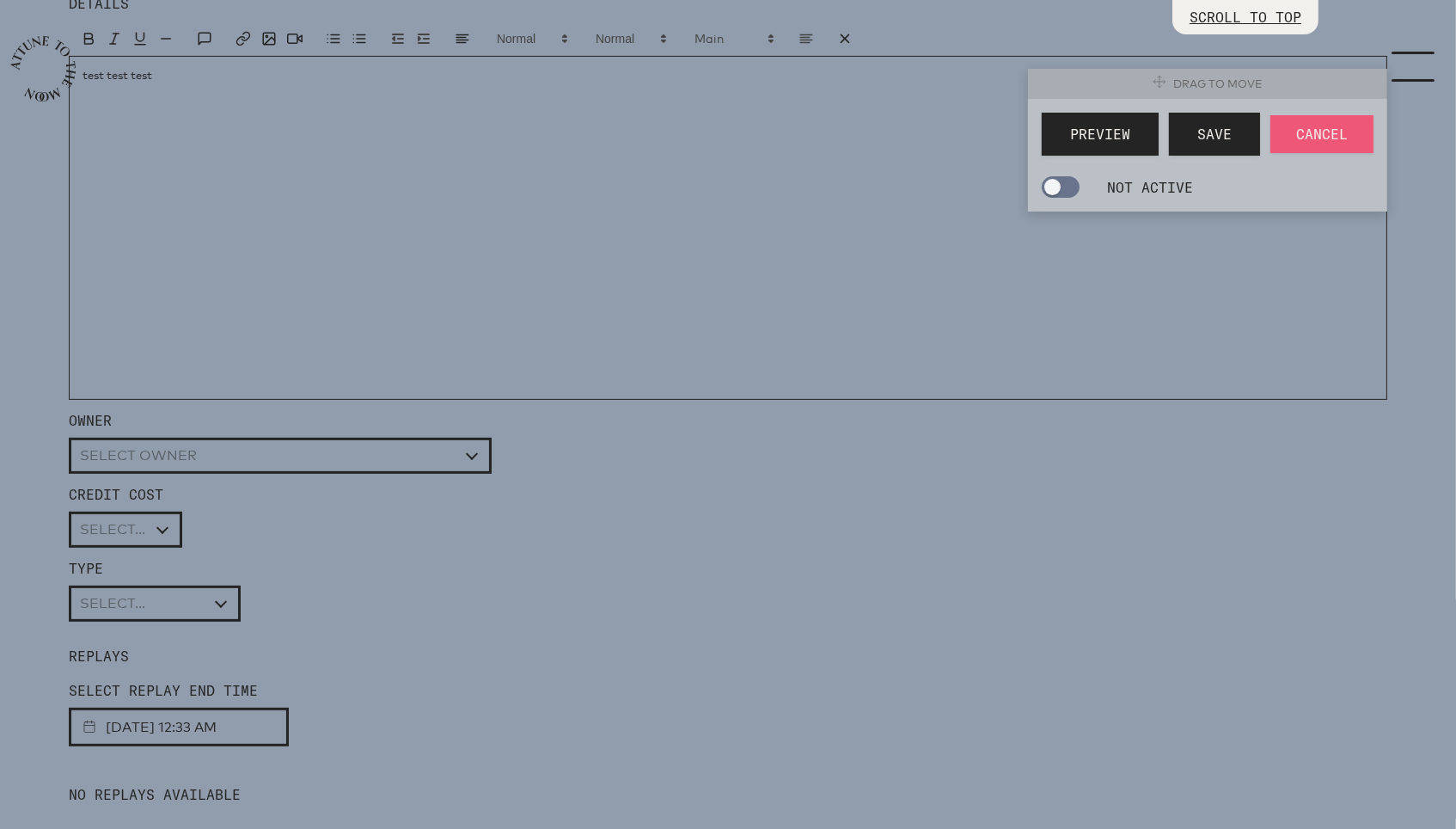
scroll to position [1153, 0]
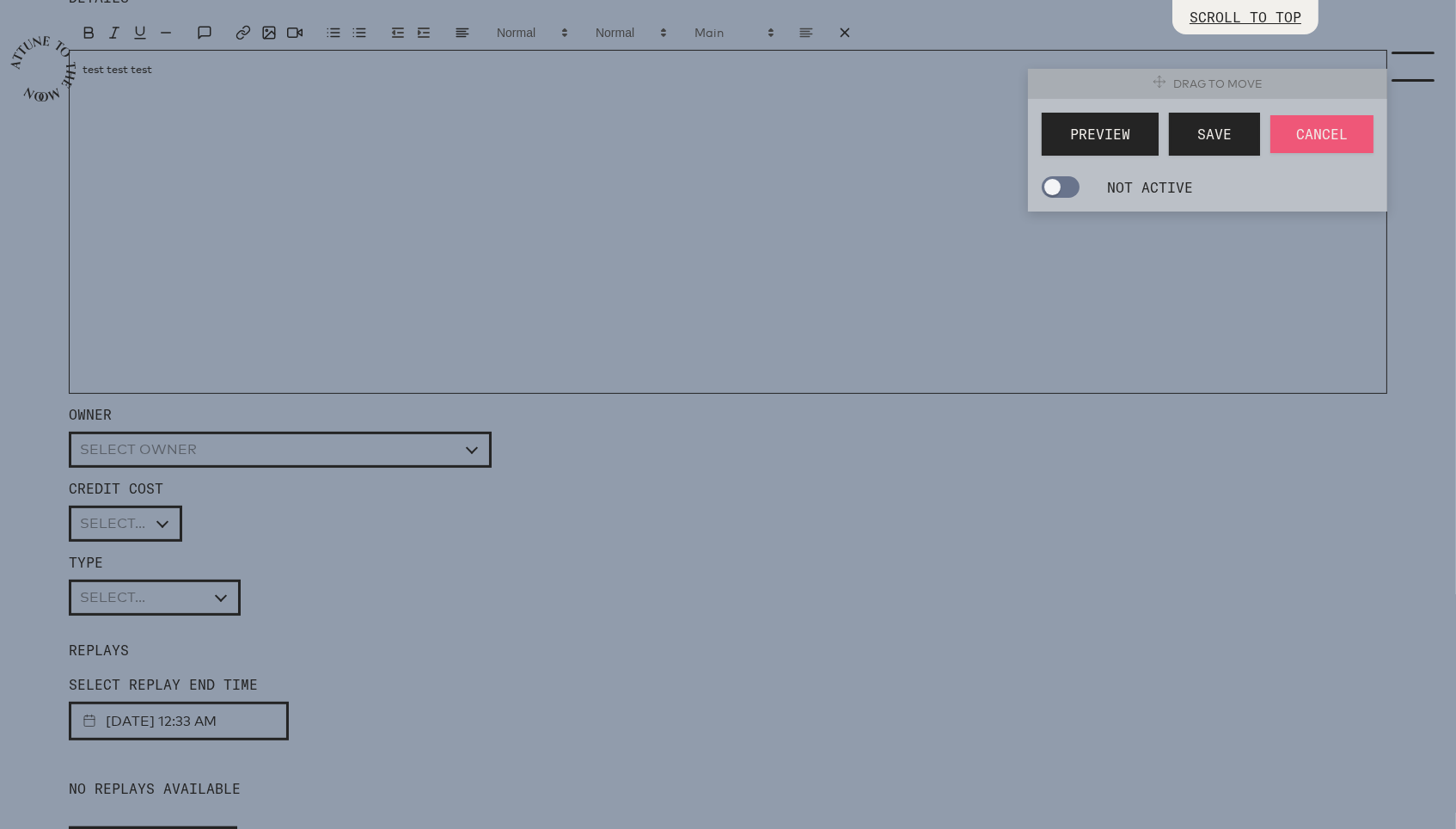
select select "wt5MRi9amjesYzz3xPxkkeuMjBr1"
select select "3"
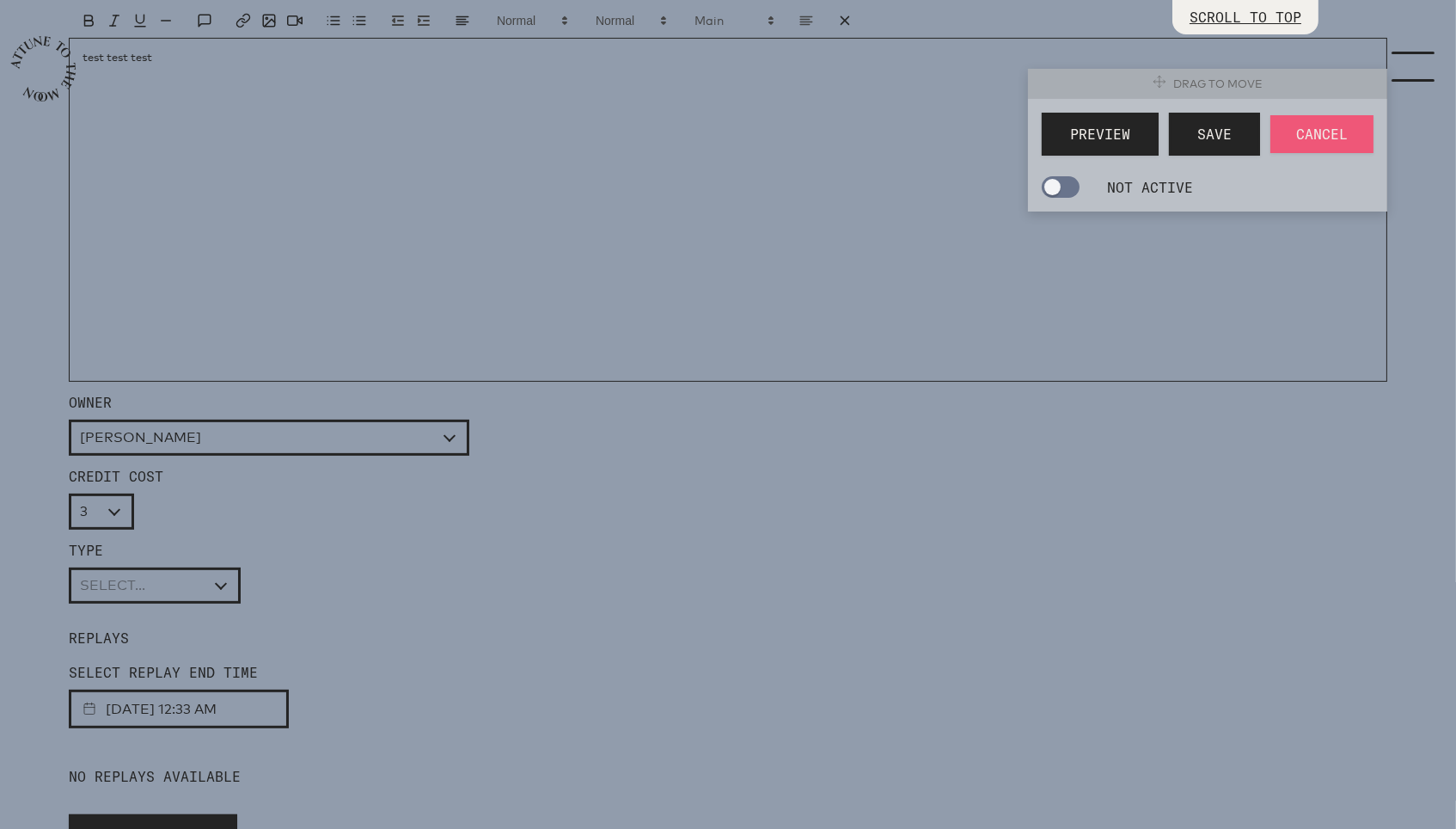
select select "Workshop"
click at [319, 637] on p "REPLAYS" at bounding box center [728, 631] width 1319 height 34
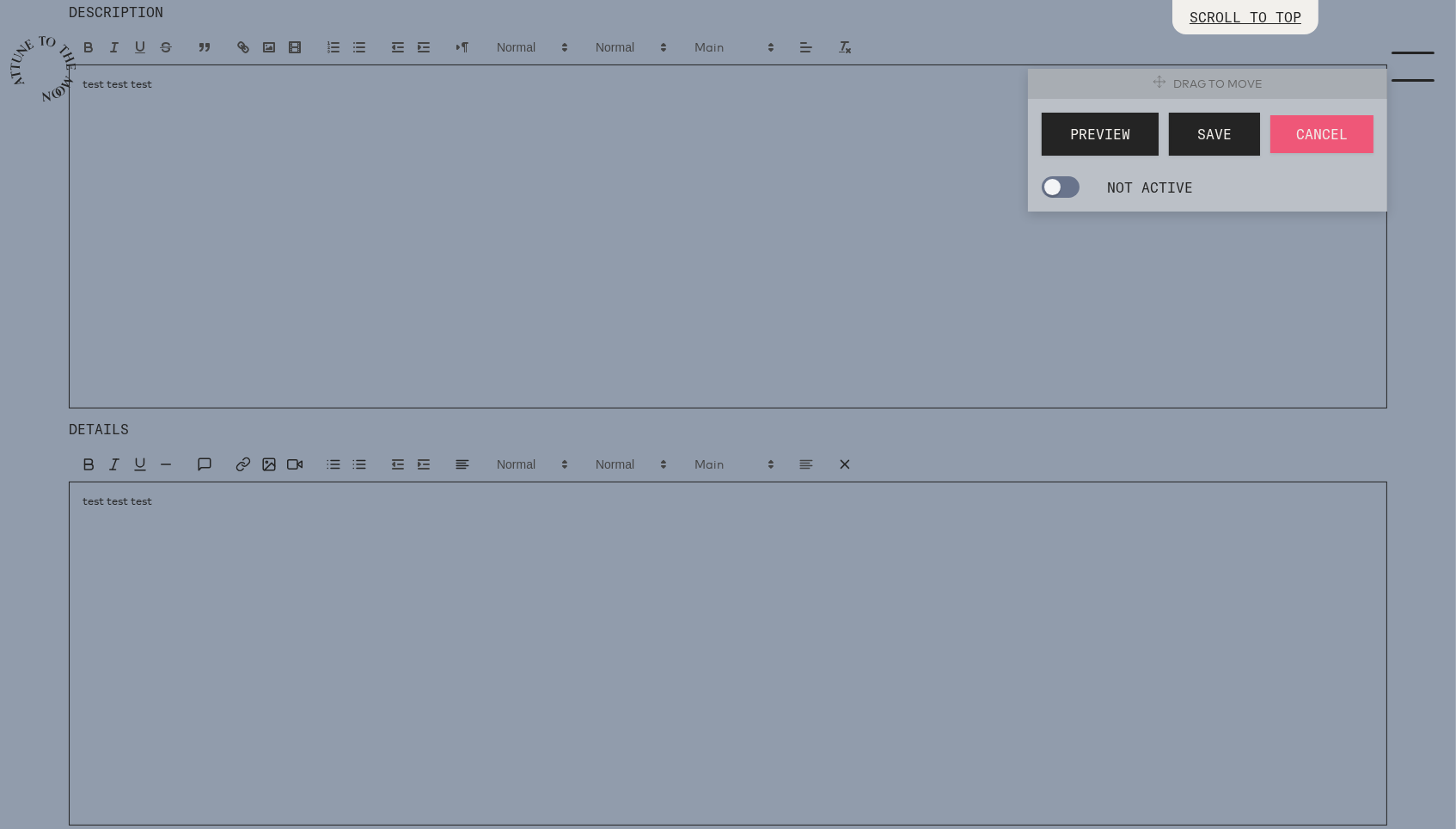
scroll to position [508, 0]
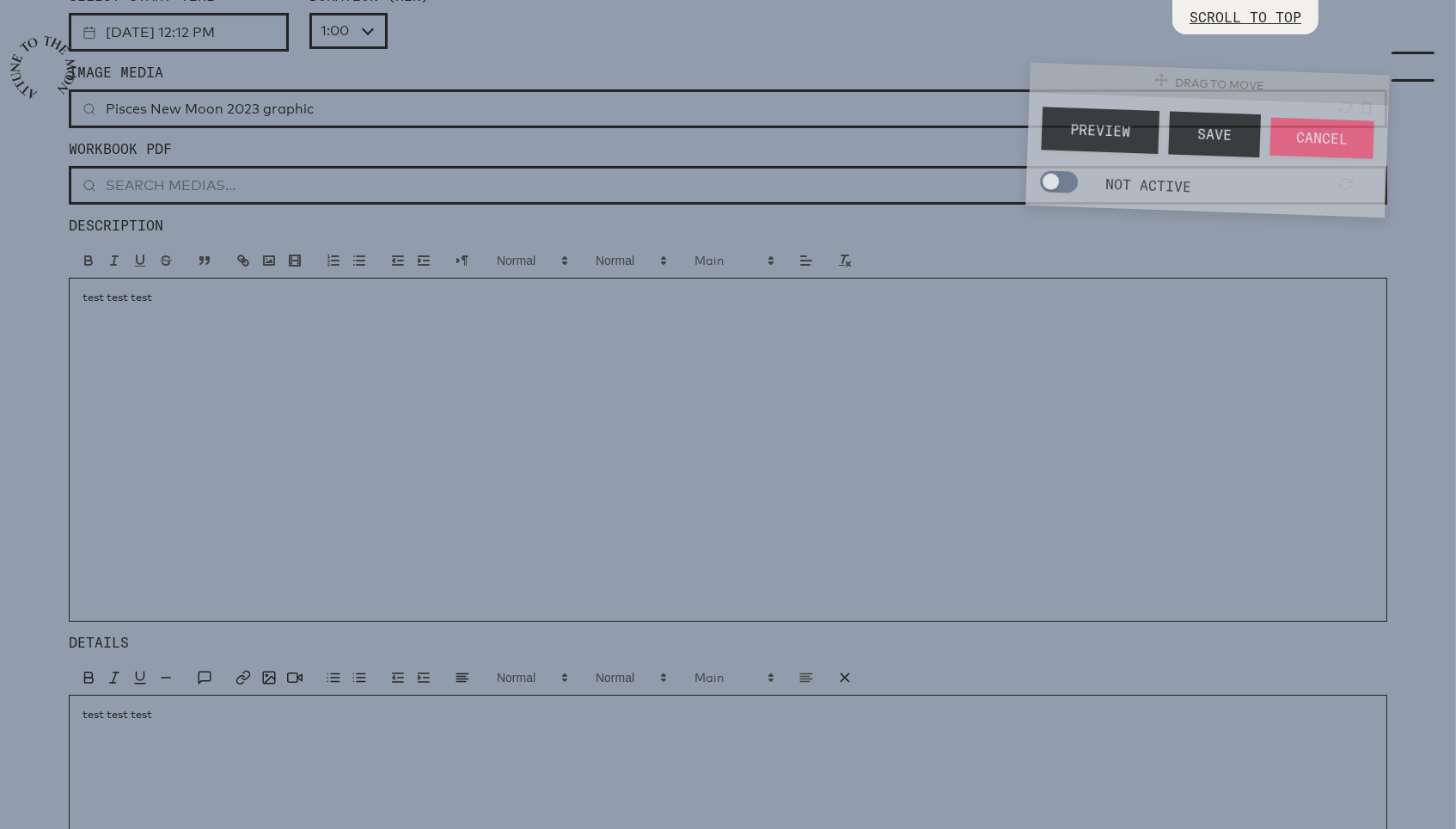
click at [1082, 138] on span "Preview" at bounding box center [1101, 130] width 61 height 22
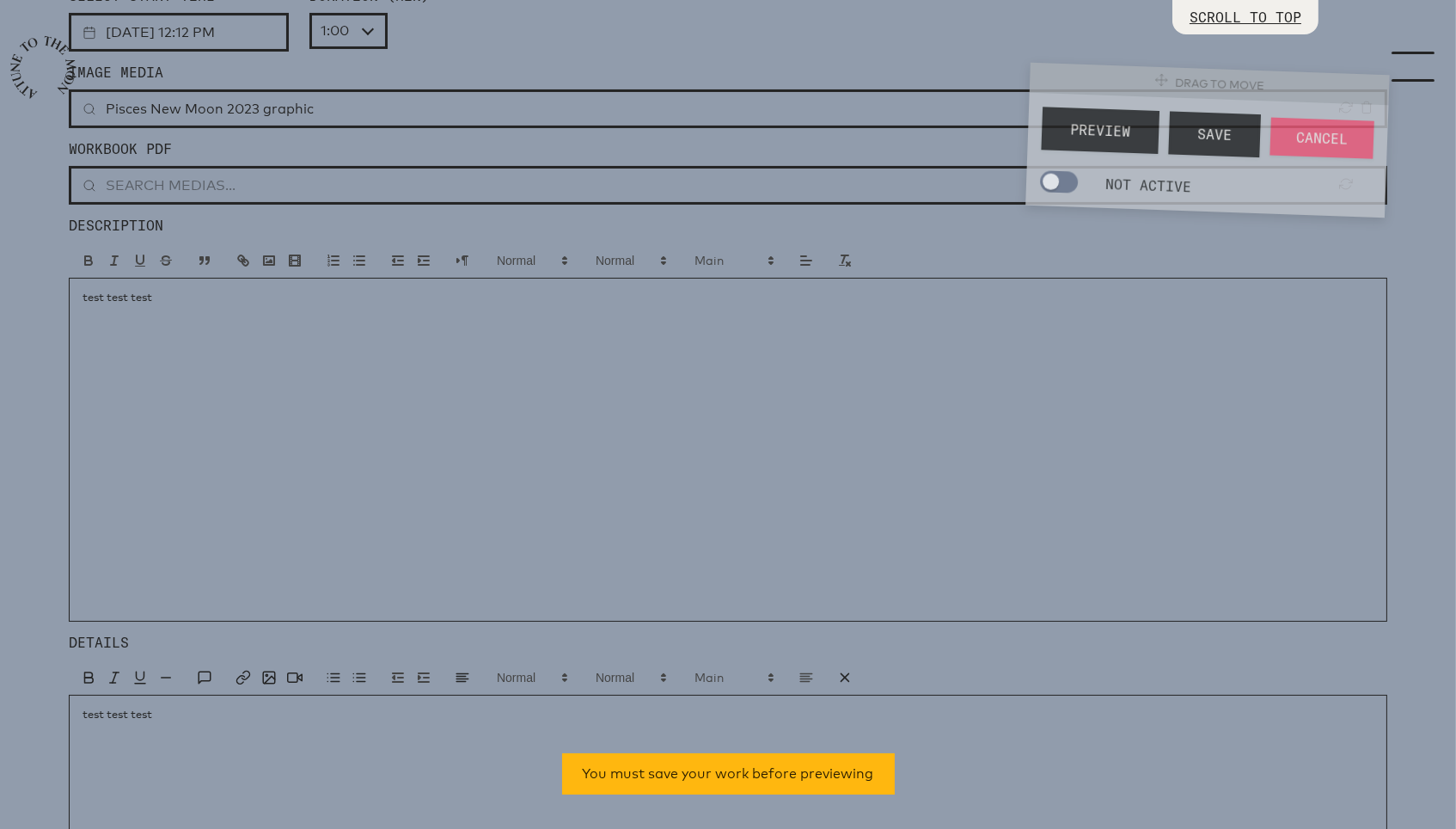
click at [1217, 140] on span "Save" at bounding box center [1215, 135] width 35 height 22
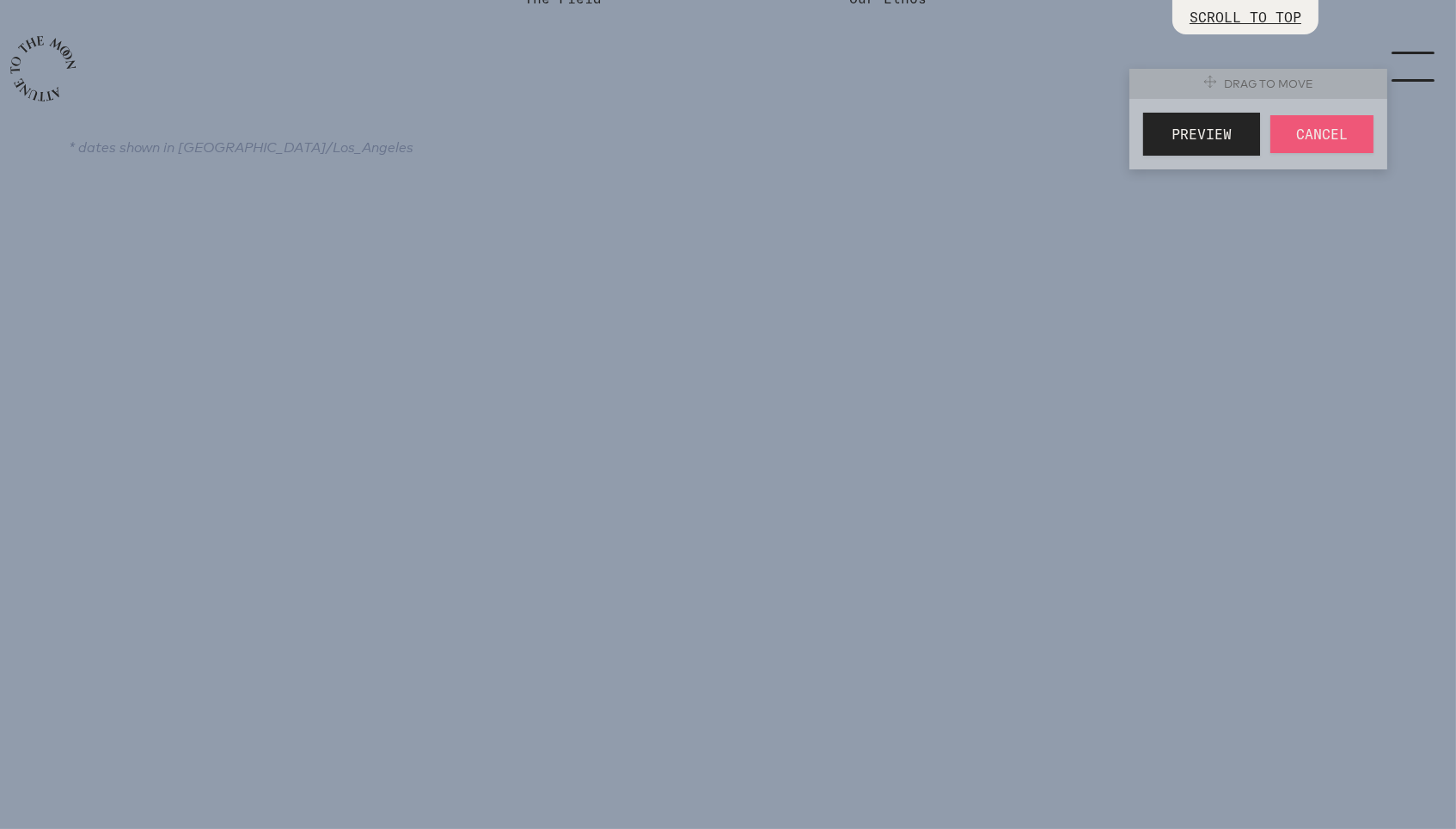
scroll to position [0, 0]
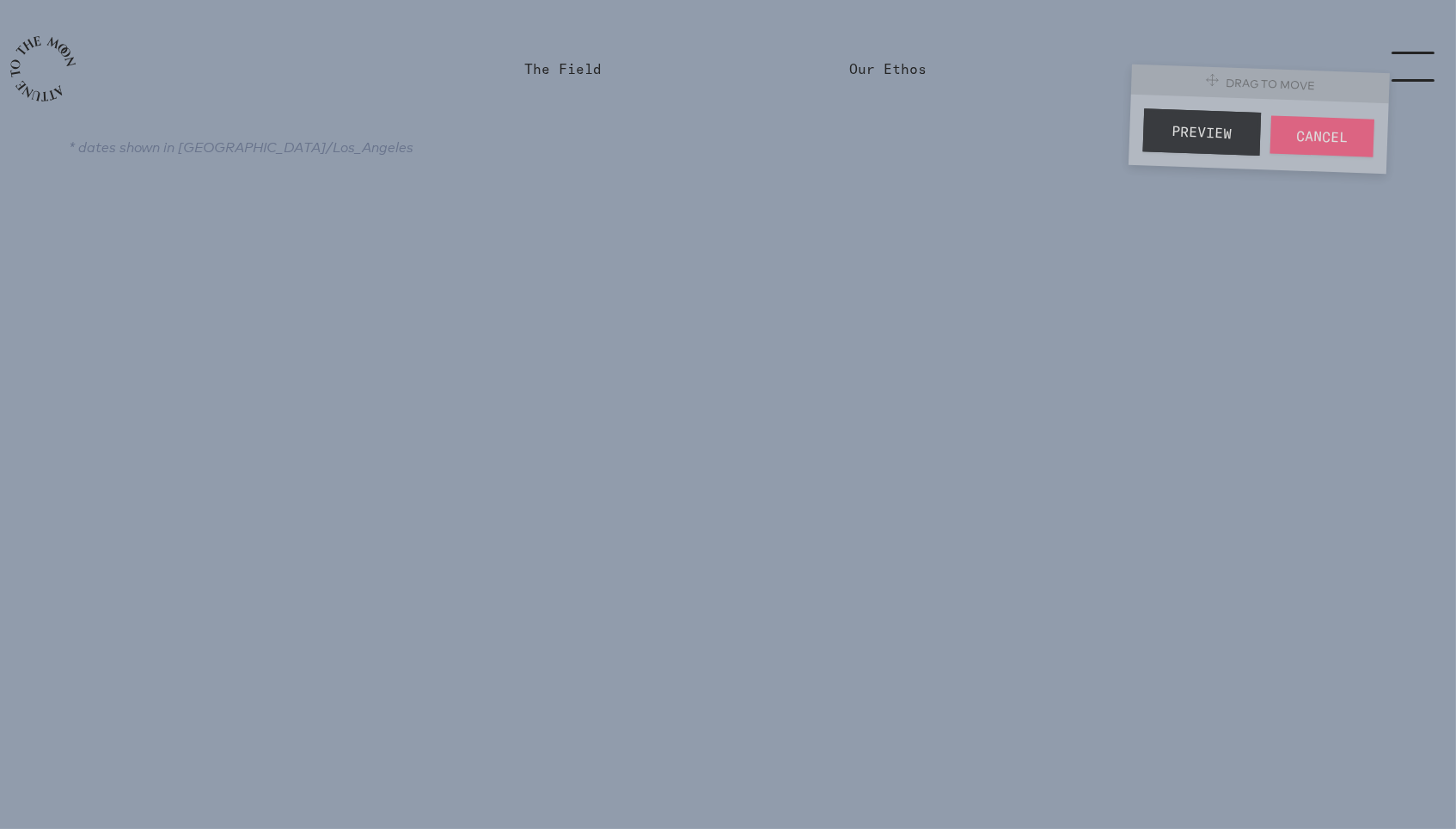
click at [1214, 133] on span "Preview" at bounding box center [1202, 132] width 61 height 22
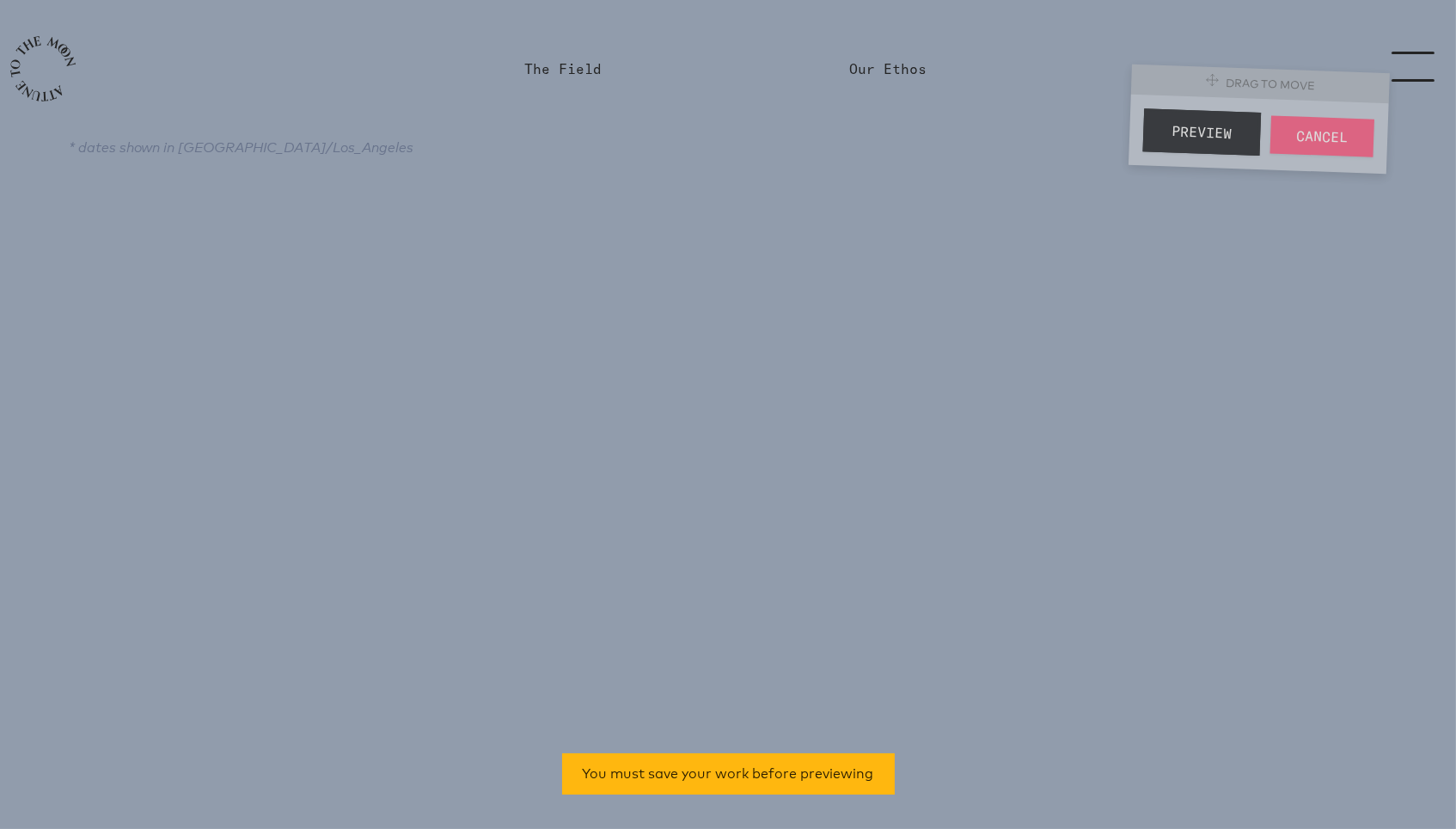
click at [1313, 139] on span "Cancel" at bounding box center [1321, 136] width 52 height 22
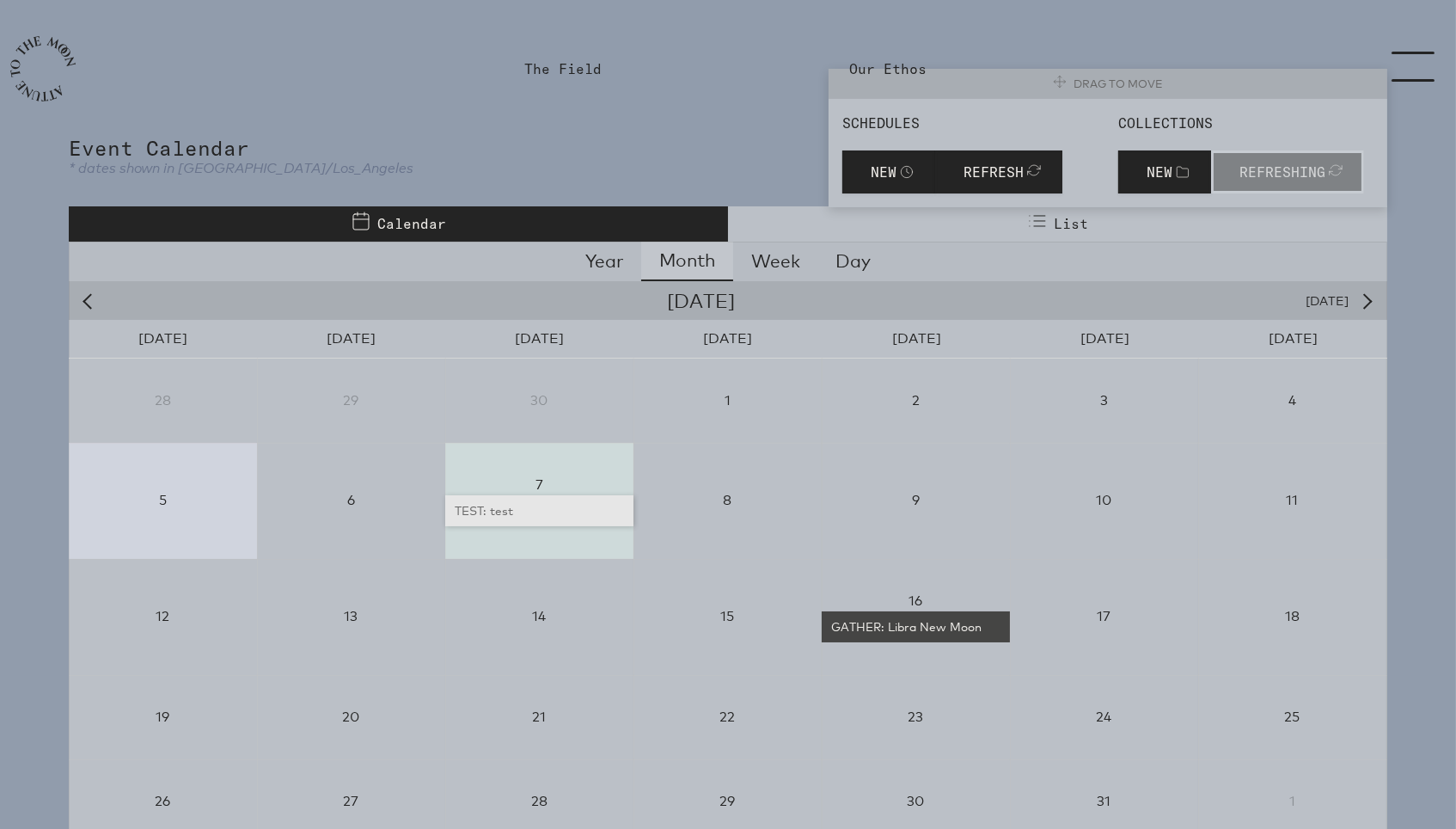
select select "3600"
select select "3"
select select "Workshop"
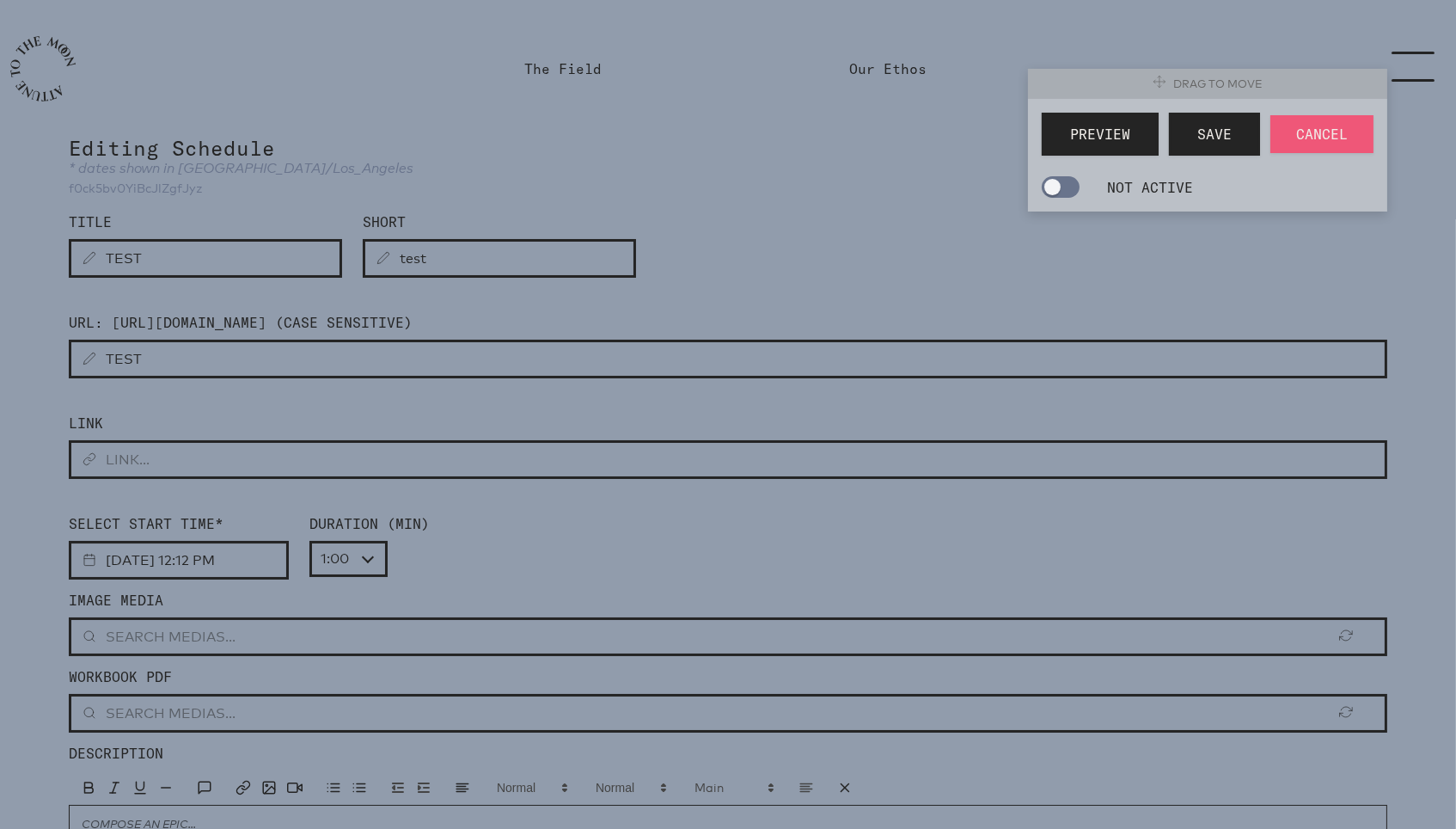
click at [1102, 131] on span "Preview" at bounding box center [1100, 135] width 60 height 21
click at [1065, 196] on div "Preview Save Cancel NOT ACTIVE" at bounding box center [1208, 155] width 360 height 113
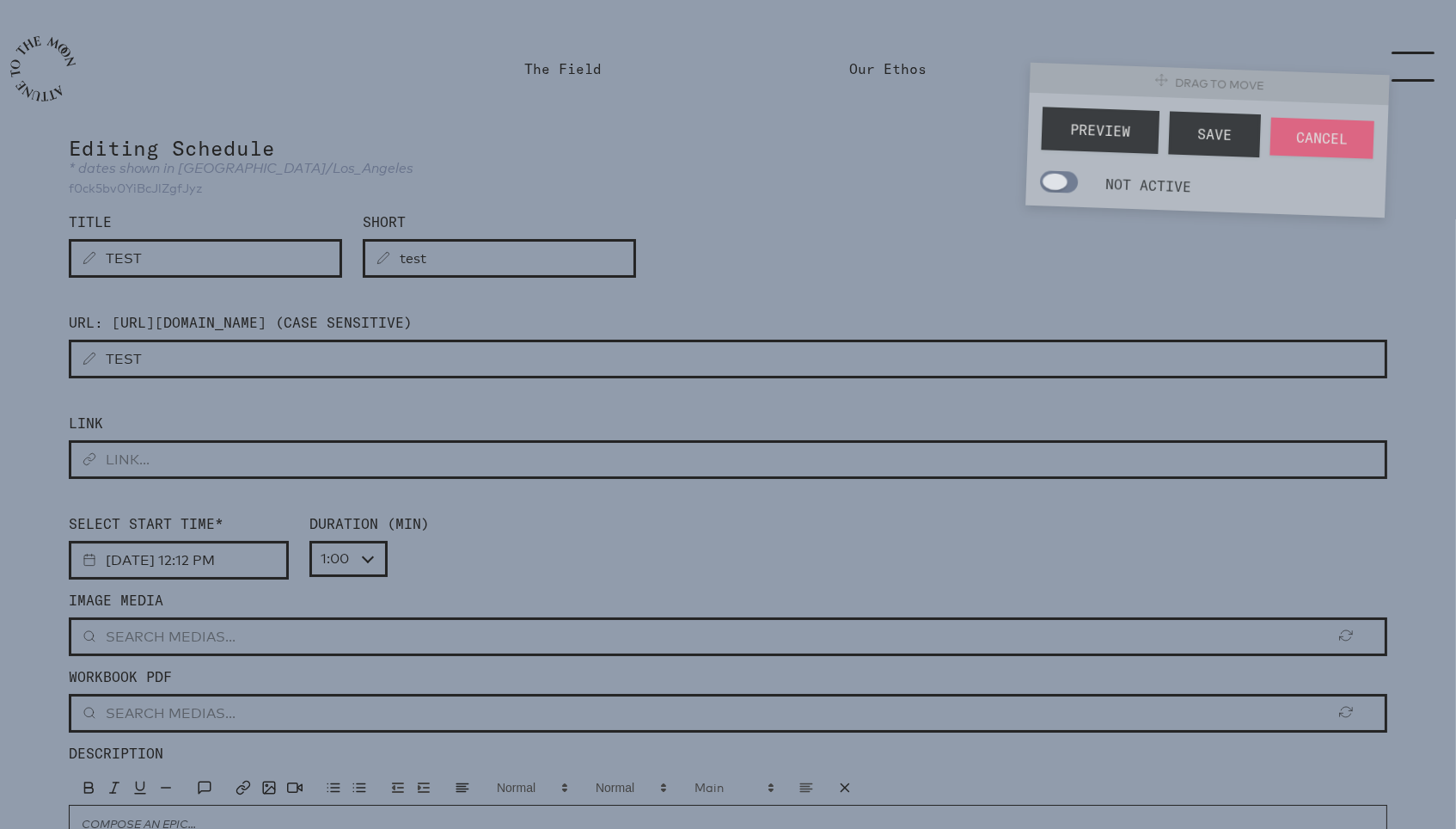
click at [1071, 194] on div "Preview Save Cancel NOT ACTIVE" at bounding box center [1208, 155] width 363 height 126
click at [1071, 186] on span at bounding box center [1059, 181] width 39 height 23
click at [1051, 186] on input "NOT ACTIVE" at bounding box center [1046, 182] width 11 height 11
checkbox input "true"
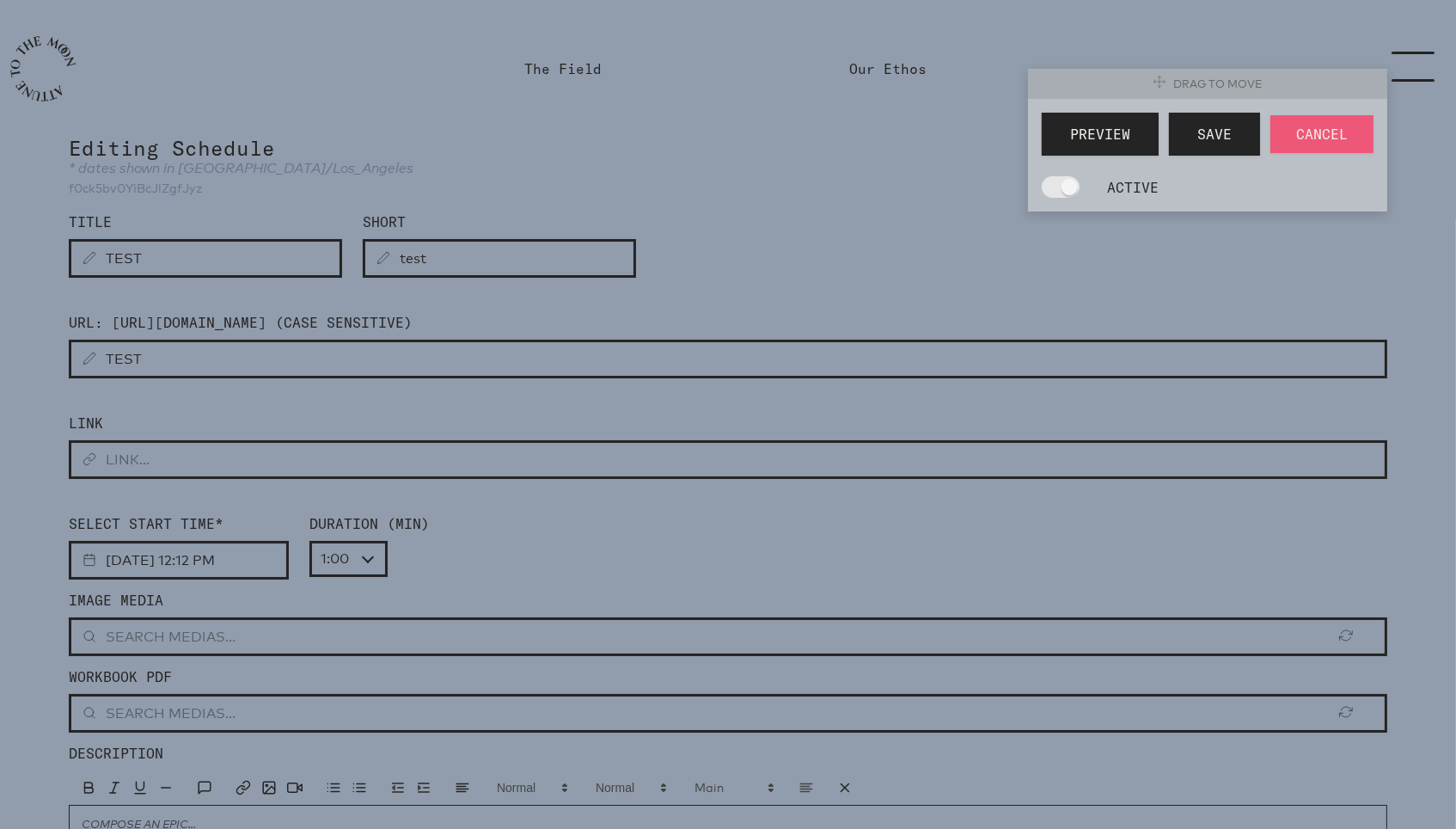
click at [1198, 139] on span "Save" at bounding box center [1215, 135] width 34 height 21
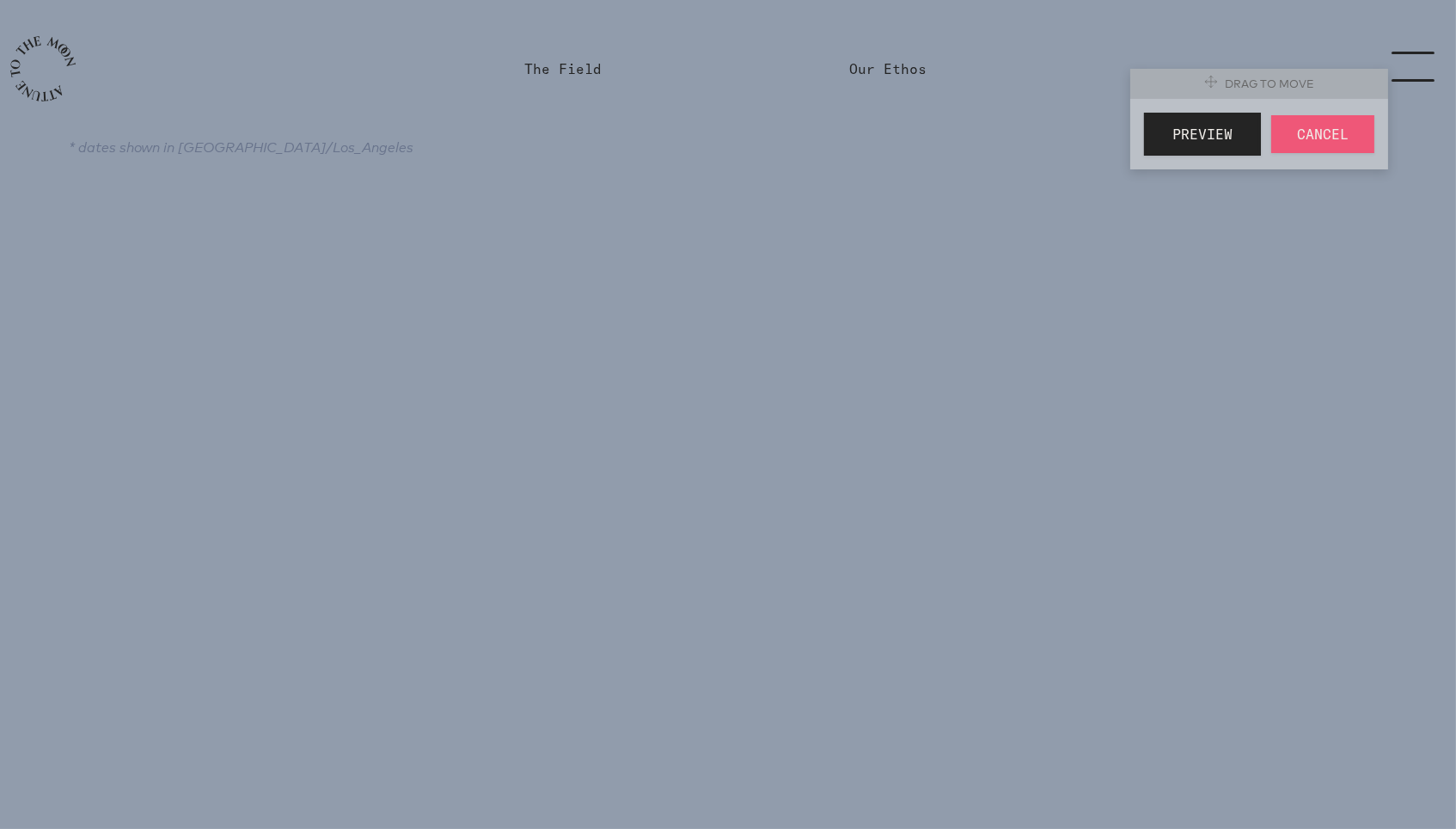
click at [1308, 138] on span "Cancel" at bounding box center [1323, 135] width 52 height 21
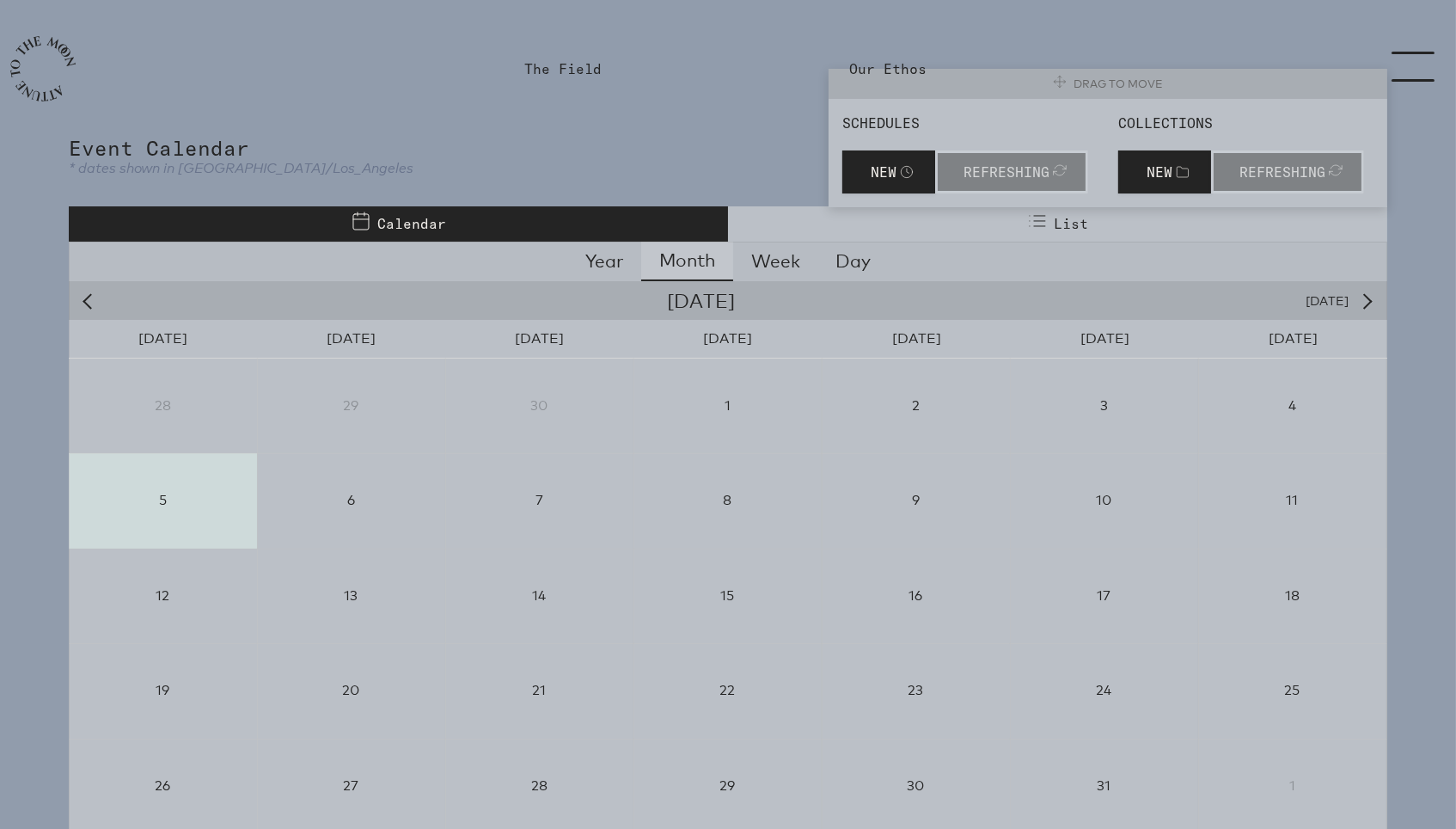
click at [1032, 227] on span at bounding box center [1038, 223] width 21 height 26
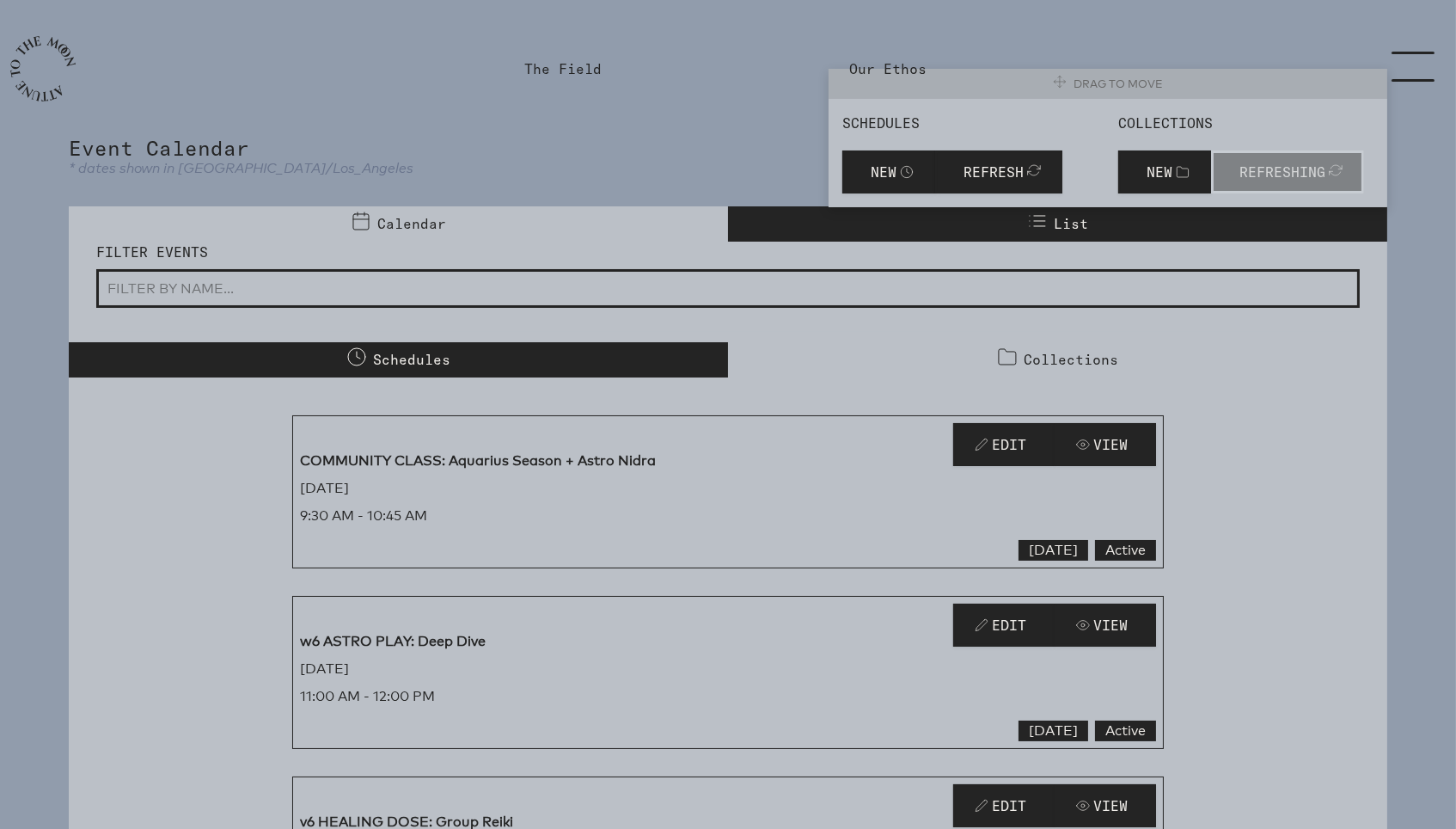
click at [450, 361] on link "Schedules" at bounding box center [398, 360] width 659 height 35
click at [629, 210] on link "Calendar" at bounding box center [398, 223] width 659 height 35
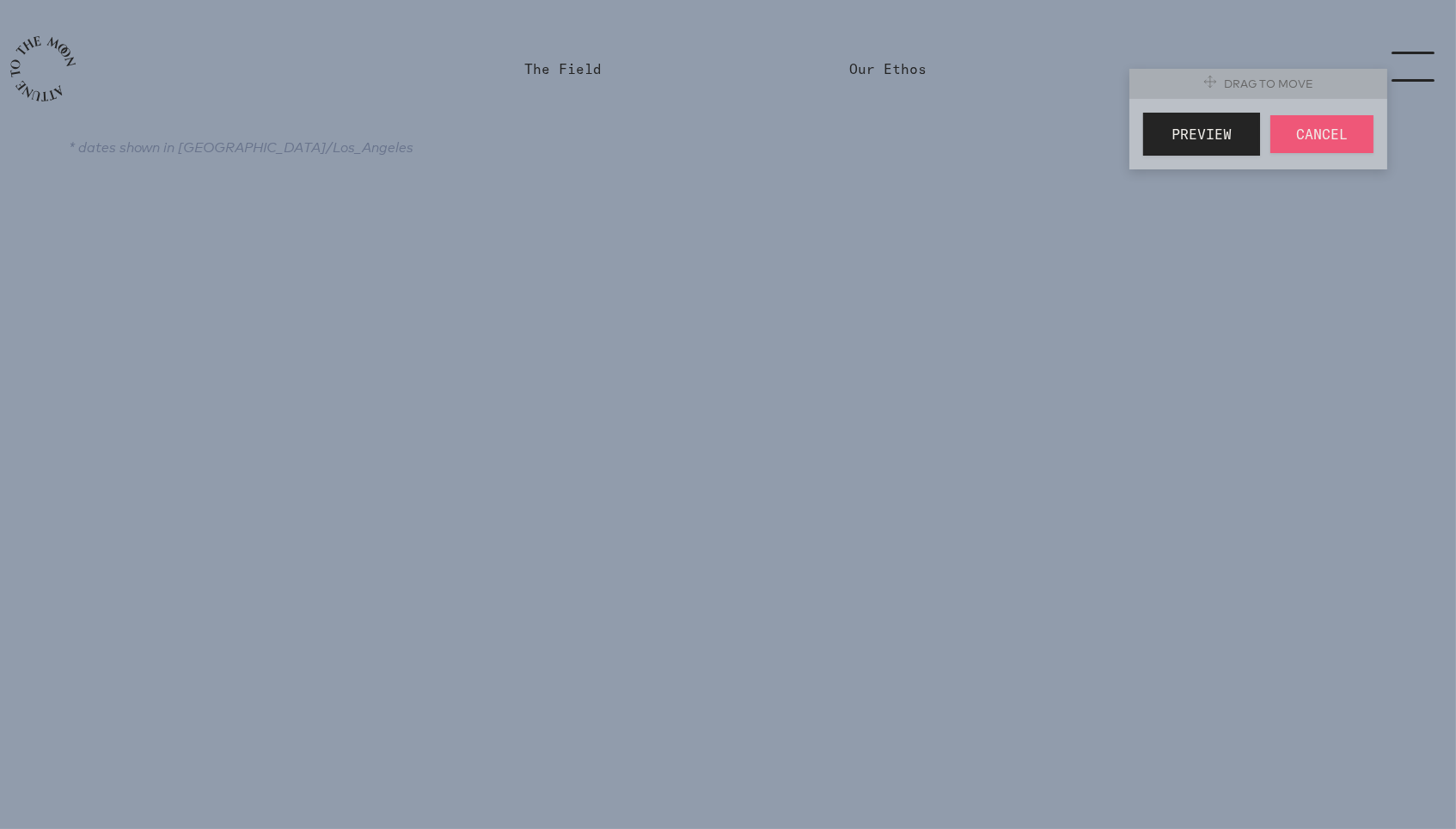
select select "3600"
select select "3"
select select "Workshop"
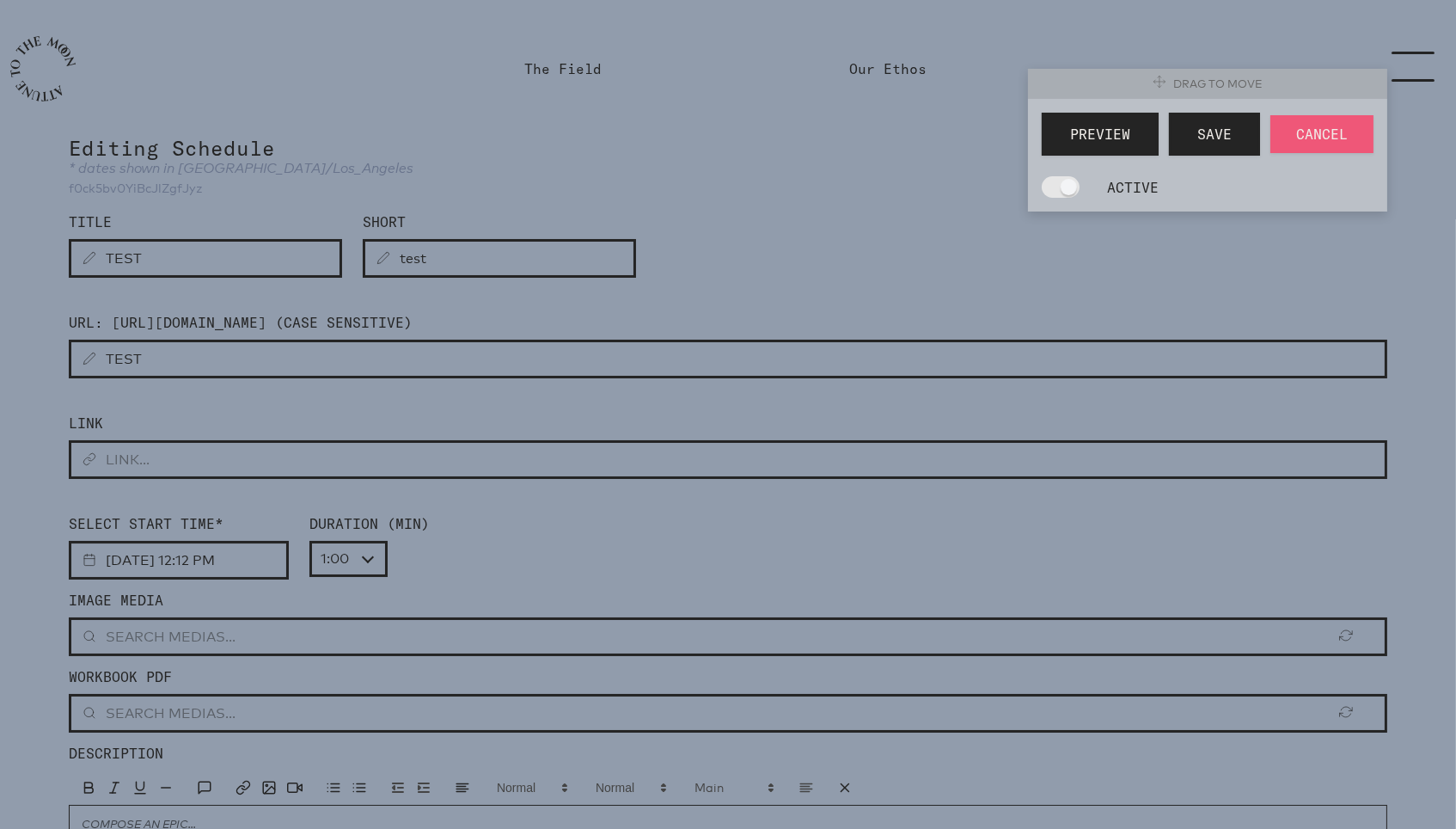
click at [587, 65] on link "The Field" at bounding box center [563, 69] width 77 height 21
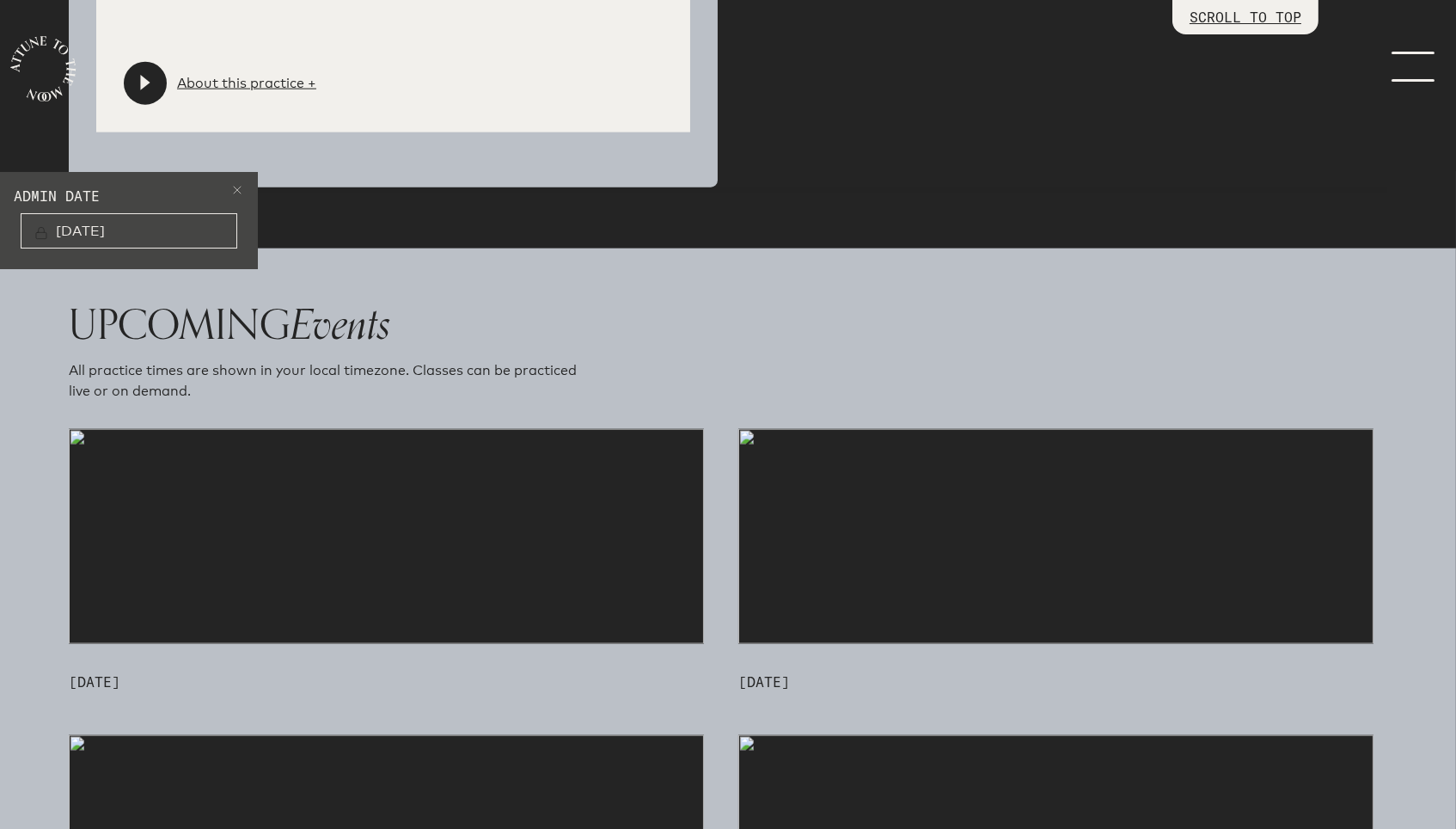
scroll to position [4198, 0]
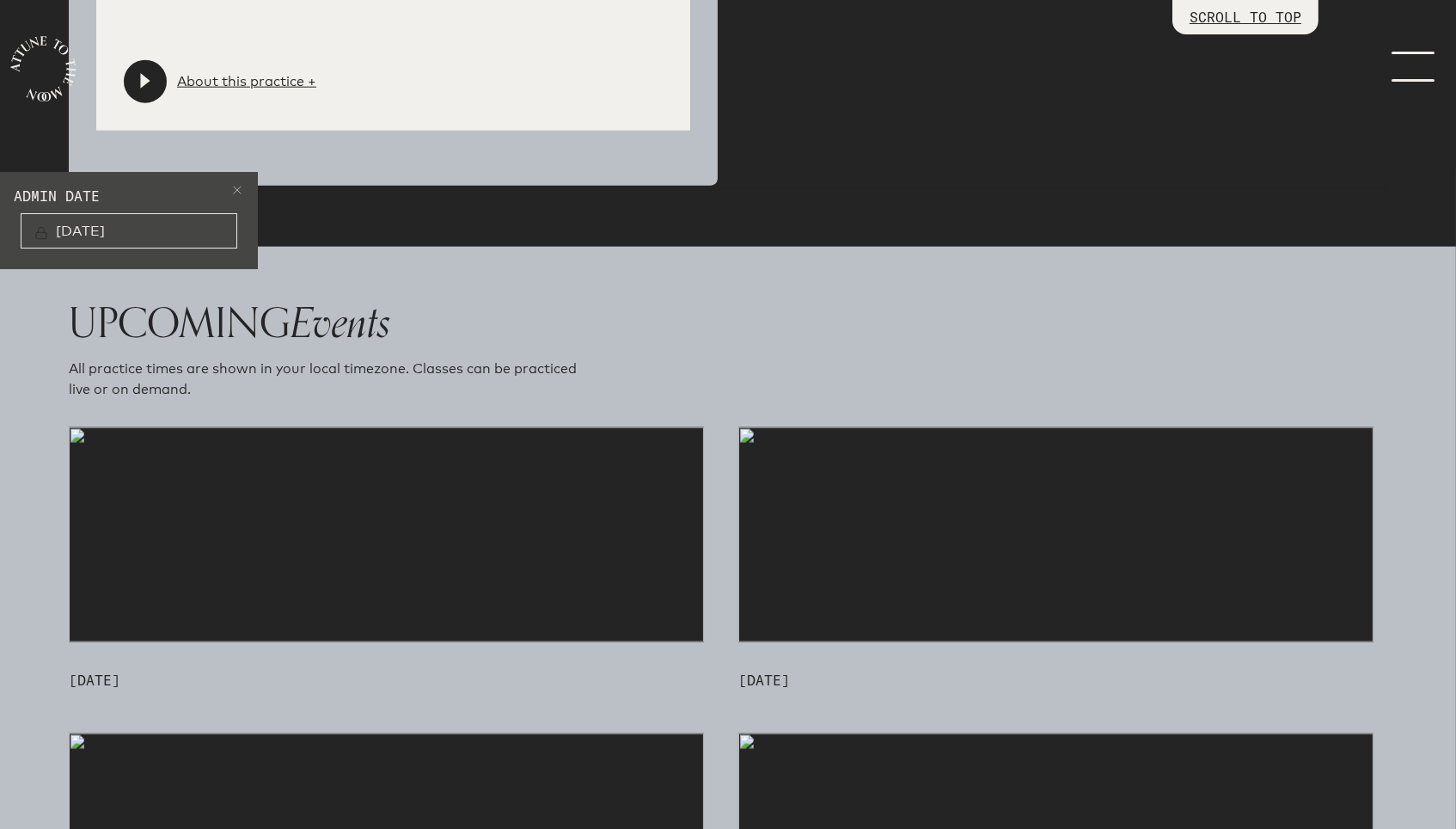
click at [505, 520] on img at bounding box center [386, 534] width 635 height 215
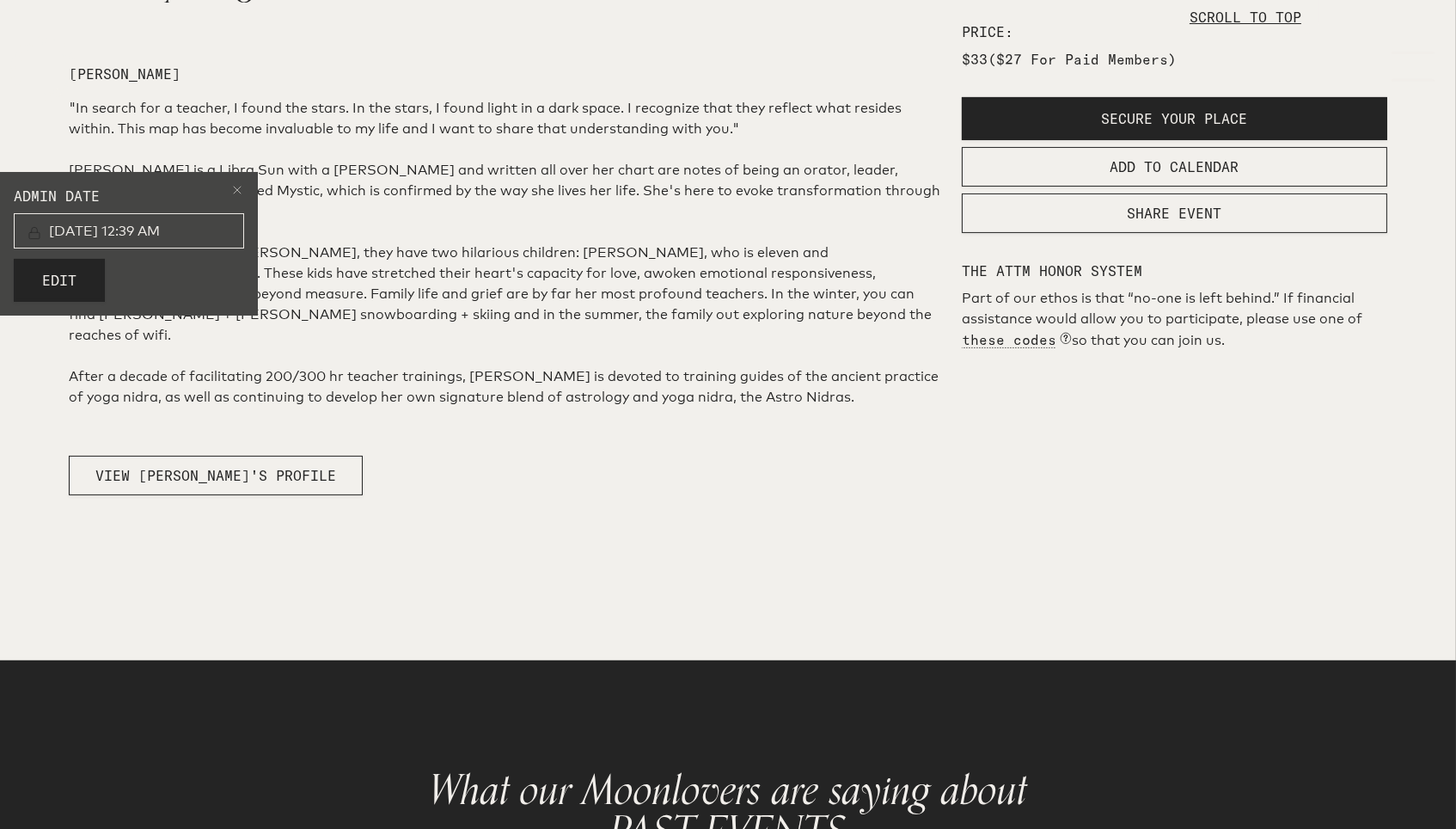
scroll to position [835, 0]
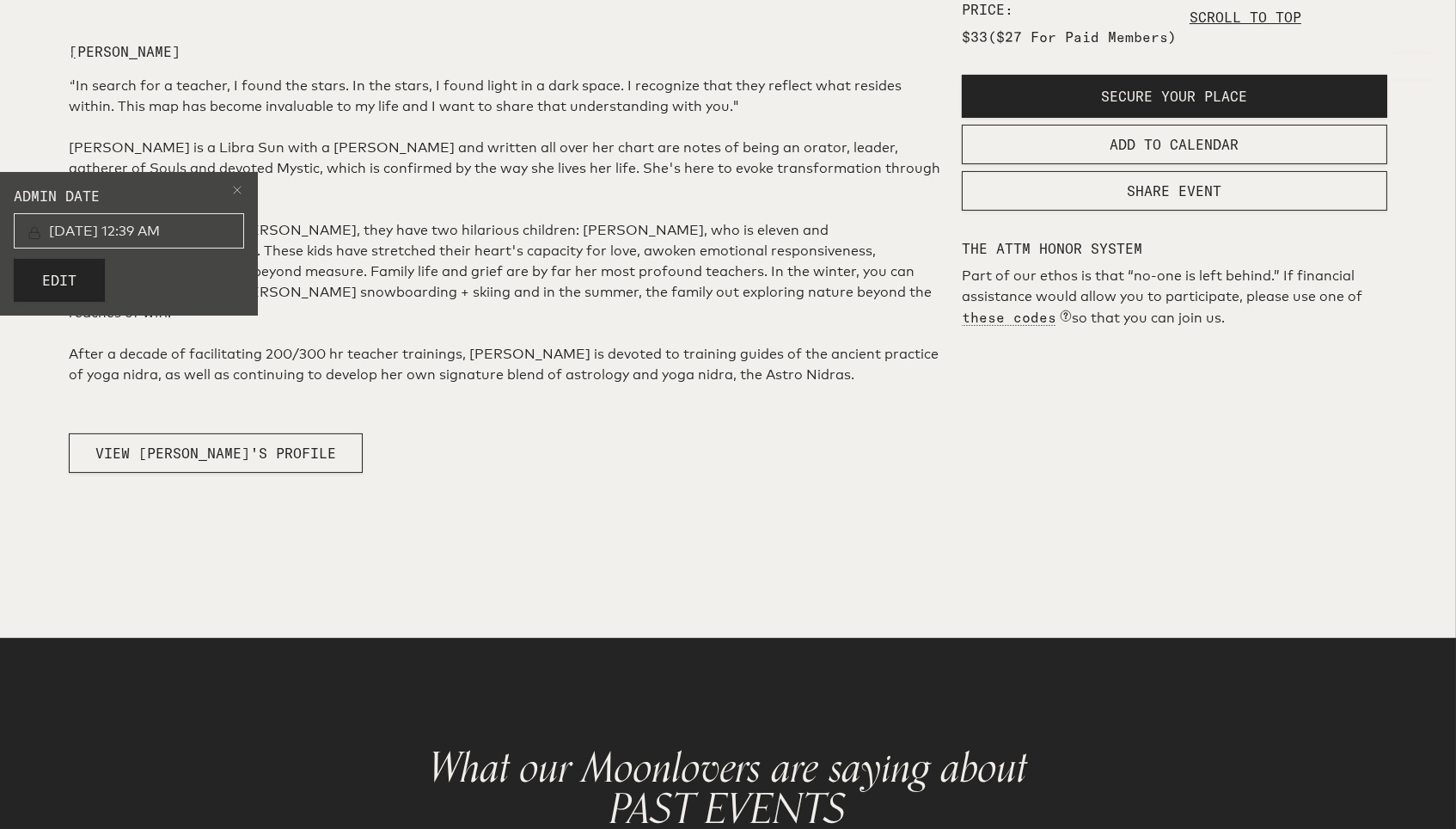
click at [239, 196] on span at bounding box center [237, 193] width 13 height 21
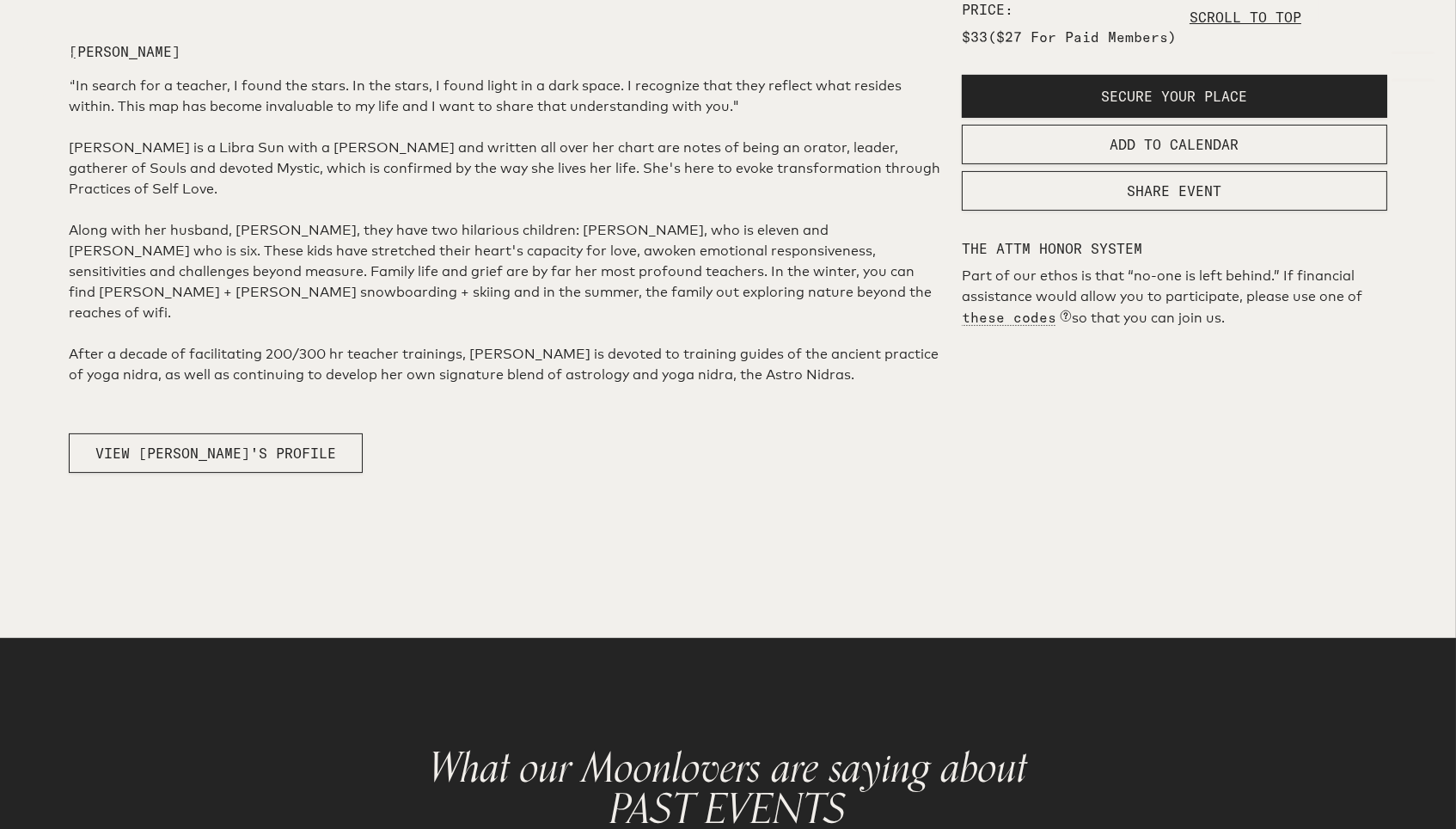
click at [1111, 105] on span "SECURE YOUR PLACE" at bounding box center [1174, 96] width 146 height 17
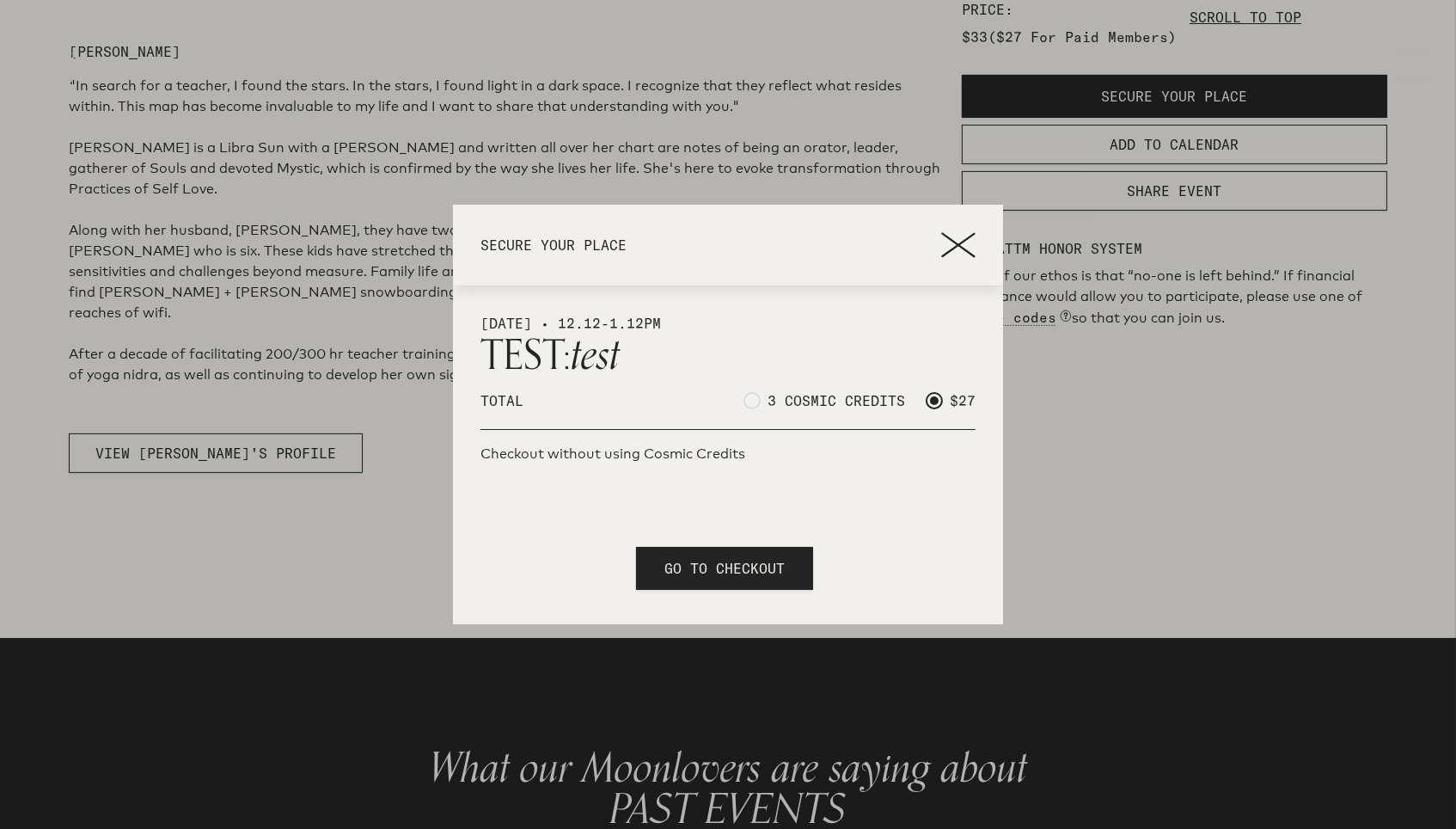
click at [749, 399] on span at bounding box center [752, 401] width 17 height 17
click at [749, 399] on input "3 COSMIC CREDITS" at bounding box center [749, 401] width 11 height 11
radio input "true"
click at [660, 456] on span "Checkout without using Cosmic Credits" at bounding box center [614, 453] width 265 height 16
click at [534, 459] on span "Checkout without using Cosmic Credits" at bounding box center [614, 453] width 265 height 16
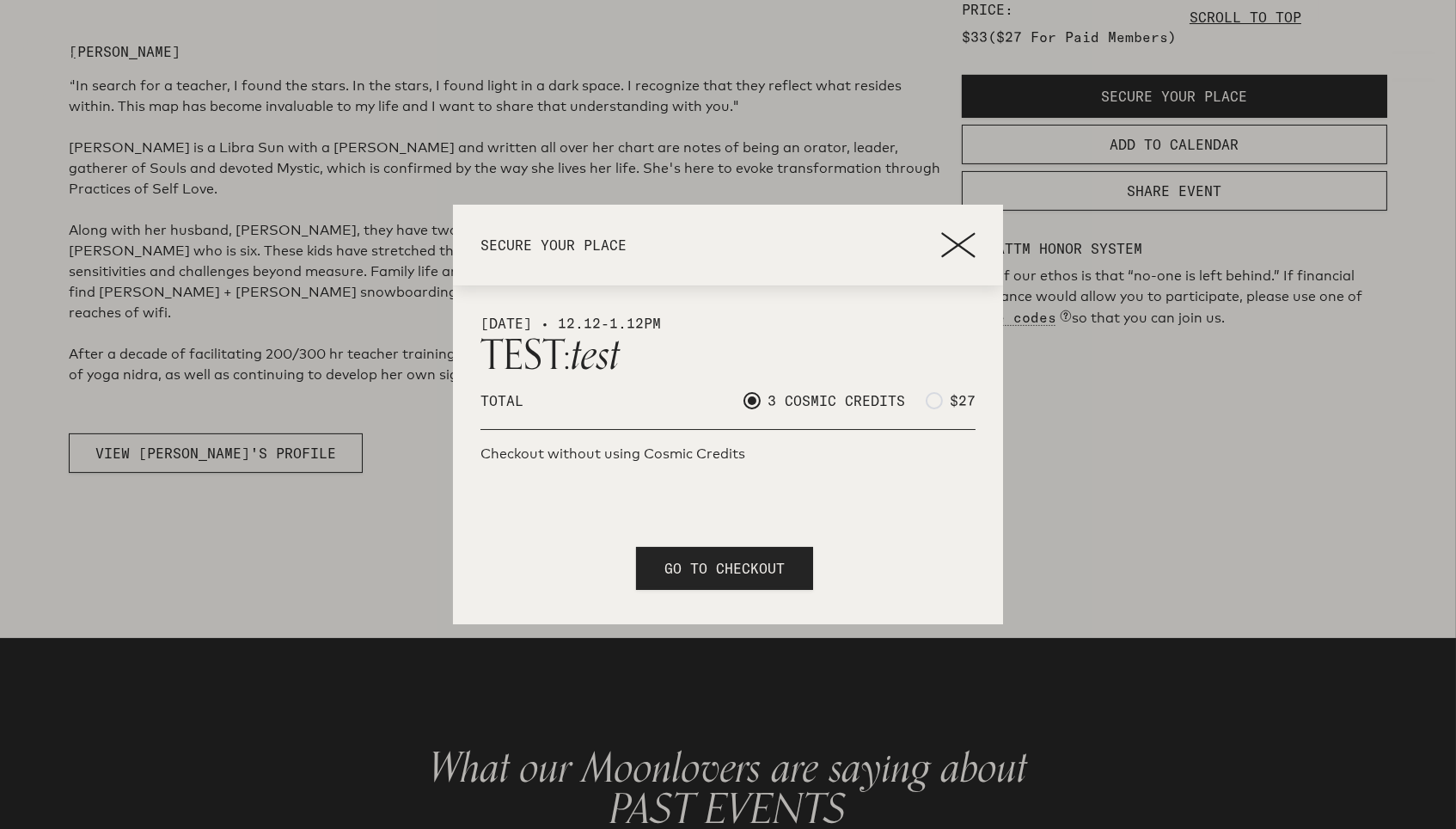
click at [716, 570] on span "GO TO CHECKOUT" at bounding box center [725, 569] width 120 height 21
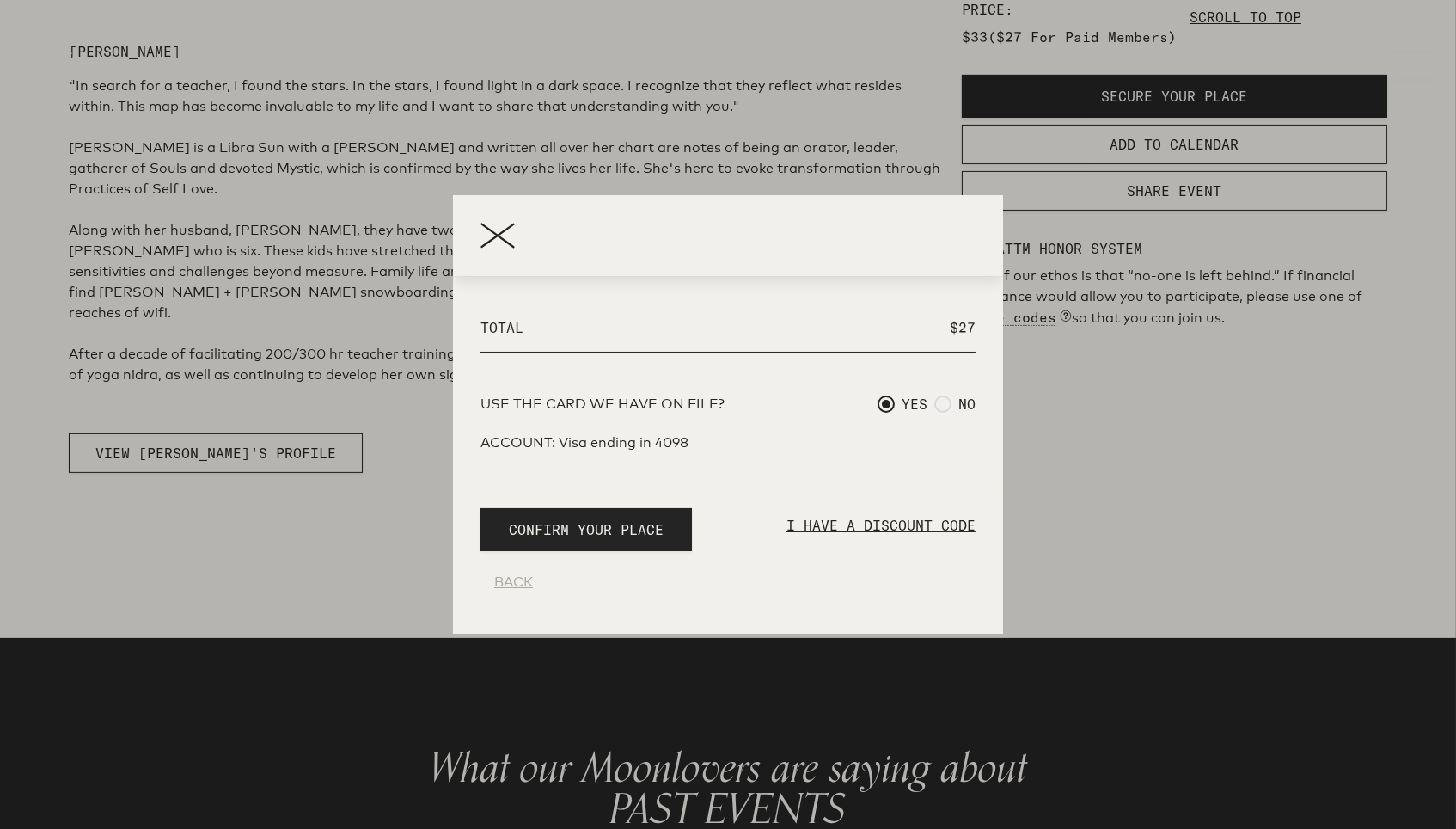
click at [502, 243] on icon at bounding box center [498, 235] width 34 height 26
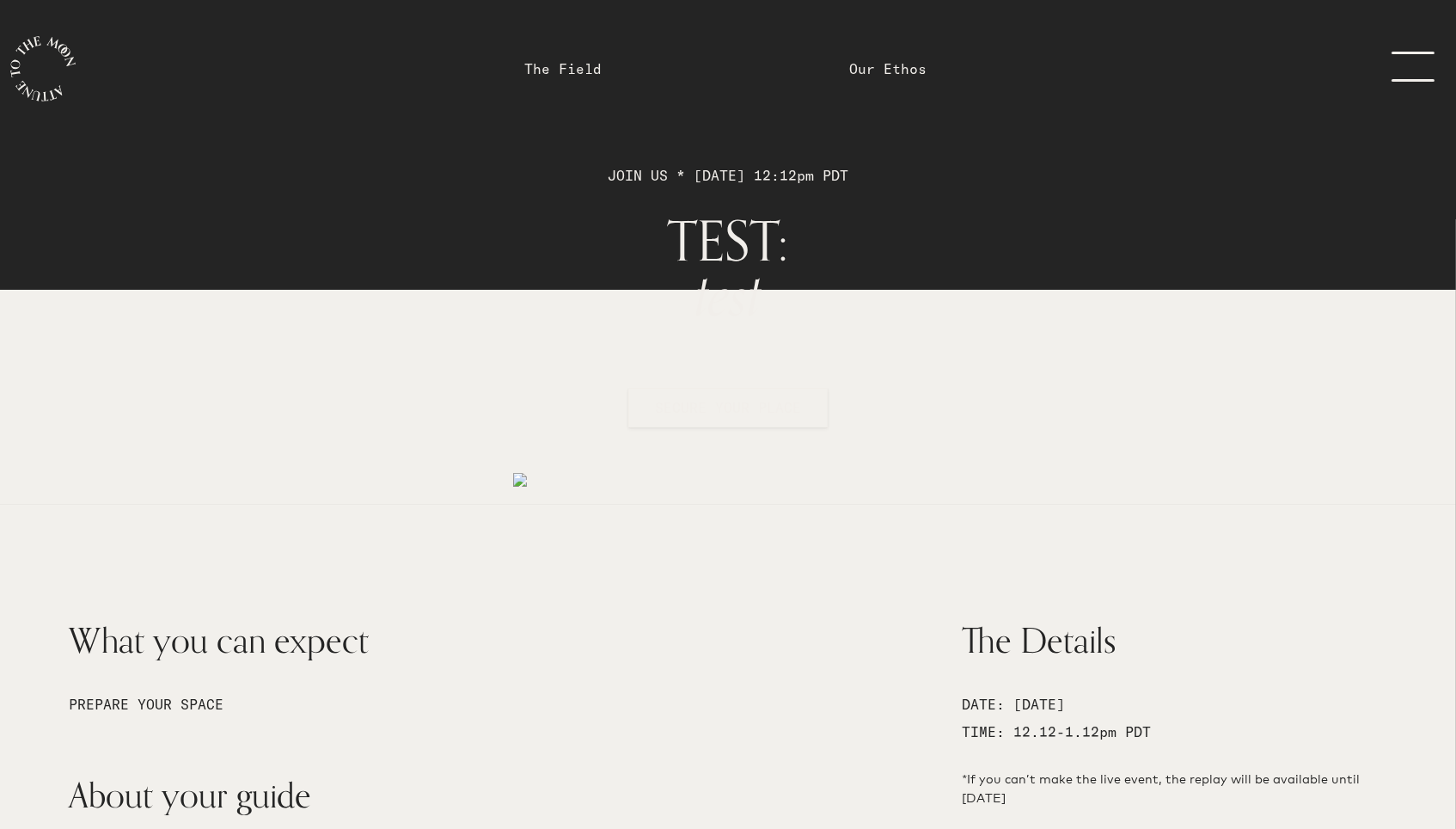
scroll to position [0, 0]
click at [1396, 72] on link "menu" at bounding box center [1408, 69] width 86 height 34
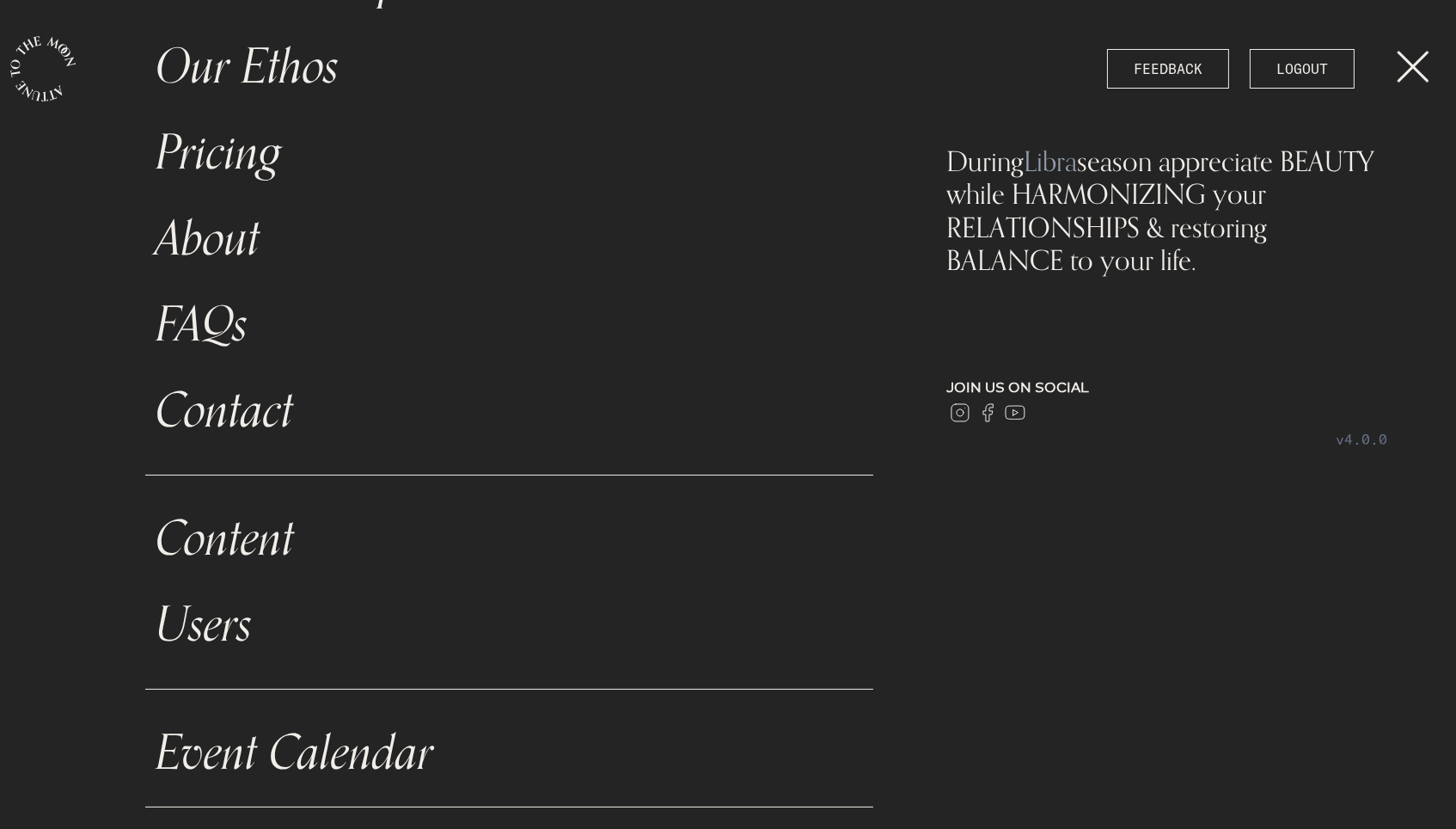
click at [313, 740] on link "Event Calendar" at bounding box center [509, 753] width 728 height 86
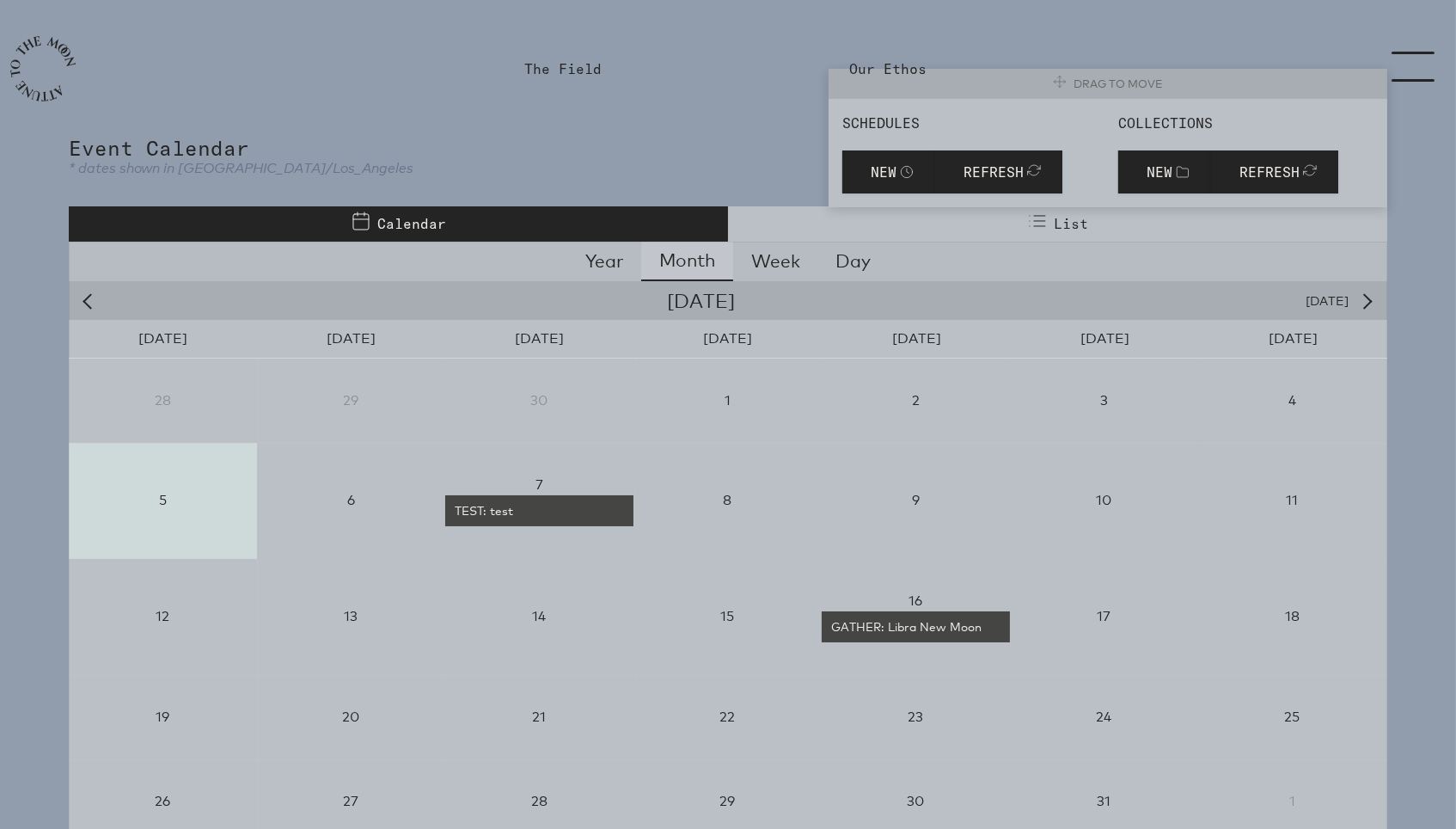
select select "3600"
select select "3"
select select "Workshop"
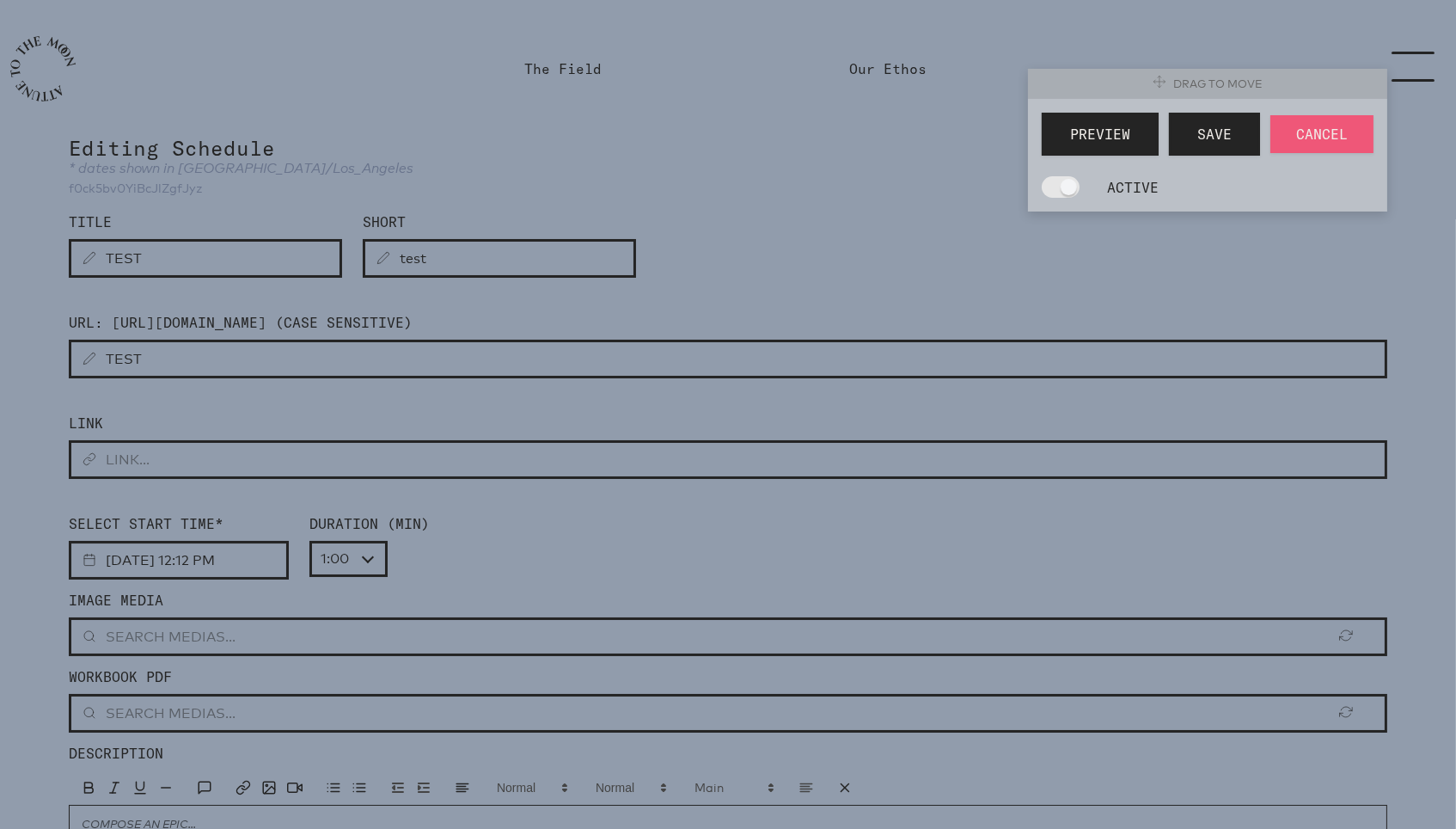
click at [1057, 191] on span at bounding box center [1061, 187] width 38 height 22
click at [1053, 191] on input "ACTIVE" at bounding box center [1048, 187] width 11 height 11
checkbox input "false"
click at [1219, 146] on button "Save" at bounding box center [1216, 134] width 92 height 43
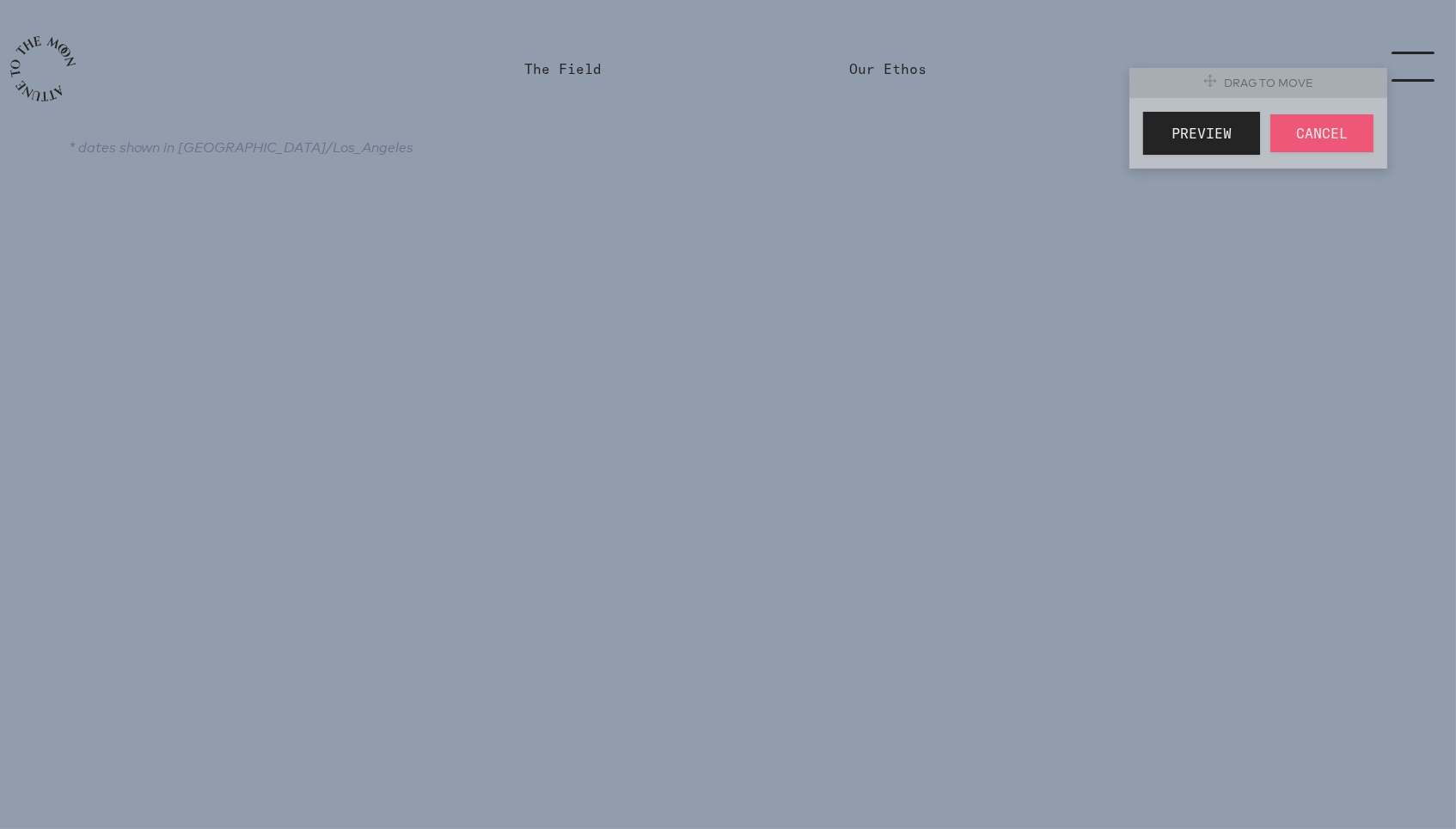
click at [572, 72] on link "The Field" at bounding box center [563, 69] width 77 height 21
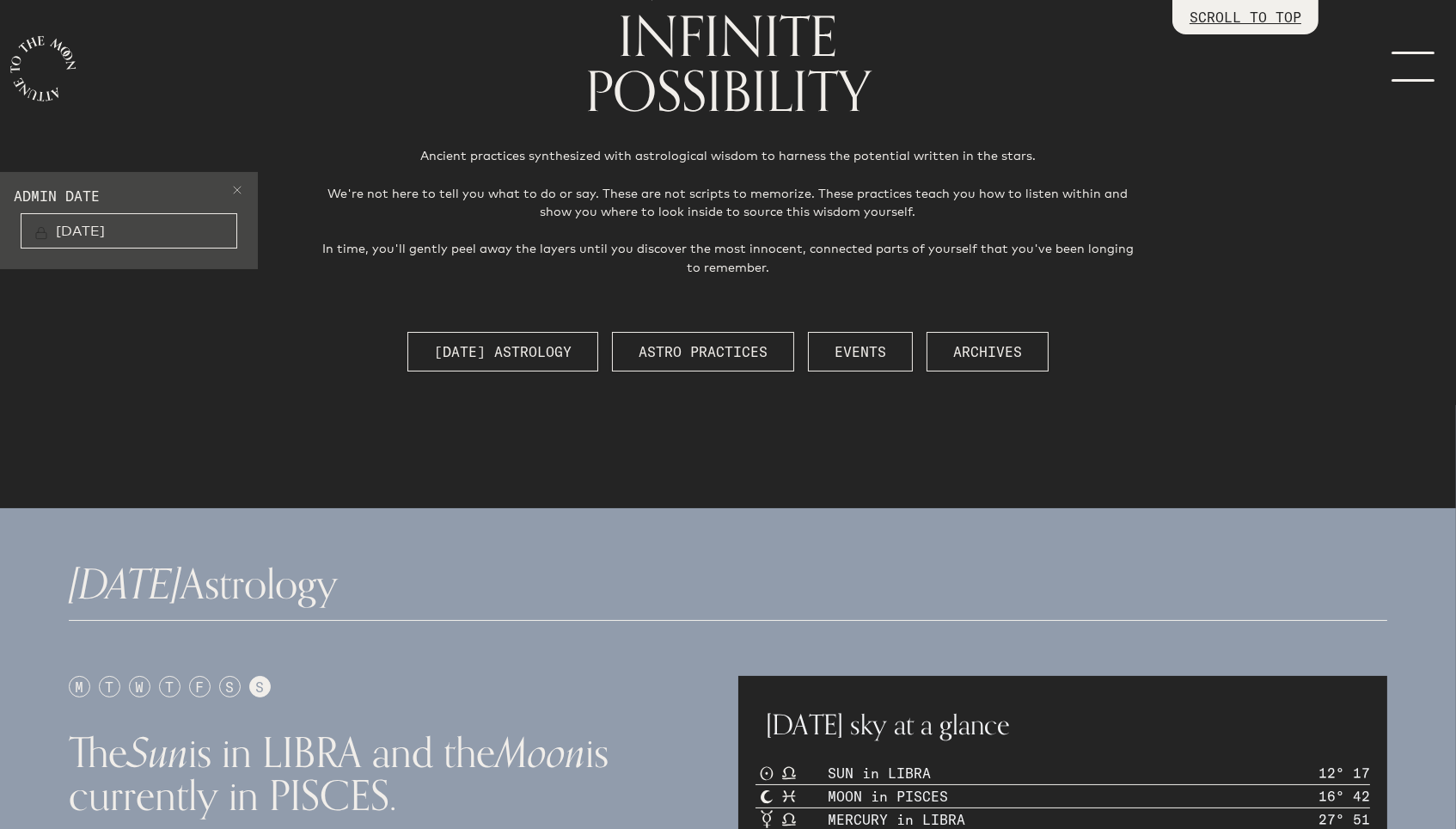
scroll to position [308, 0]
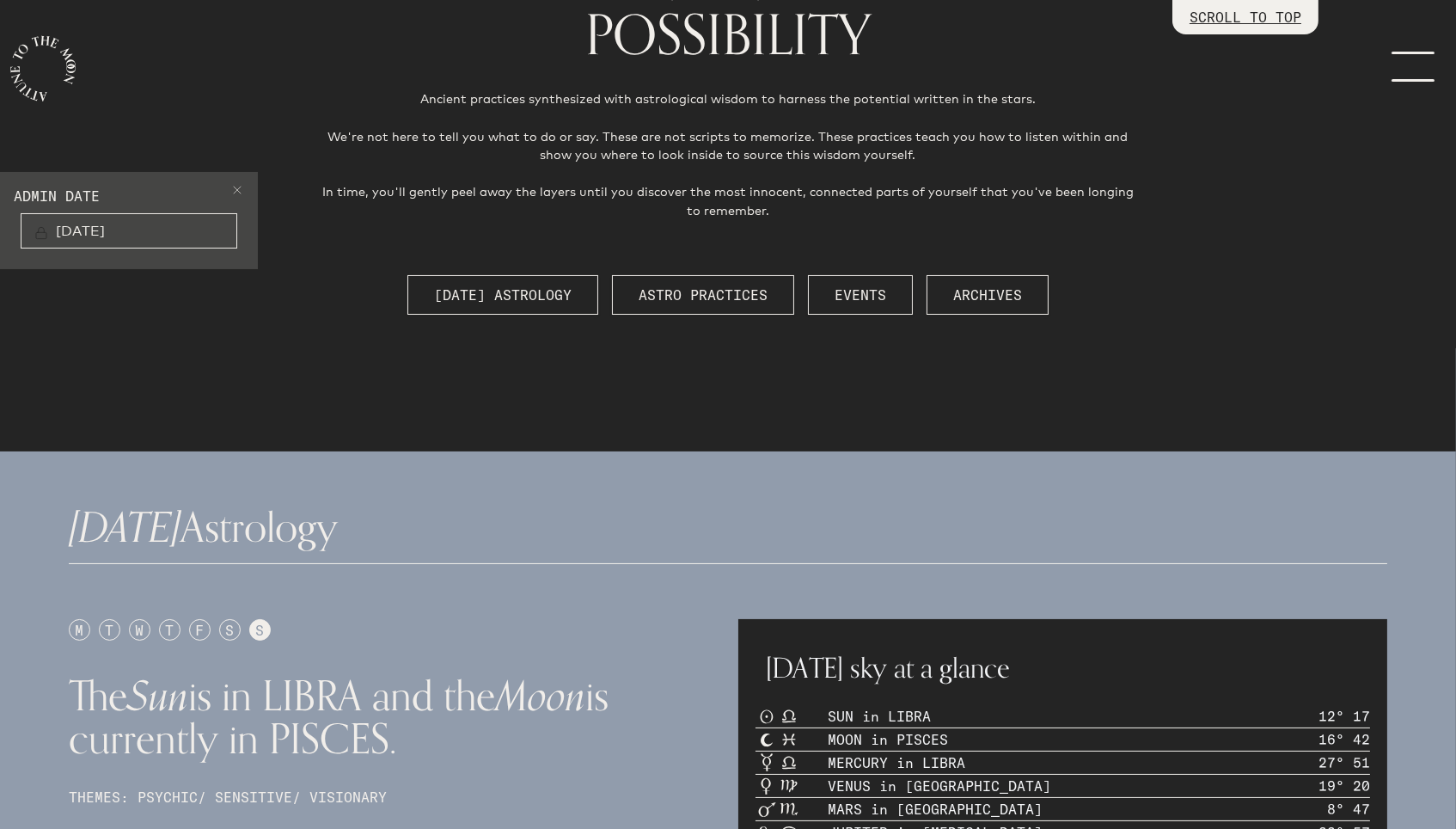
click at [239, 193] on span at bounding box center [237, 193] width 13 height 21
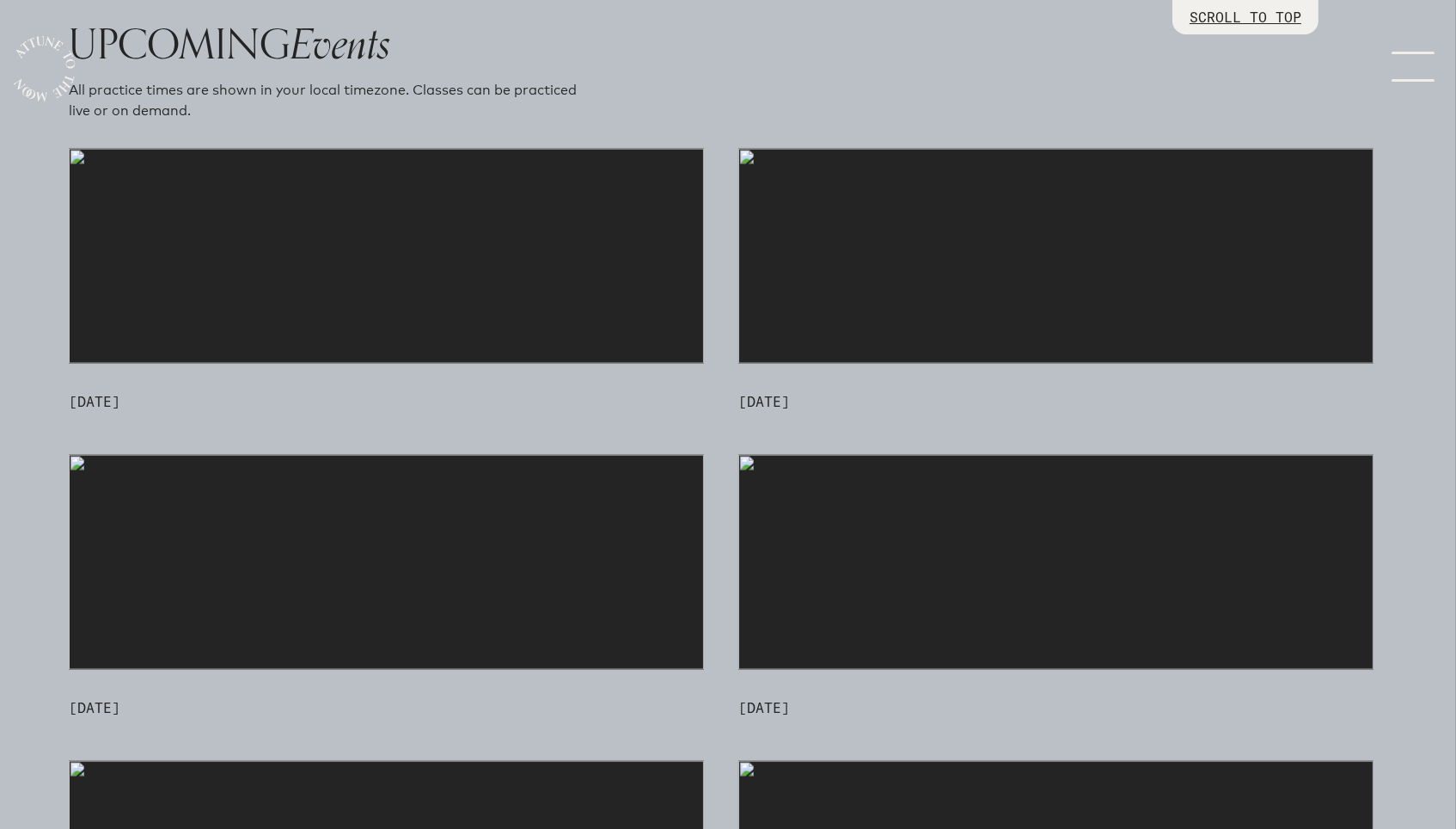
scroll to position [4471, 0]
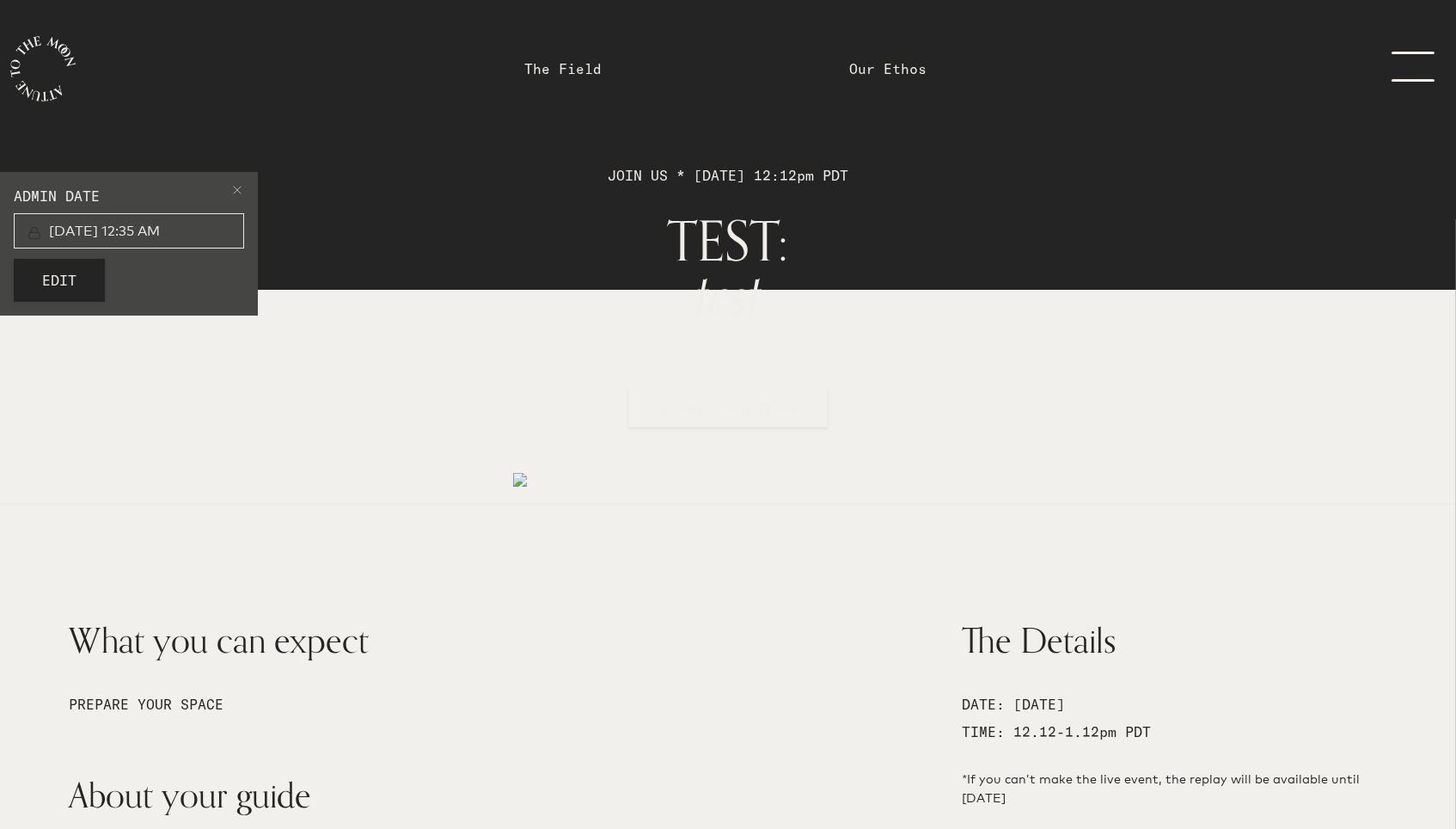
click at [230, 193] on span at bounding box center [237, 193] width 13 height 21
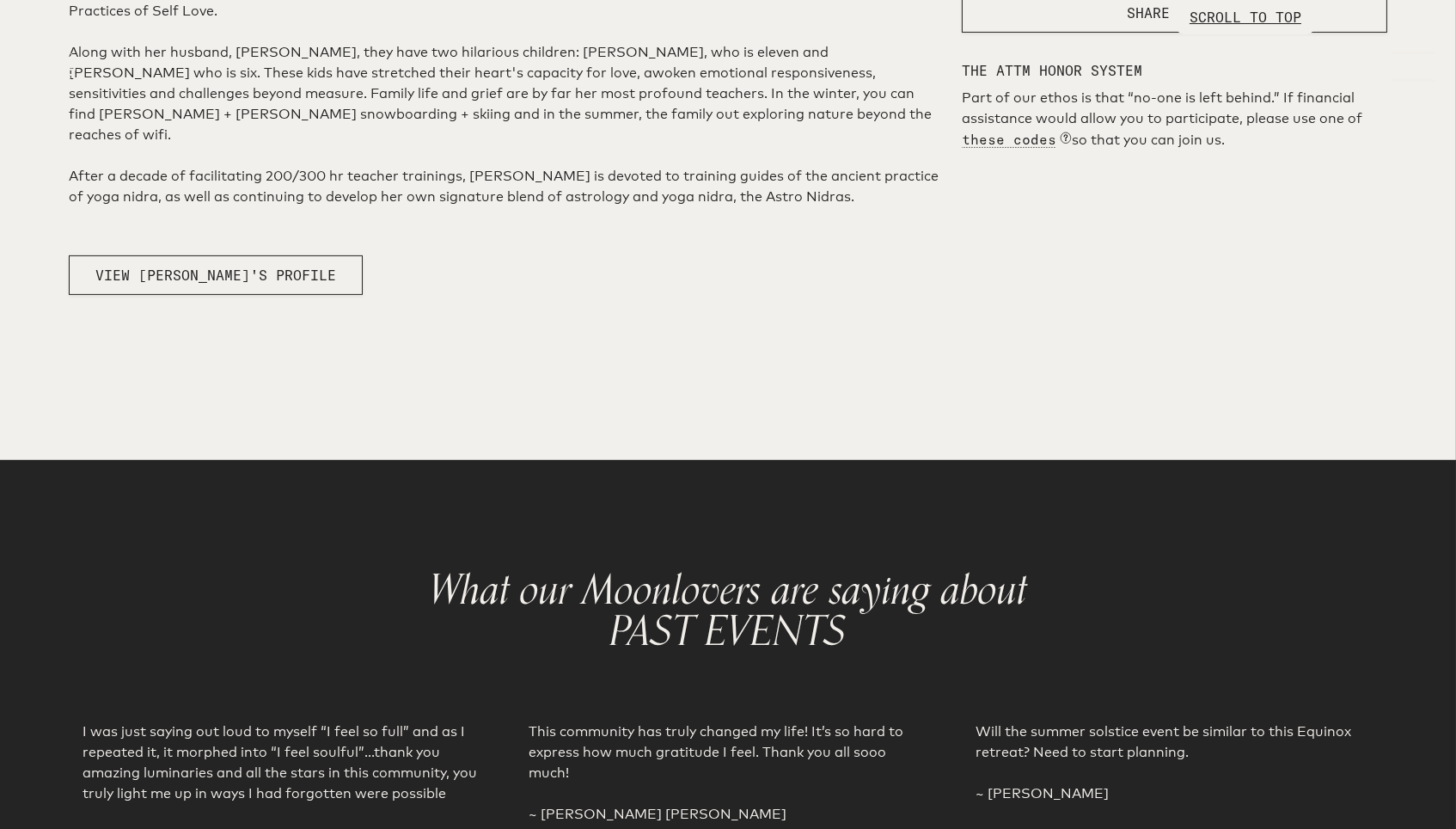
scroll to position [1018, 0]
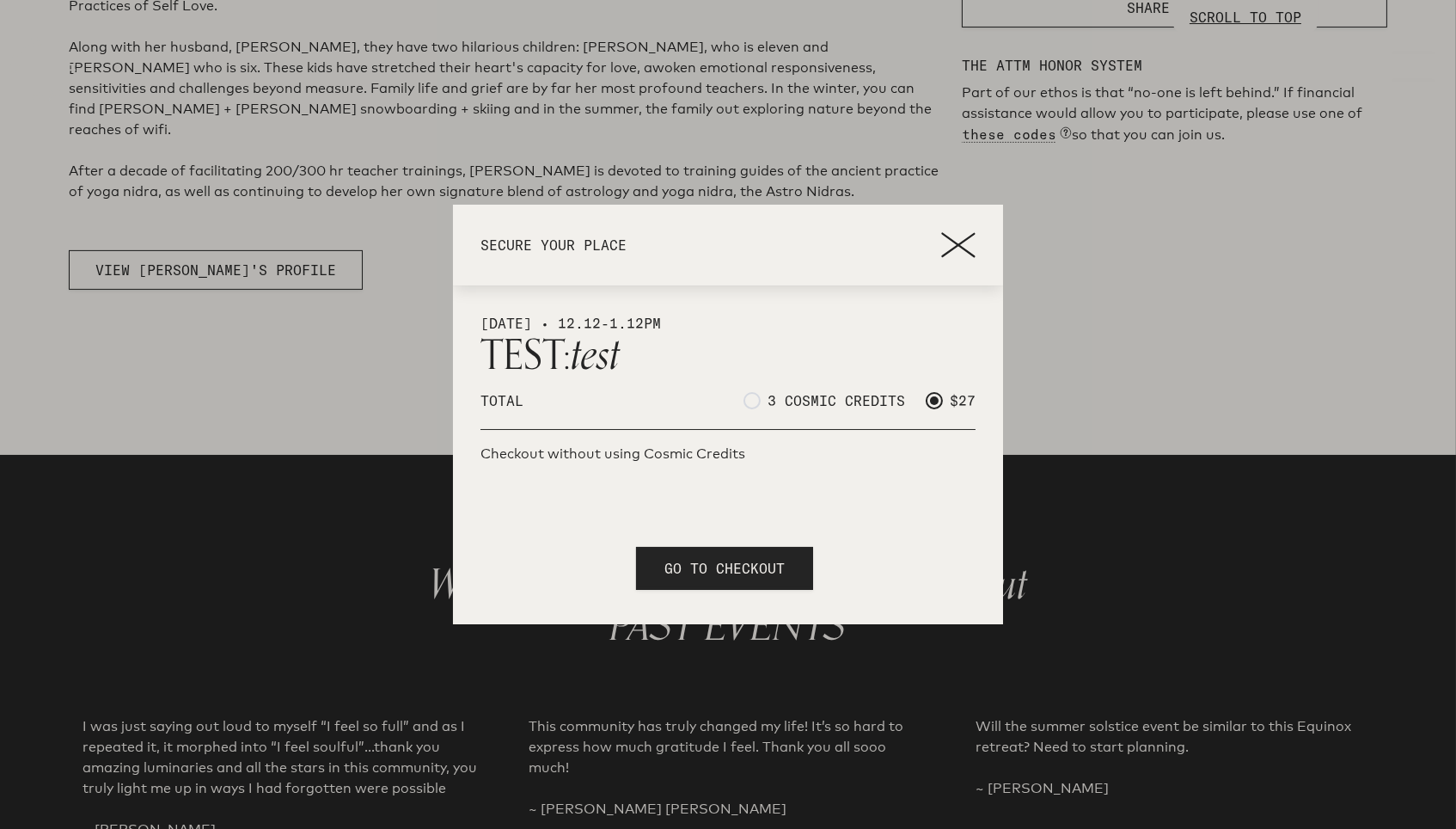
click at [752, 403] on span at bounding box center [752, 401] width 17 height 17
click at [752, 403] on input "3 COSMIC CREDITS" at bounding box center [749, 401] width 11 height 11
radio input "true"
click at [937, 400] on span at bounding box center [935, 401] width 17 height 17
click at [937, 400] on input "$27" at bounding box center [932, 401] width 11 height 11
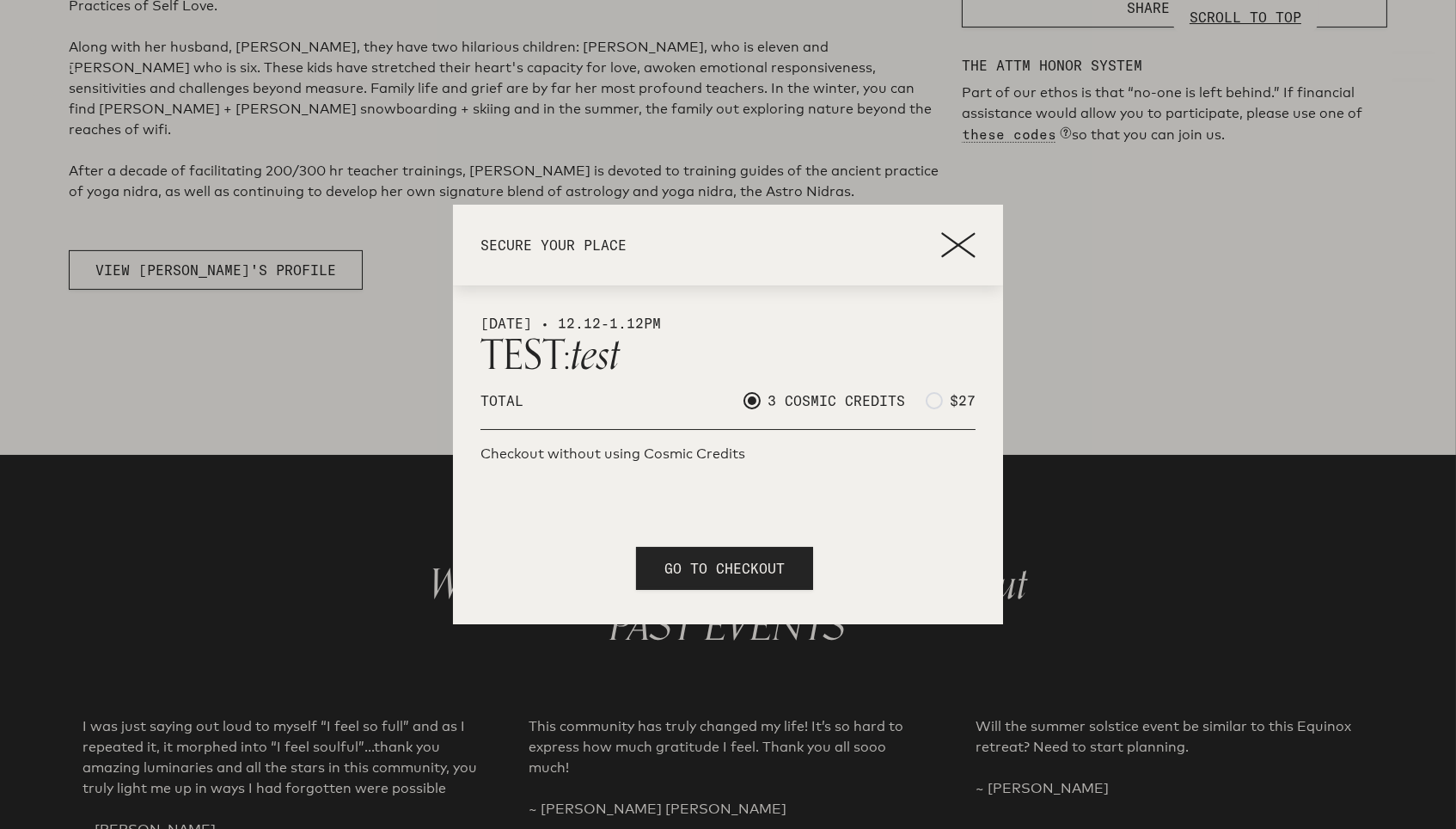
radio input "true"
click at [752, 404] on span at bounding box center [752, 401] width 17 height 17
click at [752, 404] on input "3 COSMIC CREDITS" at bounding box center [749, 401] width 11 height 11
radio input "true"
click at [719, 559] on span "GO TO CHECKOUT" at bounding box center [725, 569] width 120 height 21
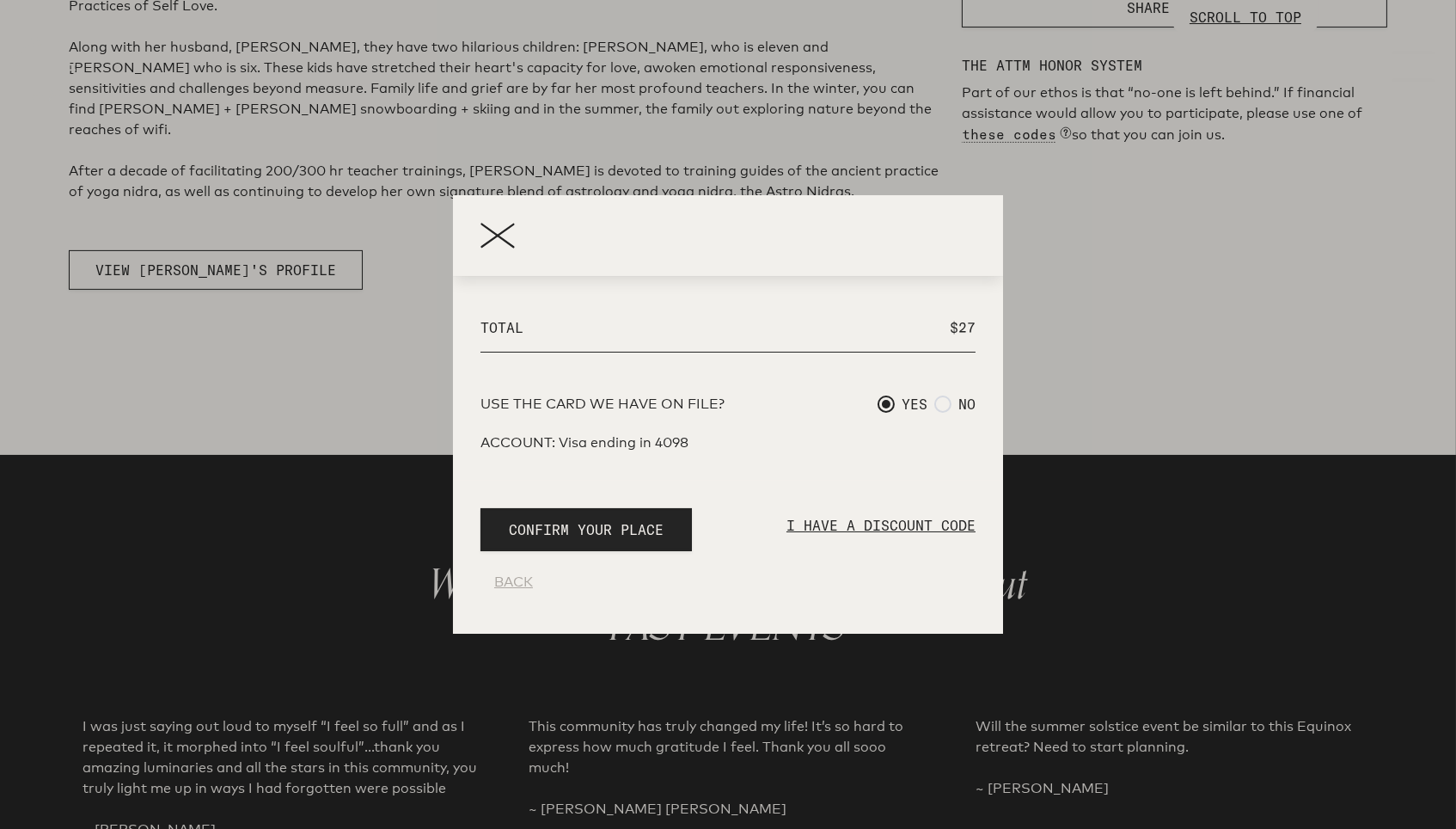
click at [941, 407] on span at bounding box center [944, 404] width 17 height 17
click at [941, 407] on input "NO" at bounding box center [941, 404] width 11 height 11
radio input "true"
radio input "false"
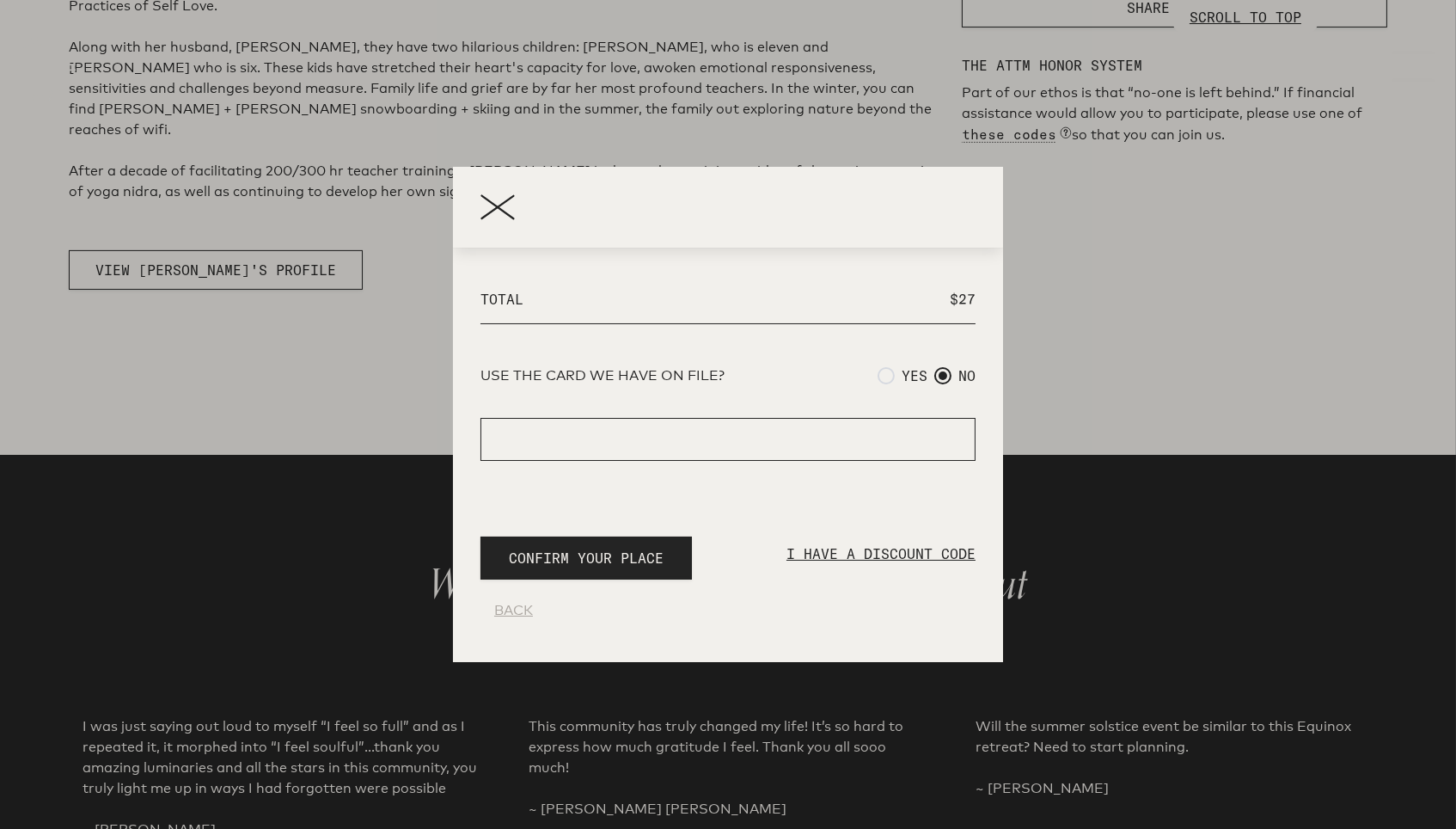
click at [506, 610] on div "BACK" at bounding box center [728, 611] width 468 height 21
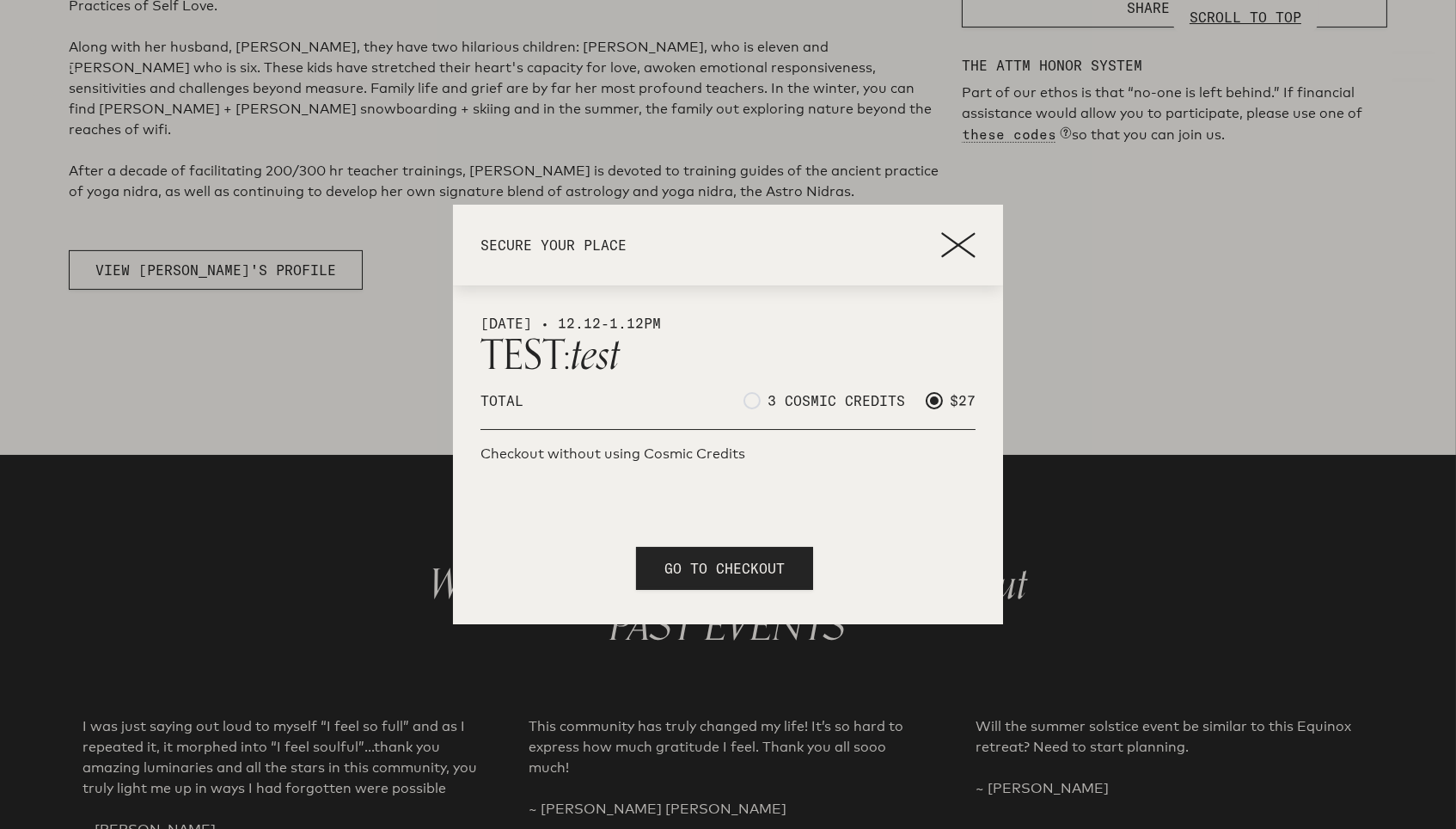
click at [750, 404] on span at bounding box center [752, 401] width 17 height 17
click at [750, 404] on input "3 COSMIC CREDITS" at bounding box center [749, 401] width 11 height 11
radio input "true"
click at [709, 561] on span "GO TO CHECKOUT" at bounding box center [725, 569] width 120 height 21
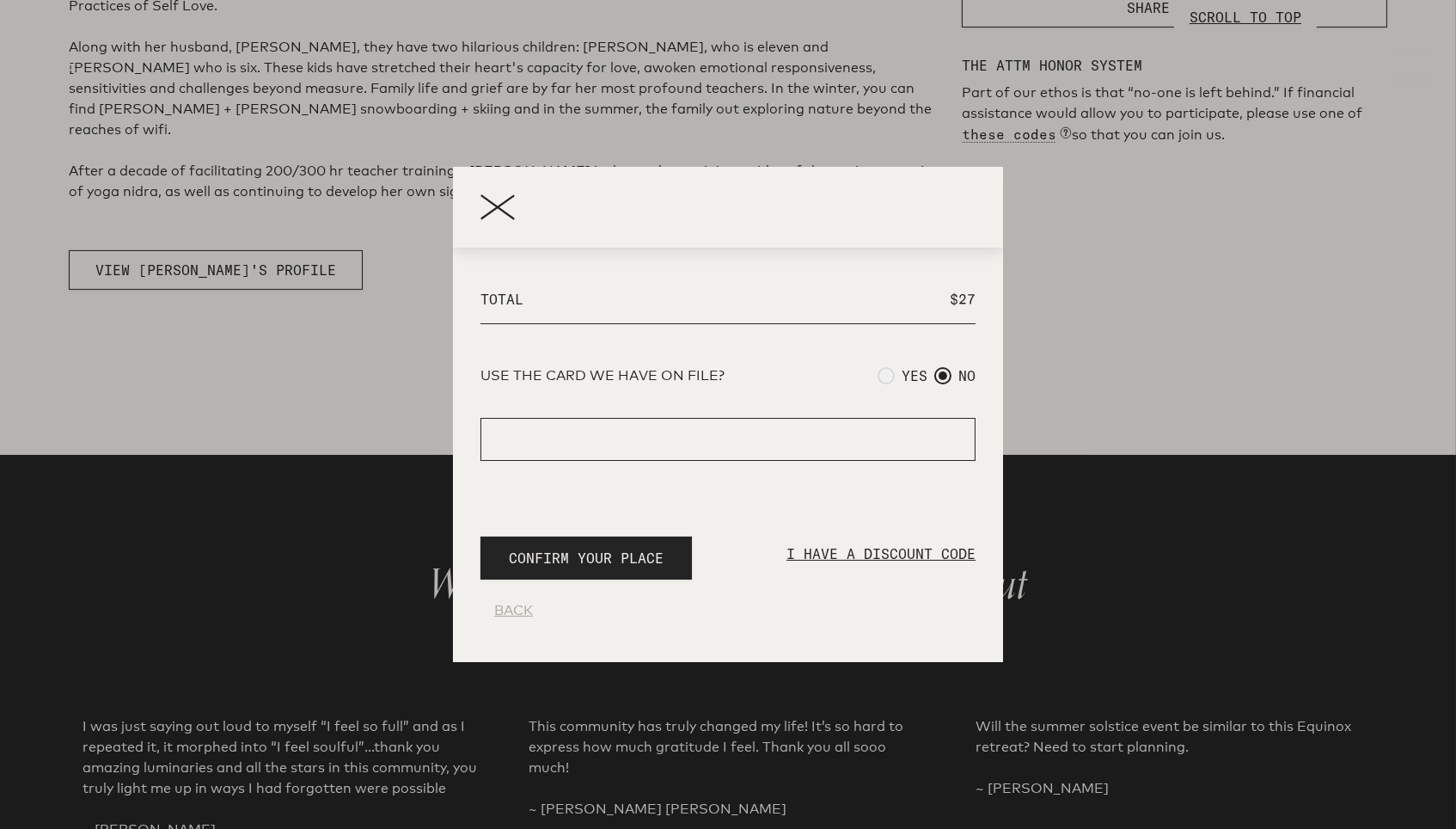
click at [523, 614] on div "BACK" at bounding box center [728, 611] width 468 height 21
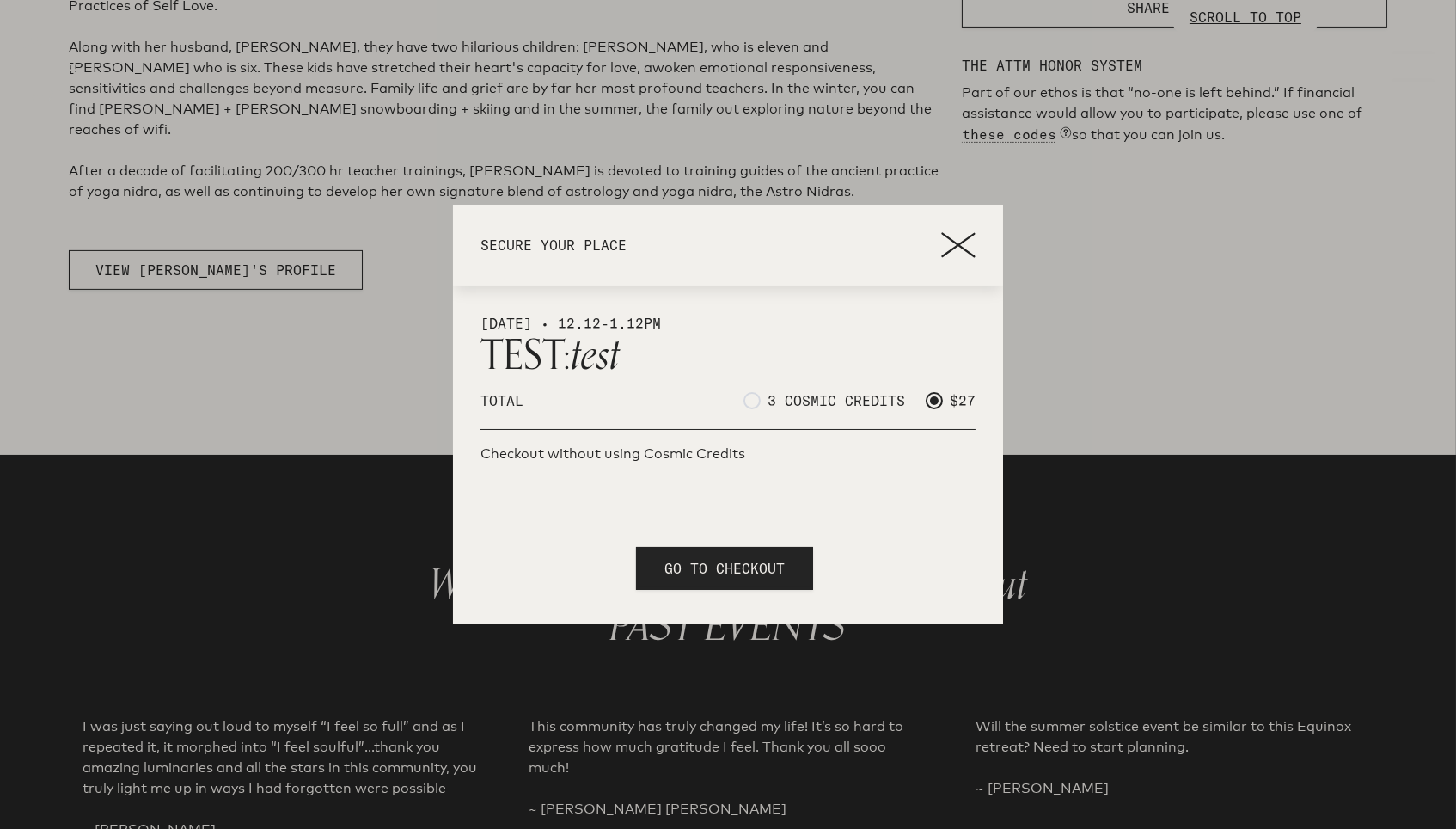
click at [952, 251] on icon at bounding box center [959, 244] width 34 height 26
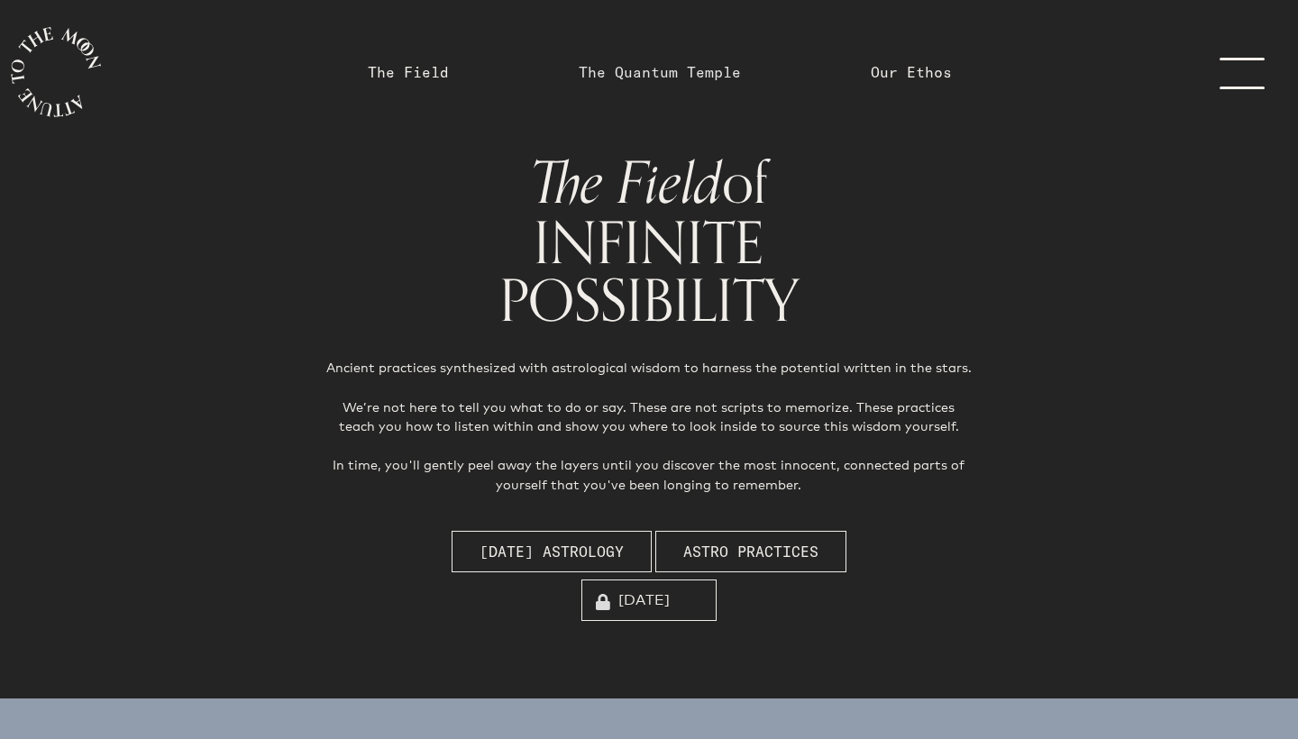
click at [663, 72] on link "The Quantum Temple" at bounding box center [660, 72] width 162 height 22
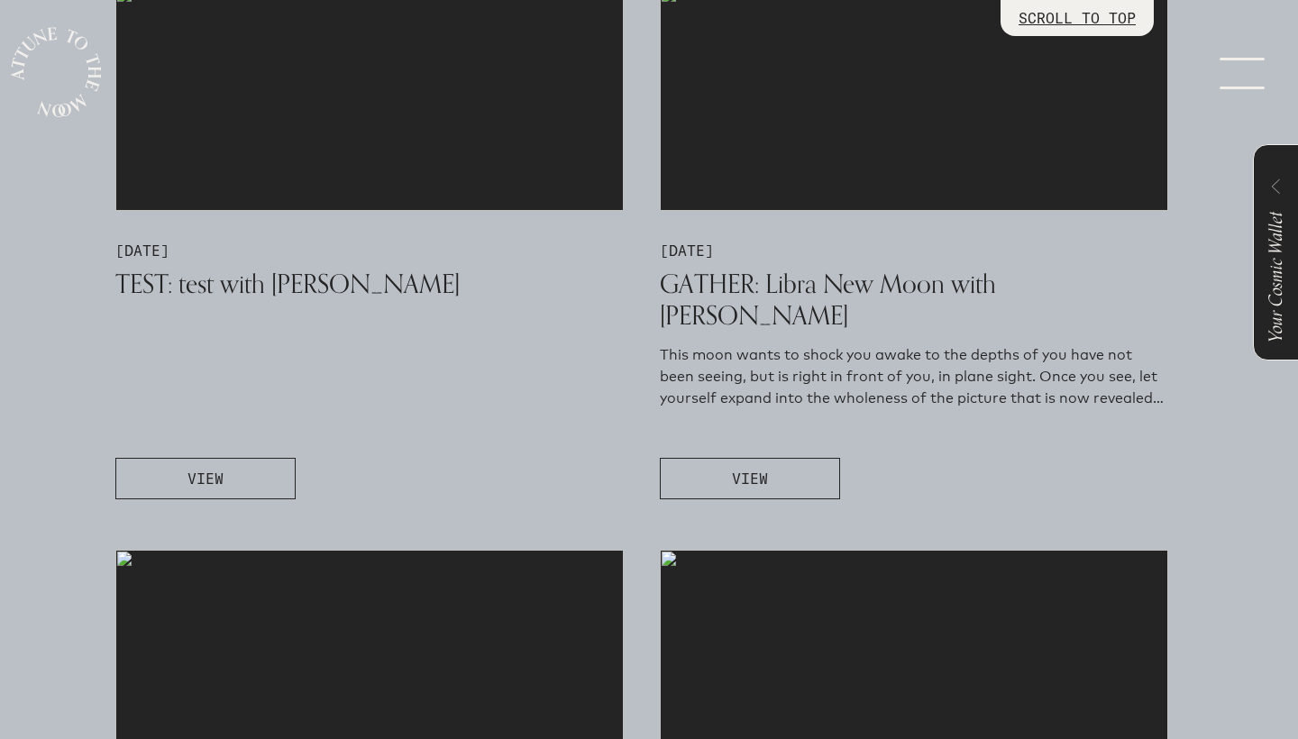
scroll to position [1172, 0]
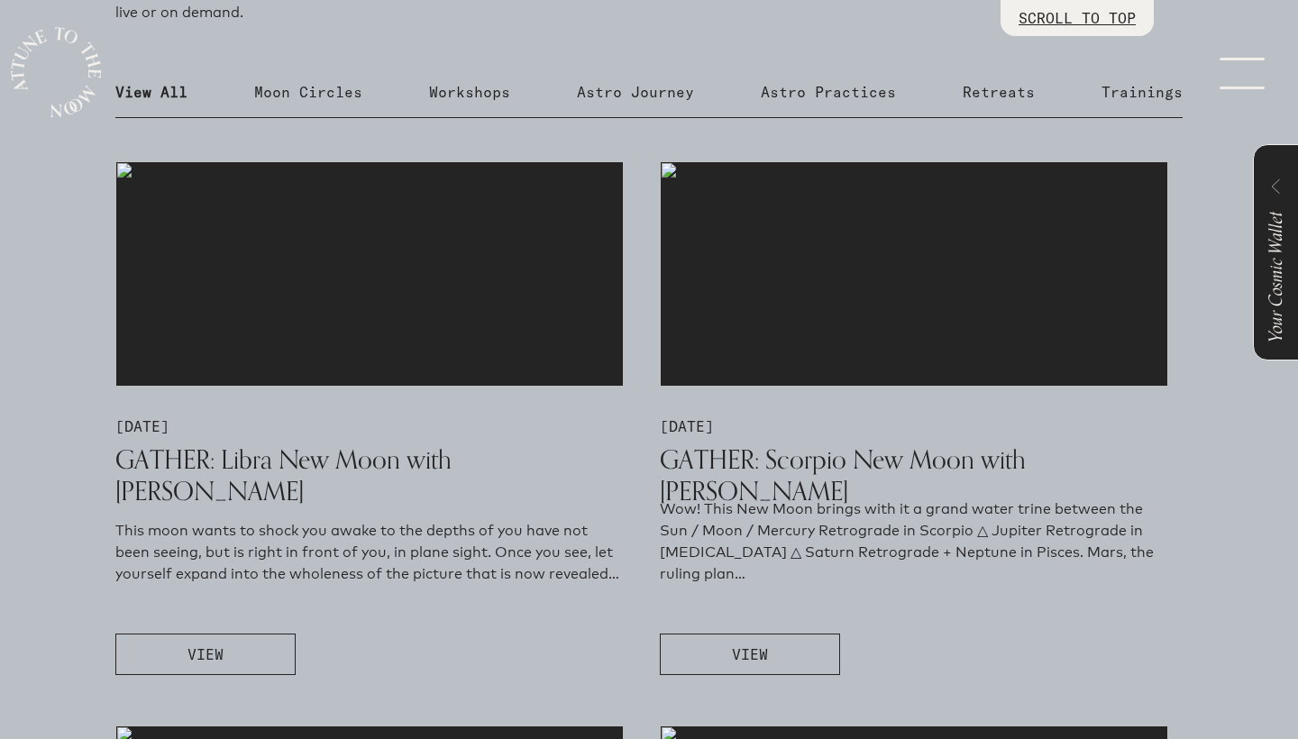
scroll to position [938, 0]
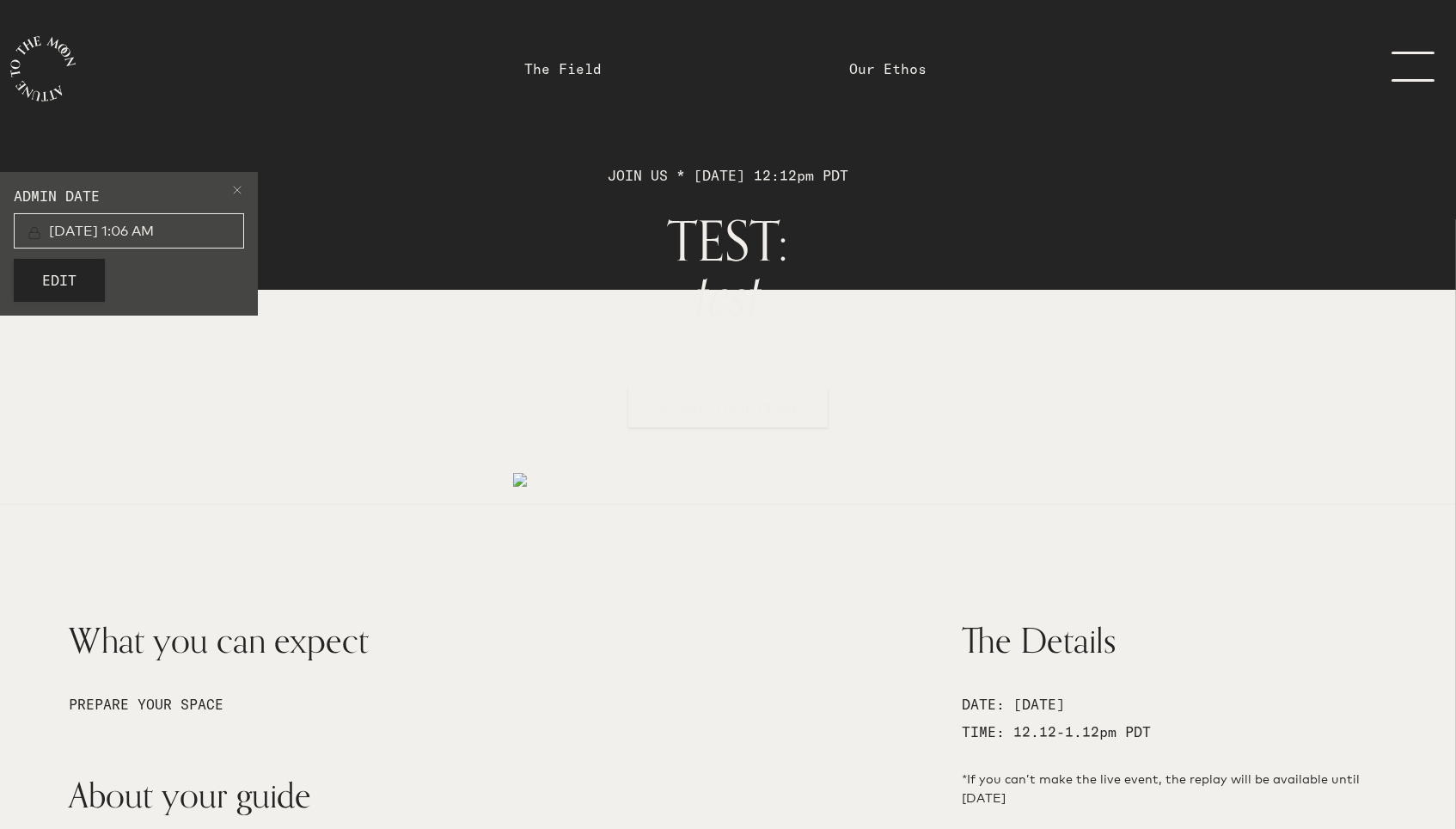
click at [1403, 64] on link "menu" at bounding box center [1408, 69] width 86 height 34
